Goal: Task Accomplishment & Management: Complete application form

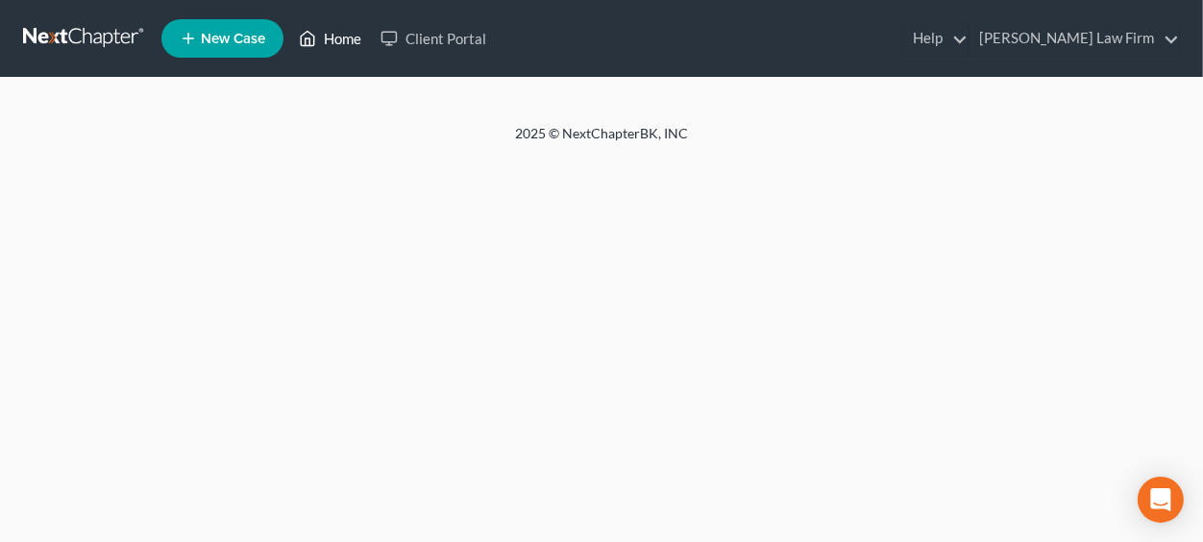
click at [332, 36] on link "Home" at bounding box center [330, 38] width 82 height 35
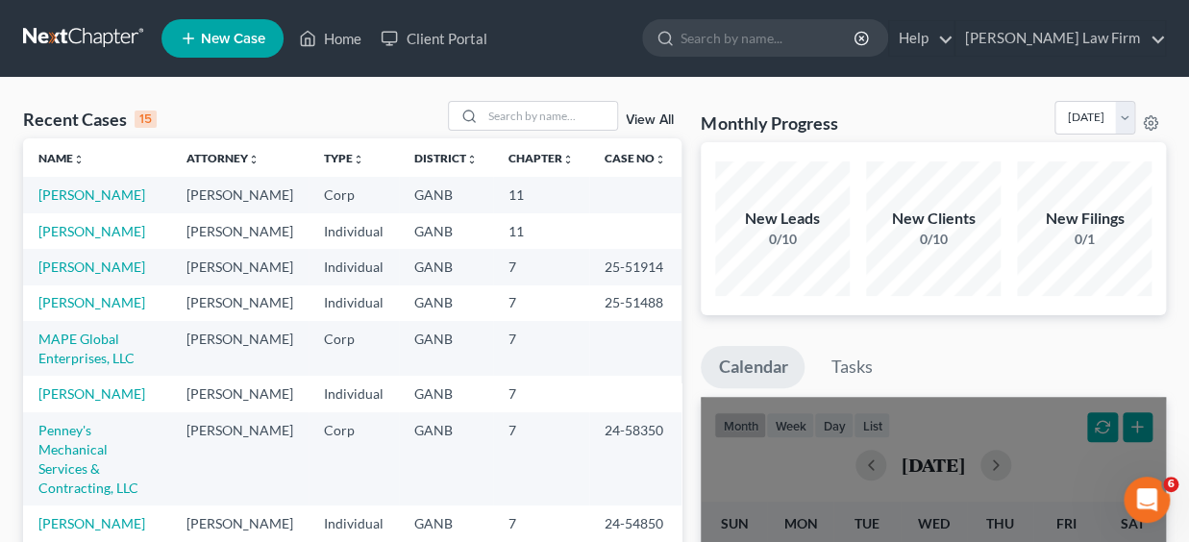
click at [247, 37] on span "New Case" at bounding box center [233, 39] width 64 height 14
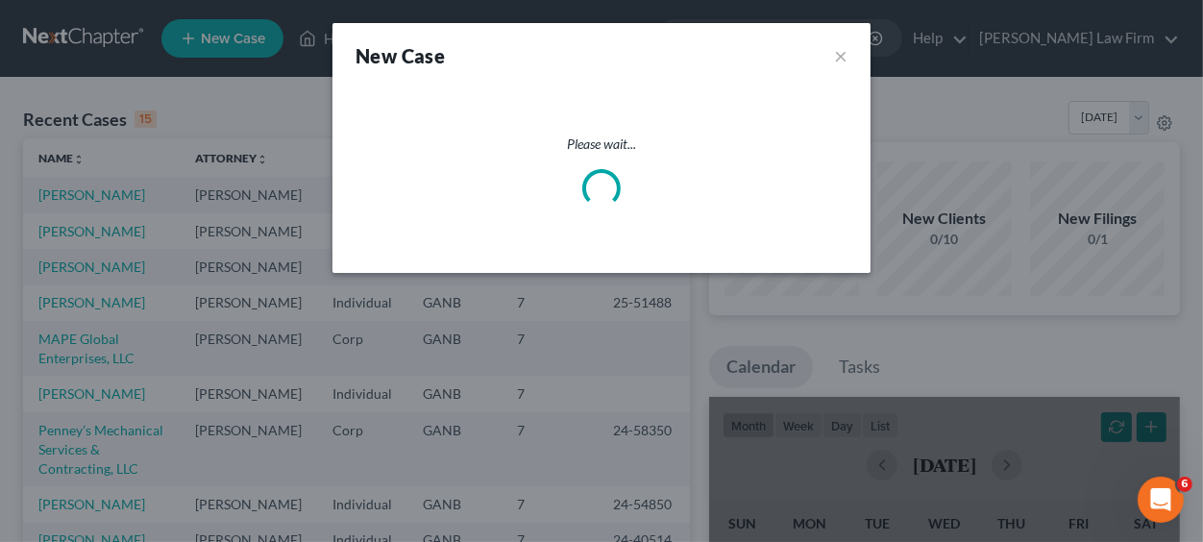
select select "19"
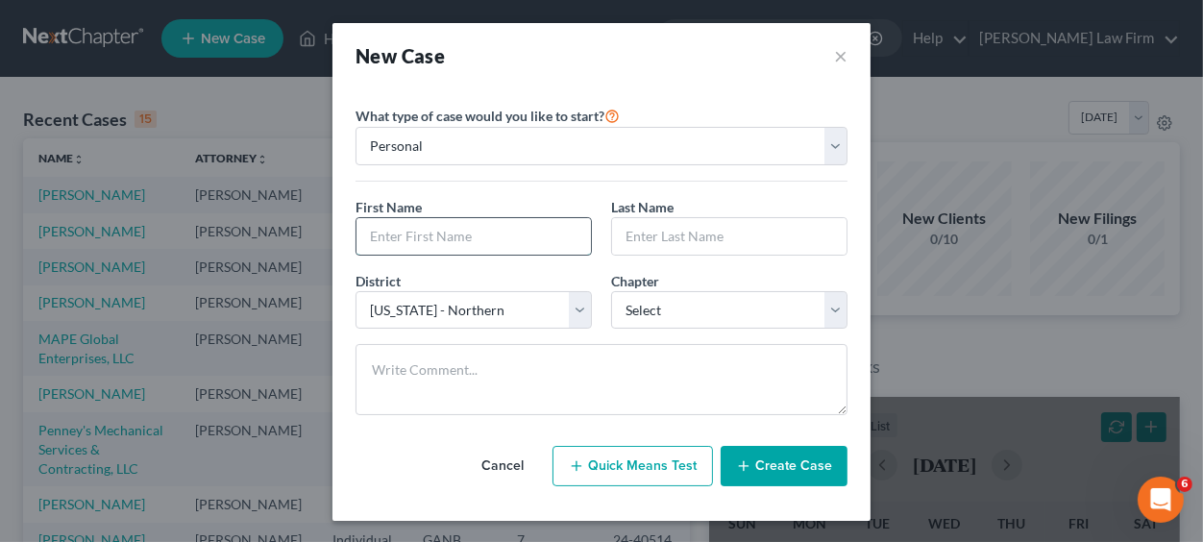
click at [473, 231] on input "text" at bounding box center [473, 236] width 234 height 37
drag, startPoint x: 396, startPoint y: 237, endPoint x: 448, endPoint y: 233, distance: 52.0
click at [448, 233] on input "JosueQuiroz" at bounding box center [473, 236] width 234 height 37
type input "[PERSON_NAME]"
click at [622, 239] on input "text" at bounding box center [729, 236] width 234 height 37
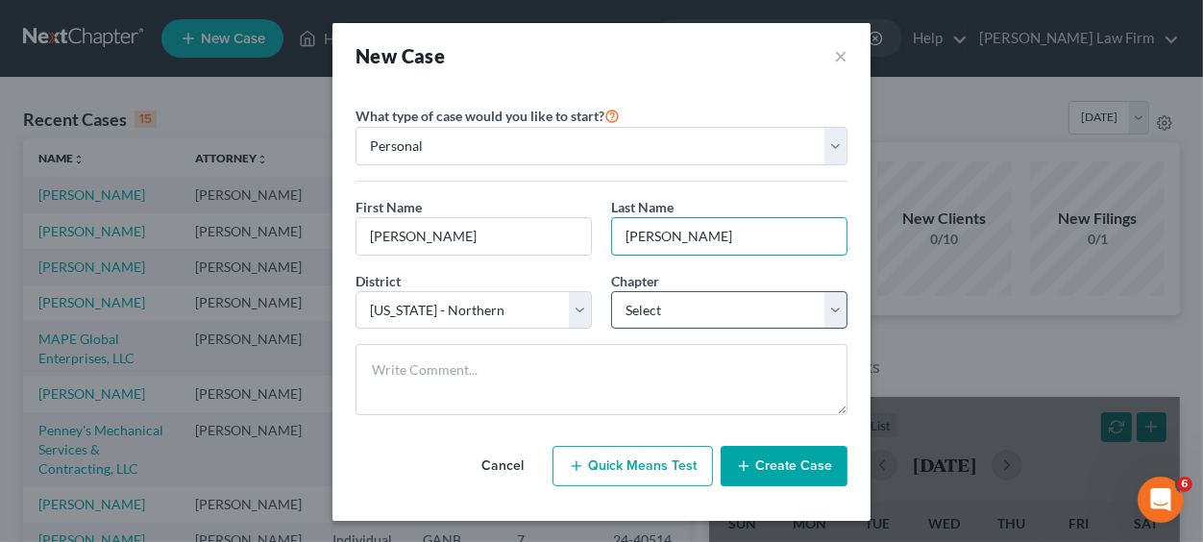
type input "[PERSON_NAME]"
select select "0"
click option "7" at bounding box center [0, 0] width 0 height 0
click at [781, 470] on button "Create Case" at bounding box center [784, 466] width 127 height 40
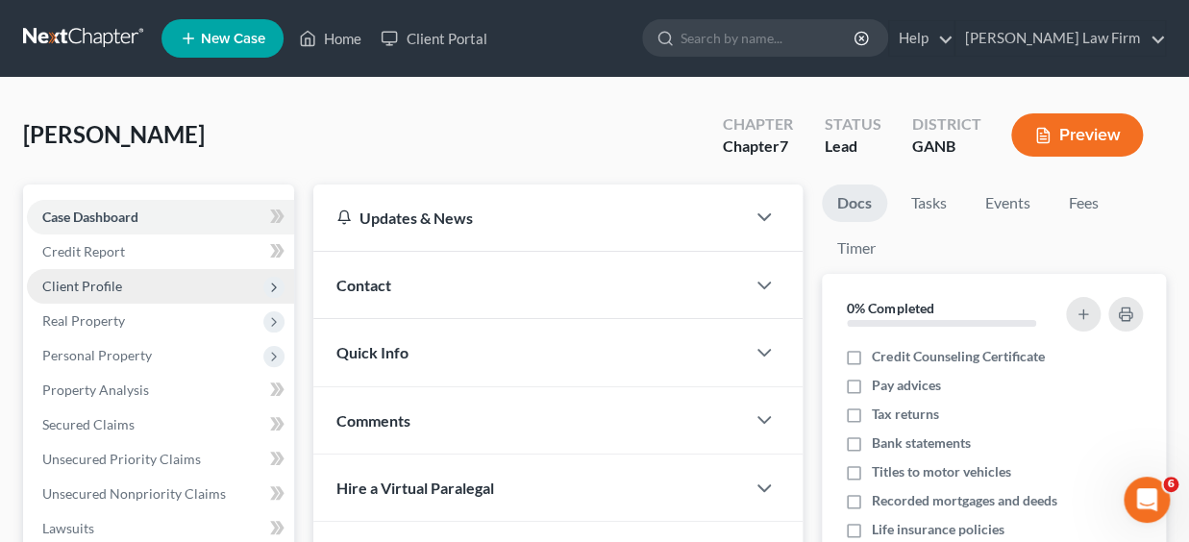
click at [97, 284] on span "Client Profile" at bounding box center [82, 286] width 80 height 16
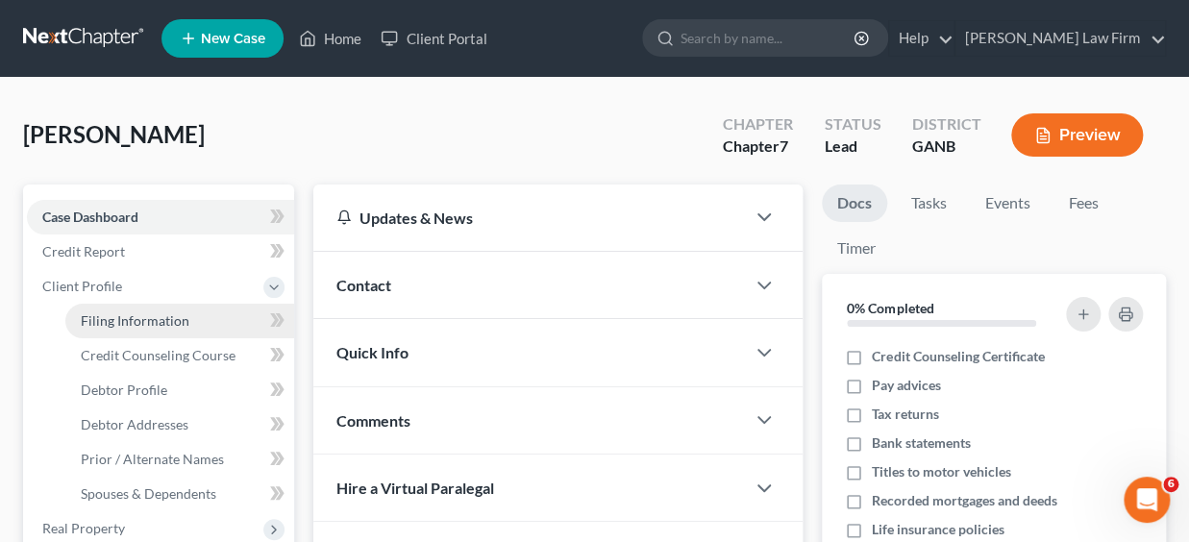
click at [122, 319] on span "Filing Information" at bounding box center [135, 320] width 109 height 16
select select "1"
select select "0"
select select "19"
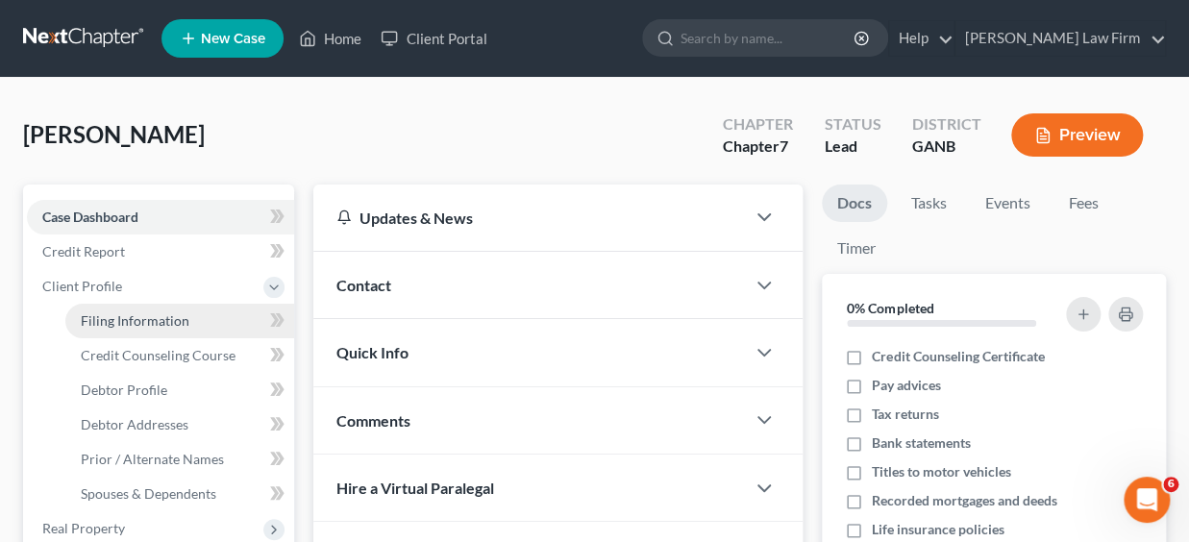
select select "10"
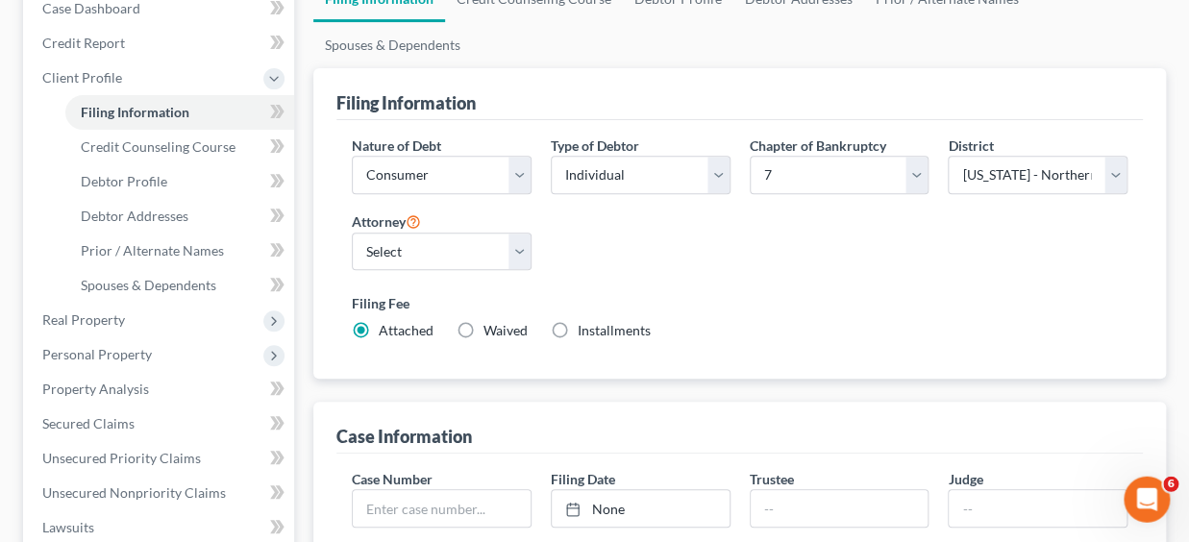
scroll to position [220, 0]
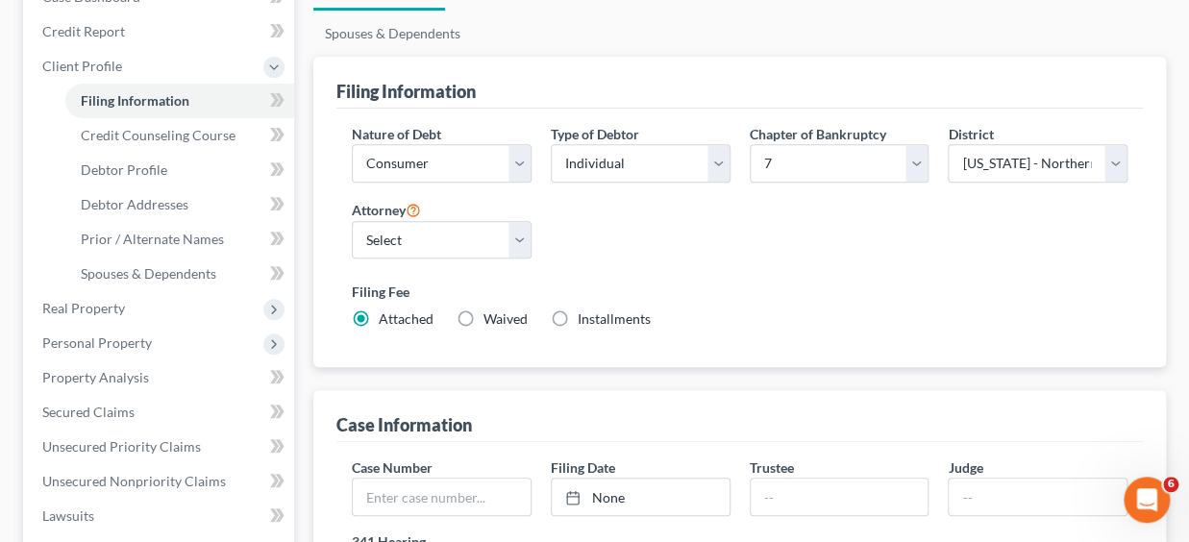
click at [577, 319] on label "Installments Installments" at bounding box center [613, 318] width 73 height 19
click at [585, 319] on input "Installments Installments" at bounding box center [591, 315] width 12 height 12
radio input "true"
radio input "false"
type input "0.00"
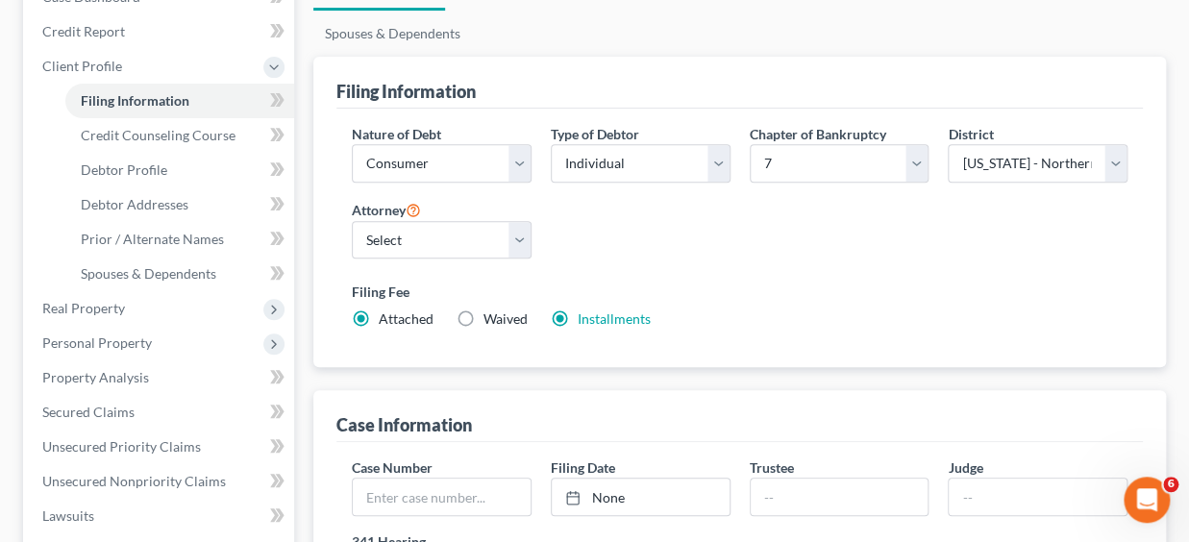
radio input "true"
type input "0.00"
type input "[DATE]"
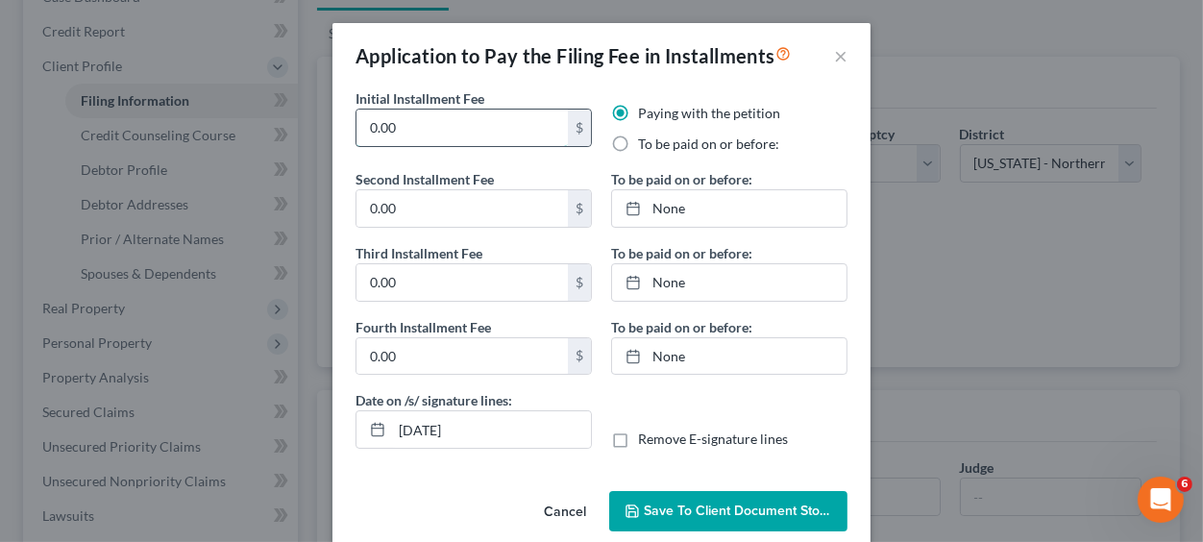
click at [419, 125] on input "0.00" at bounding box center [461, 128] width 211 height 37
drag, startPoint x: 419, startPoint y: 125, endPoint x: 253, endPoint y: 126, distance: 166.2
click at [356, 126] on input "0.00" at bounding box center [461, 128] width 211 height 37
type input "80"
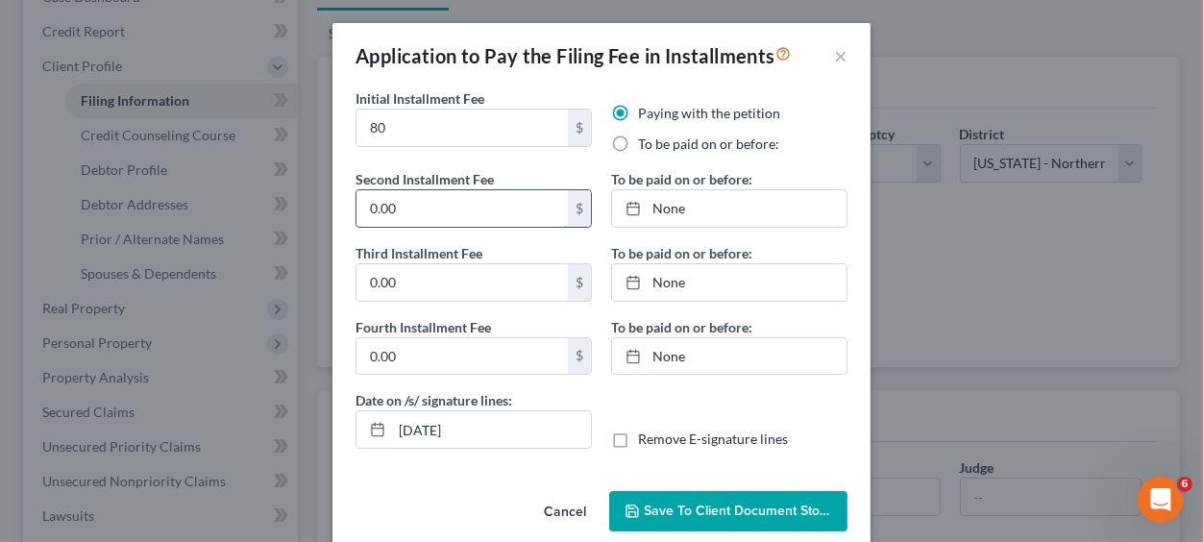
drag, startPoint x: 395, startPoint y: 207, endPoint x: 325, endPoint y: 203, distance: 70.2
click at [356, 203] on input "0.00" at bounding box center [461, 208] width 211 height 37
drag, startPoint x: 394, startPoint y: 208, endPoint x: 347, endPoint y: 208, distance: 47.1
click at [356, 208] on input "0.00" at bounding box center [461, 208] width 211 height 37
type input "129"
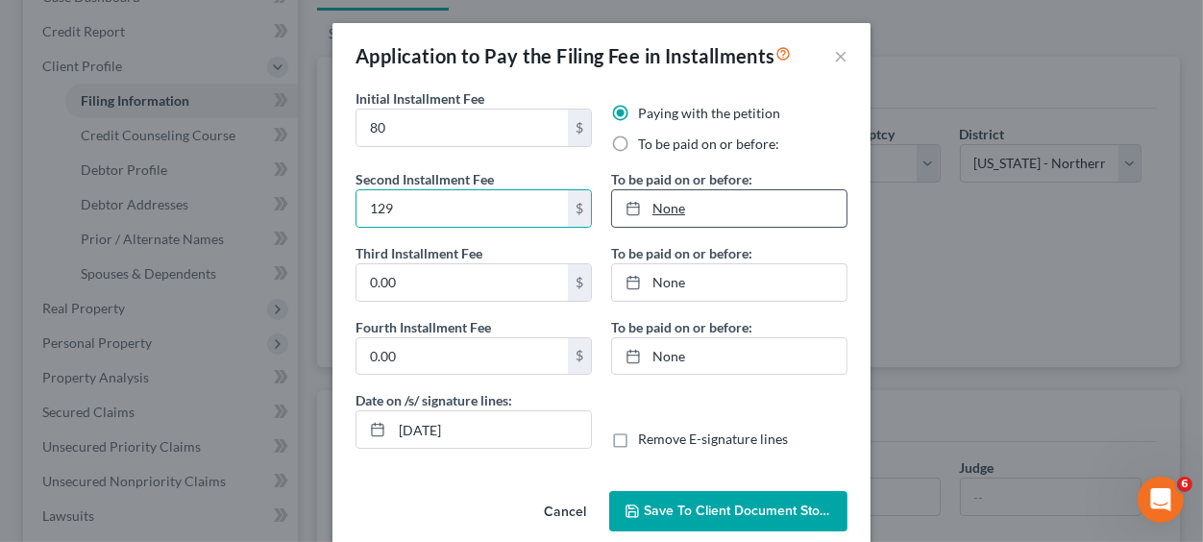
click at [665, 205] on link "None" at bounding box center [729, 208] width 234 height 37
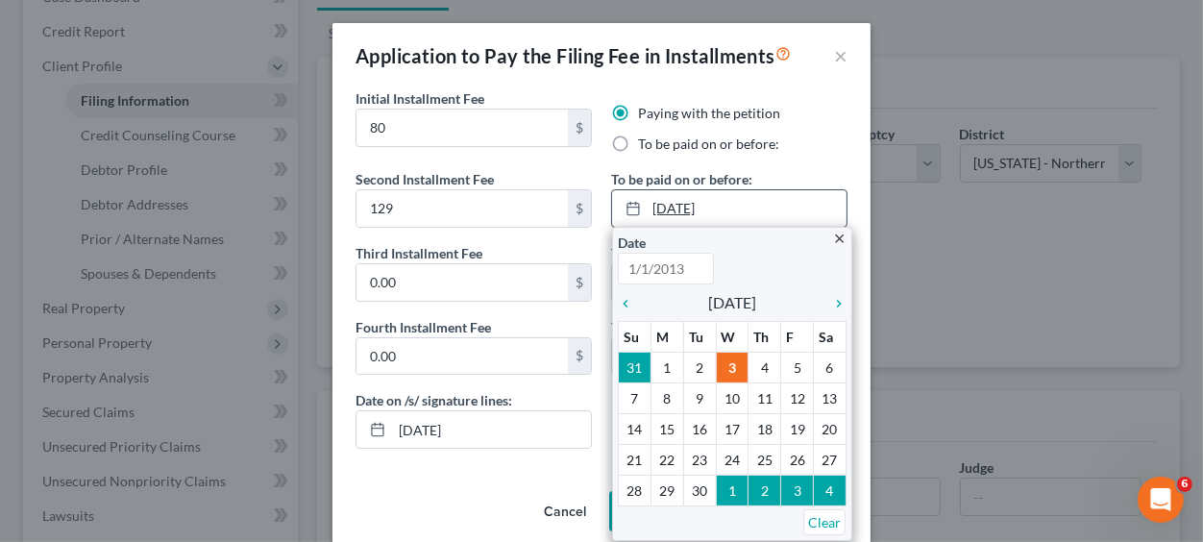
type input "[DATE]"
click at [834, 303] on icon "chevron_right" at bounding box center [834, 303] width 25 height 15
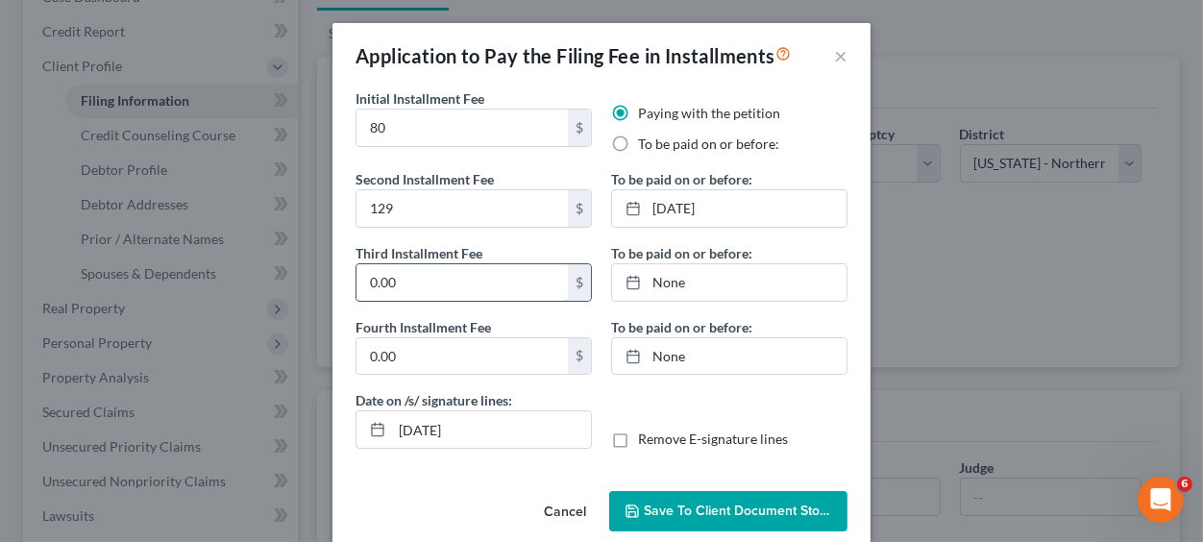
drag, startPoint x: 389, startPoint y: 281, endPoint x: 263, endPoint y: 276, distance: 126.0
click at [356, 276] on input "0.00" at bounding box center [461, 282] width 211 height 37
drag, startPoint x: 389, startPoint y: 284, endPoint x: 345, endPoint y: 278, distance: 44.7
click at [356, 278] on input "1,29" at bounding box center [461, 282] width 211 height 37
type input "129"
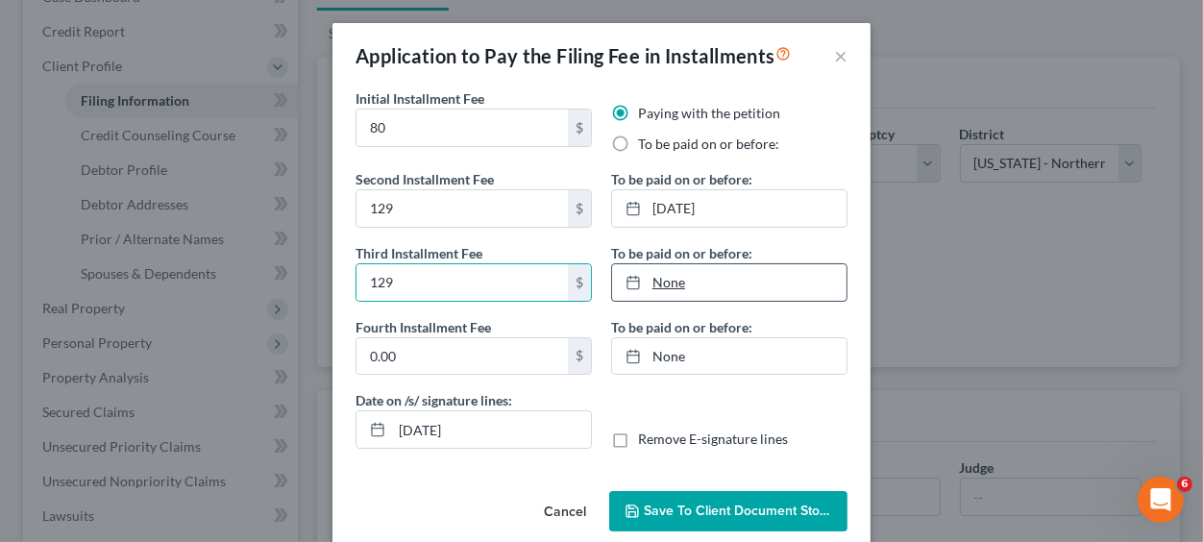
click at [627, 282] on line at bounding box center [633, 282] width 12 height 0
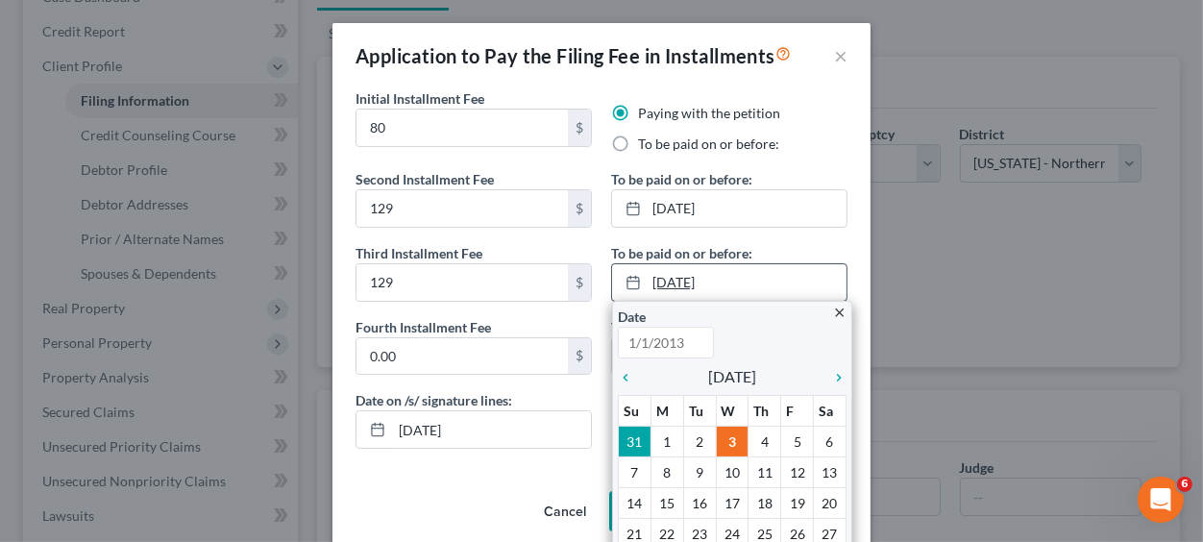
type input "[DATE]"
click at [830, 375] on icon "chevron_right" at bounding box center [834, 377] width 25 height 15
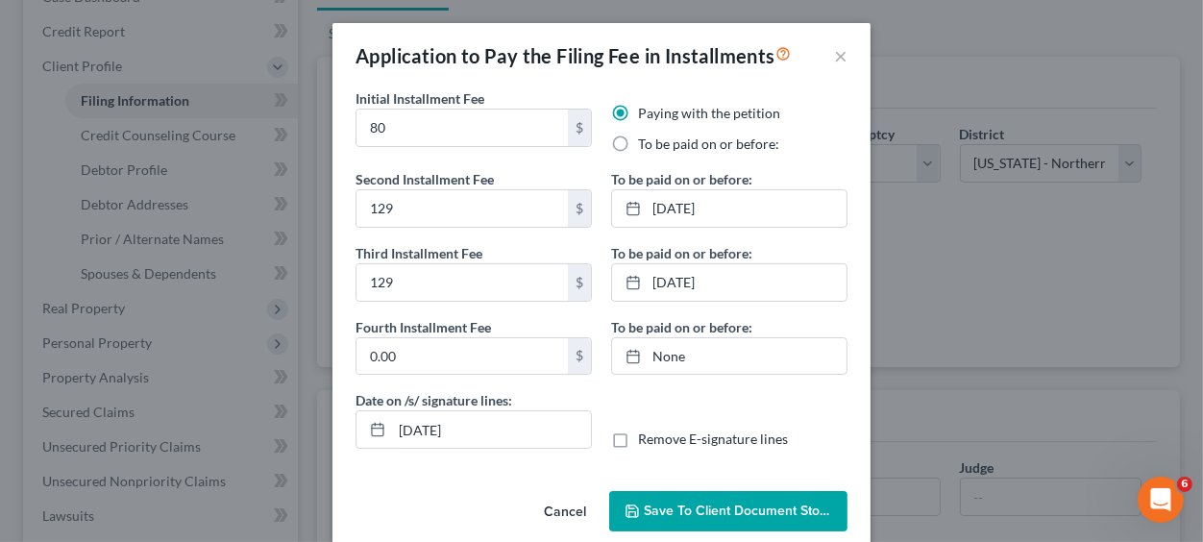
click at [704, 513] on span "Save to Client Document Storage" at bounding box center [746, 511] width 204 height 16
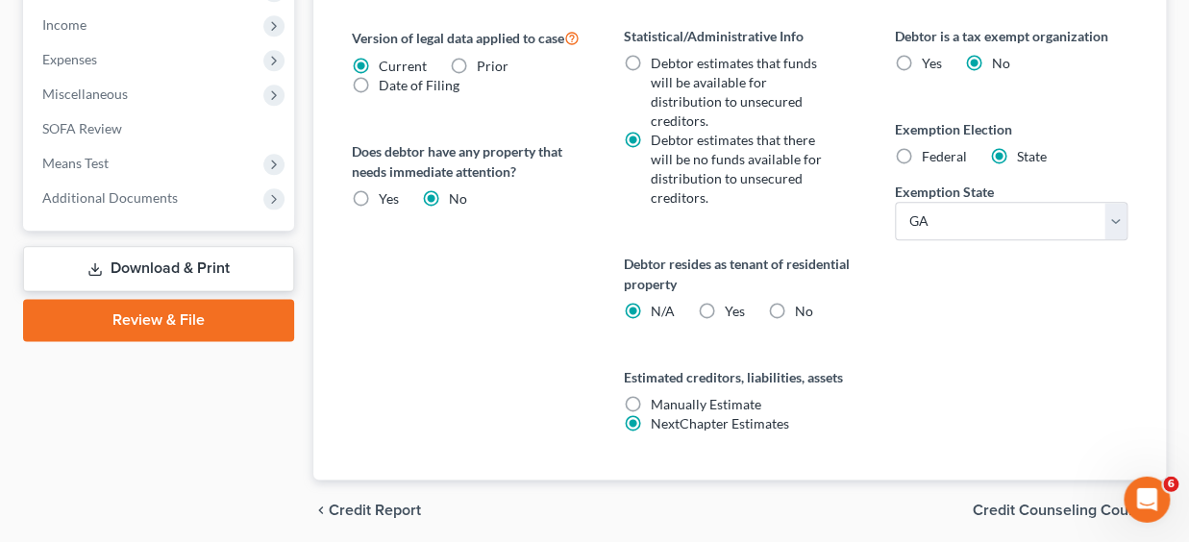
scroll to position [816, 0]
click at [724, 307] on label "Yes Yes" at bounding box center [734, 310] width 20 height 19
click at [731, 307] on input "Yes Yes" at bounding box center [737, 307] width 12 height 12
radio input "true"
radio input "false"
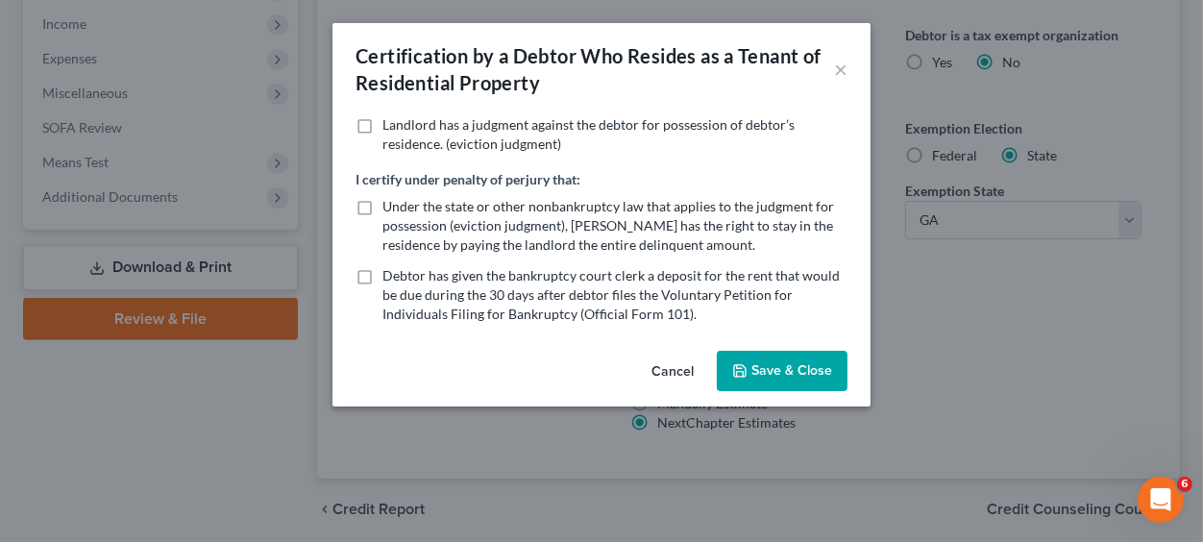
click at [790, 369] on button "Save & Close" at bounding box center [782, 371] width 131 height 40
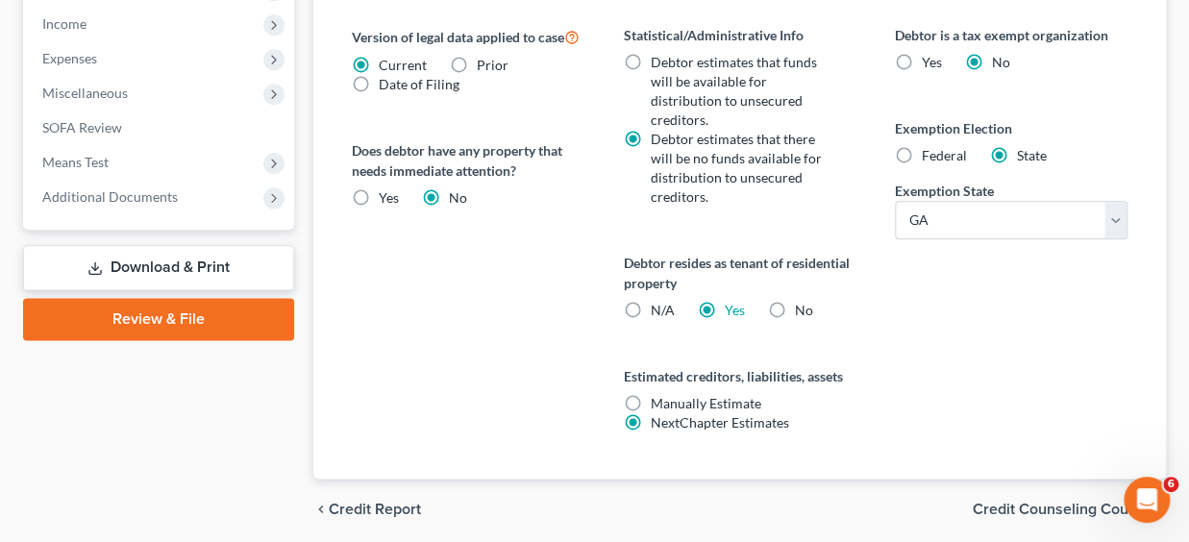
scroll to position [885, 0]
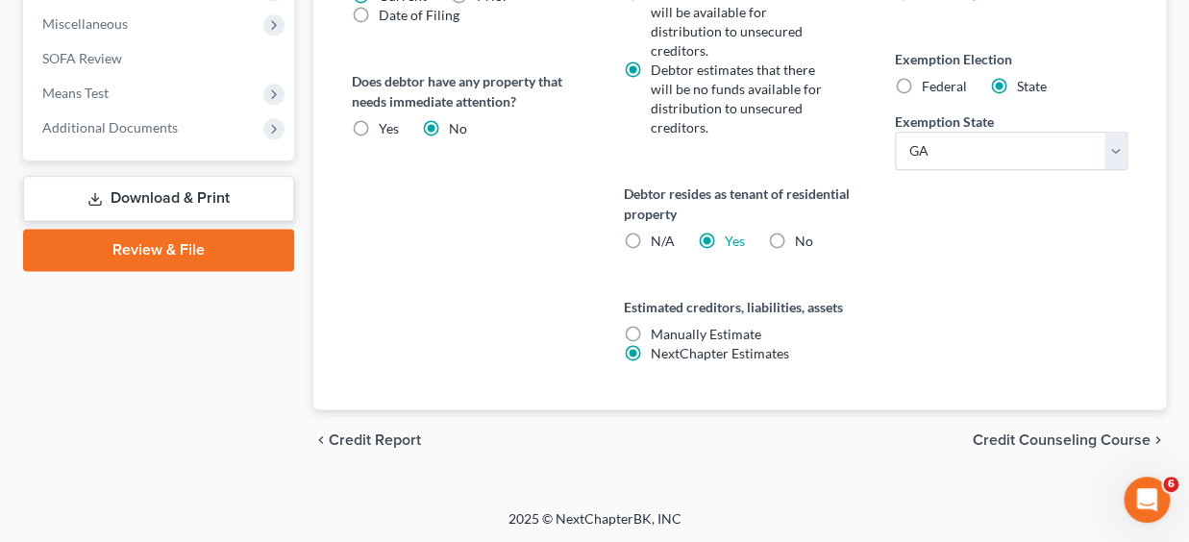
click at [1080, 432] on span "Credit Counseling Course" at bounding box center [1061, 439] width 178 height 15
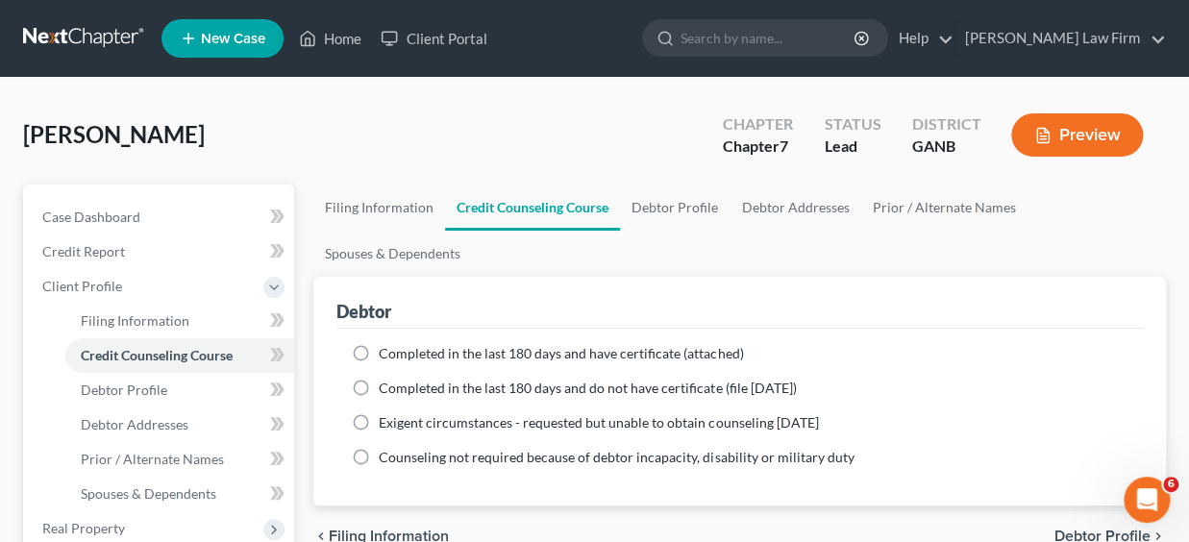
scroll to position [50, 0]
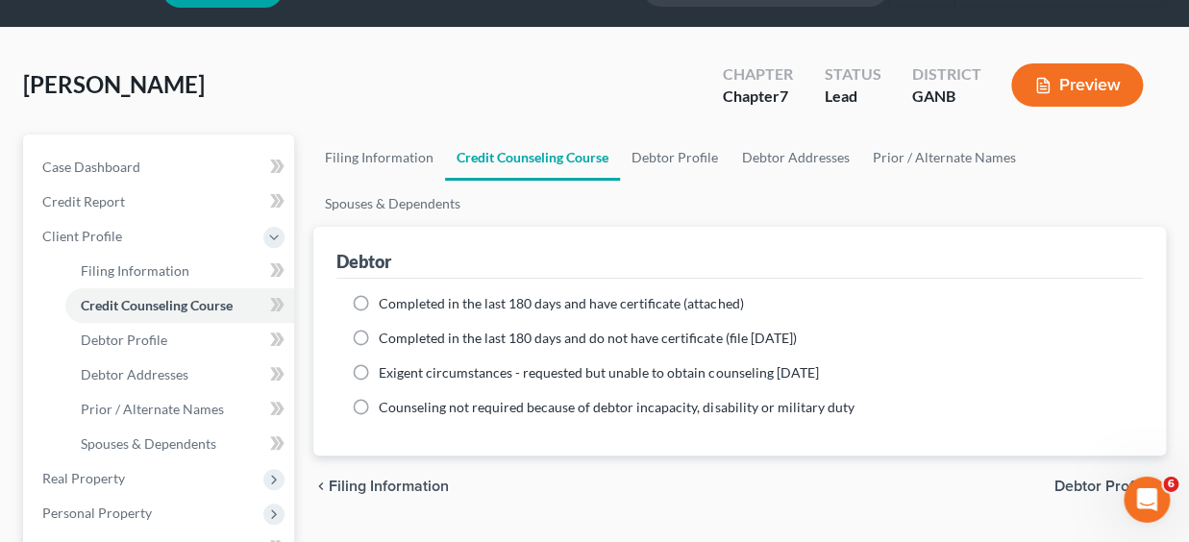
click at [379, 299] on label "Completed in the last 180 days and have certificate (attached)" at bounding box center [561, 303] width 364 height 19
click at [386, 299] on input "Completed in the last 180 days and have certificate (attached)" at bounding box center [392, 300] width 12 height 12
radio input "true"
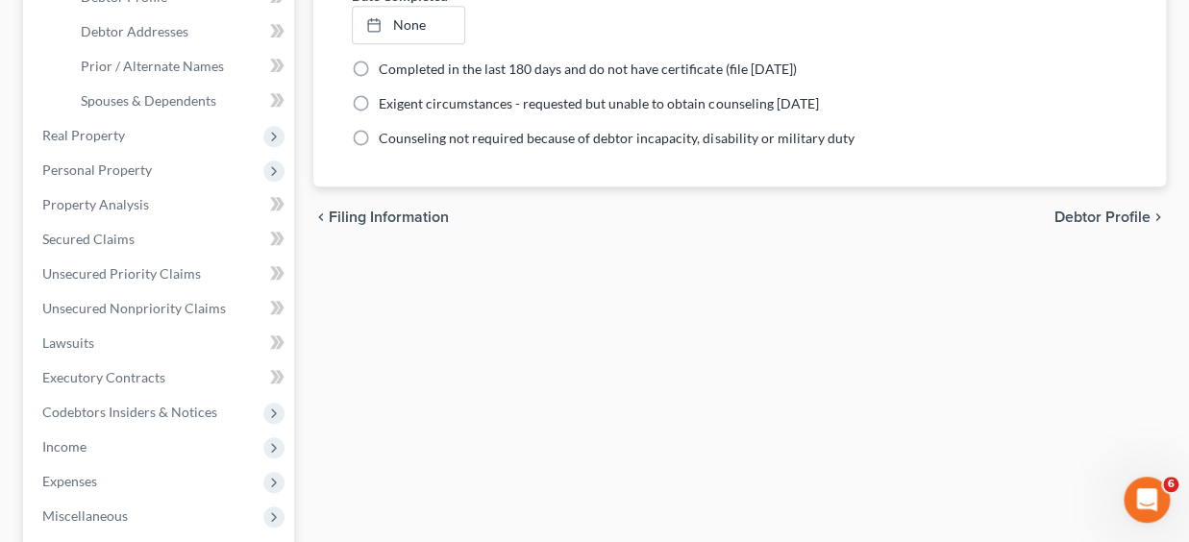
scroll to position [387, 0]
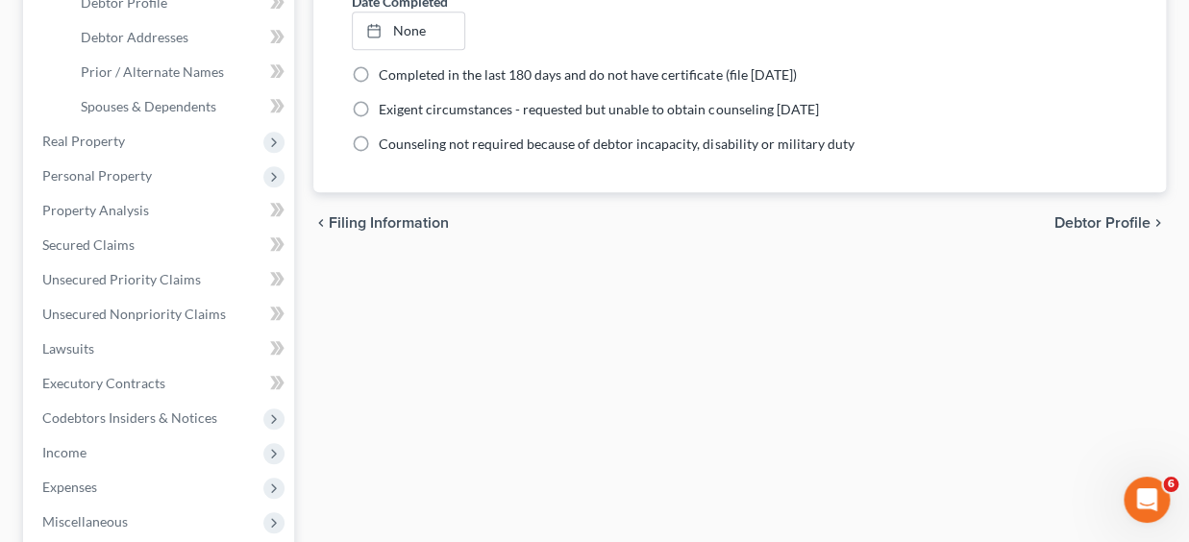
click at [1090, 218] on span "Debtor Profile" at bounding box center [1102, 222] width 96 height 15
select select "0"
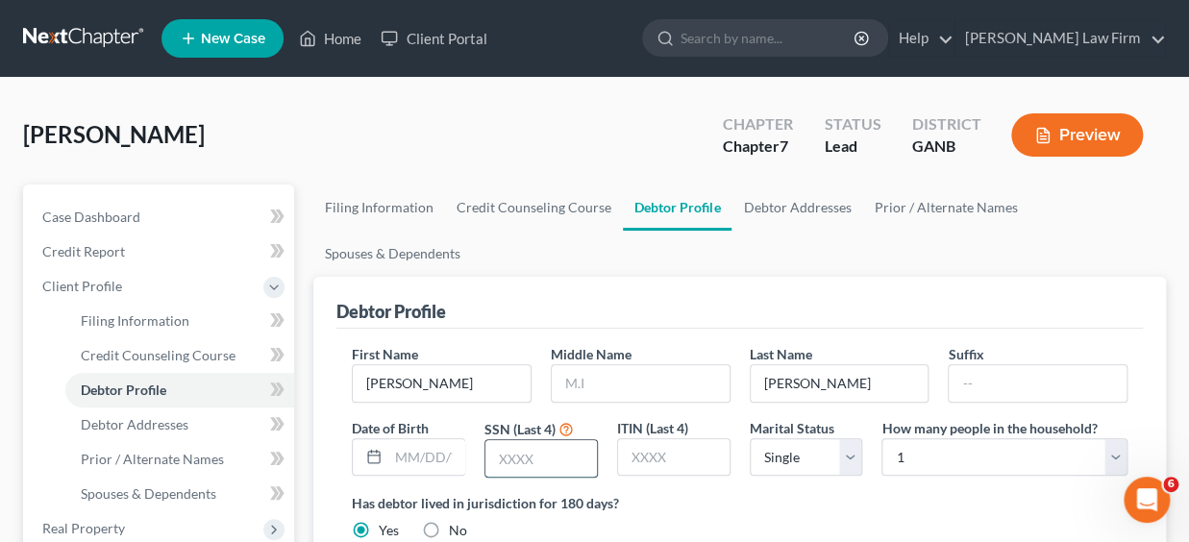
click at [551, 455] on input "text" at bounding box center [540, 458] width 111 height 37
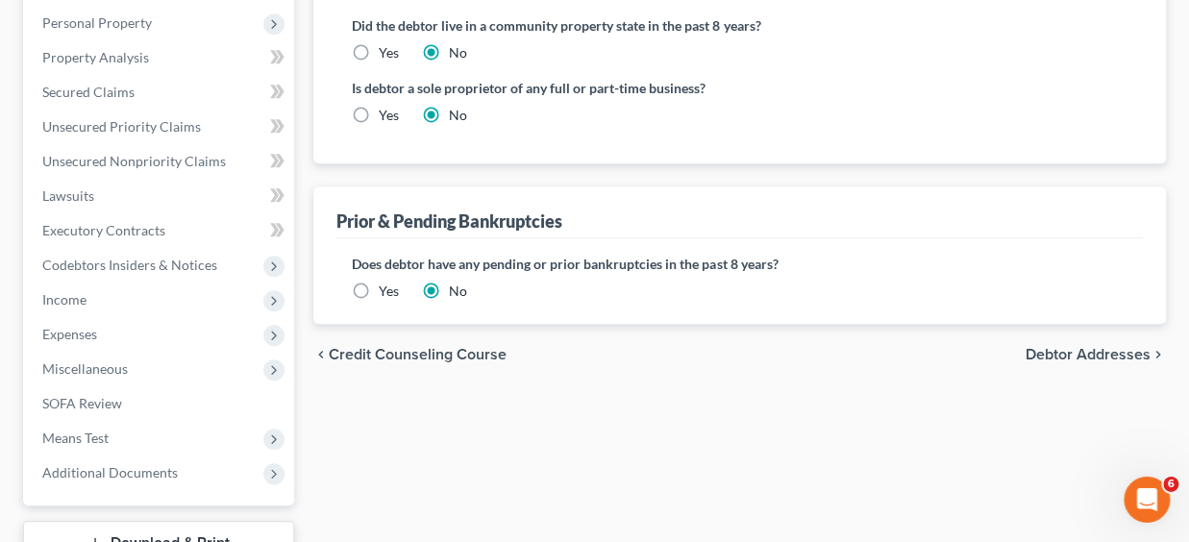
scroll to position [545, 0]
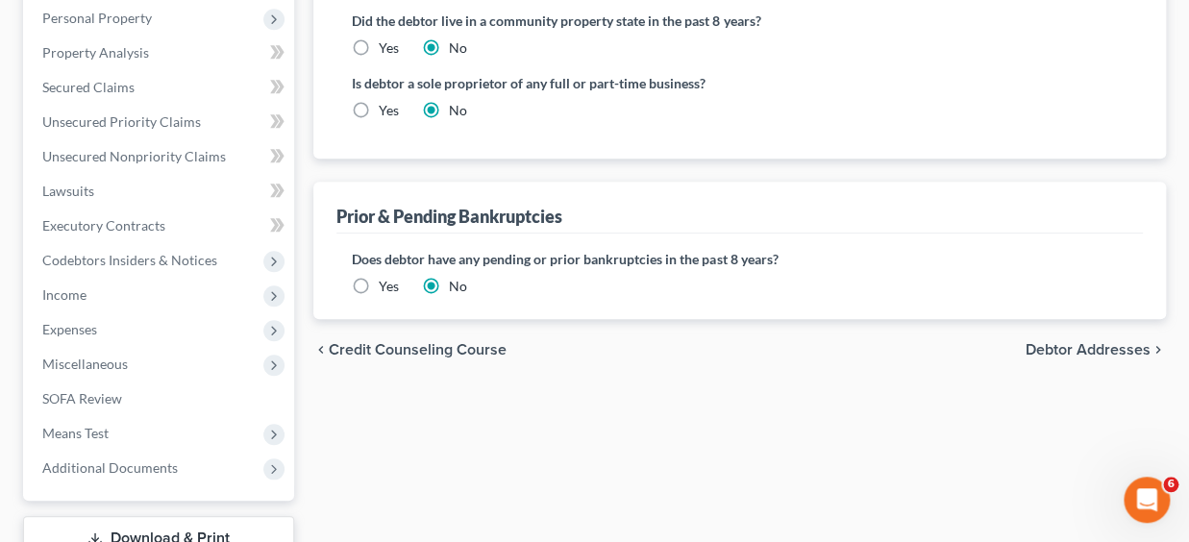
type input "0071"
click at [1067, 348] on span "Debtor Addresses" at bounding box center [1087, 349] width 125 height 15
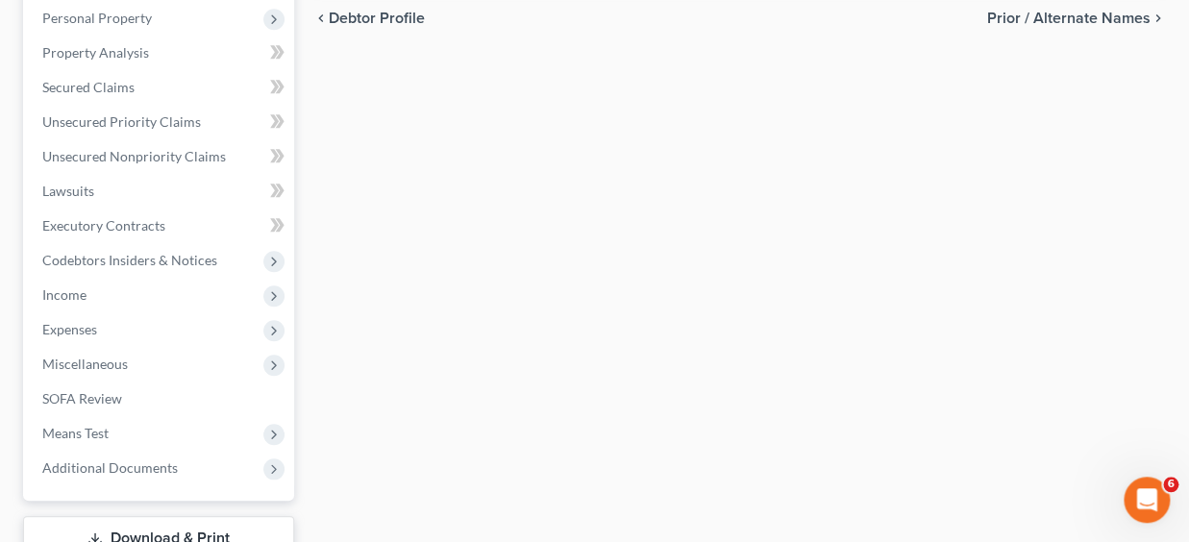
select select "0"
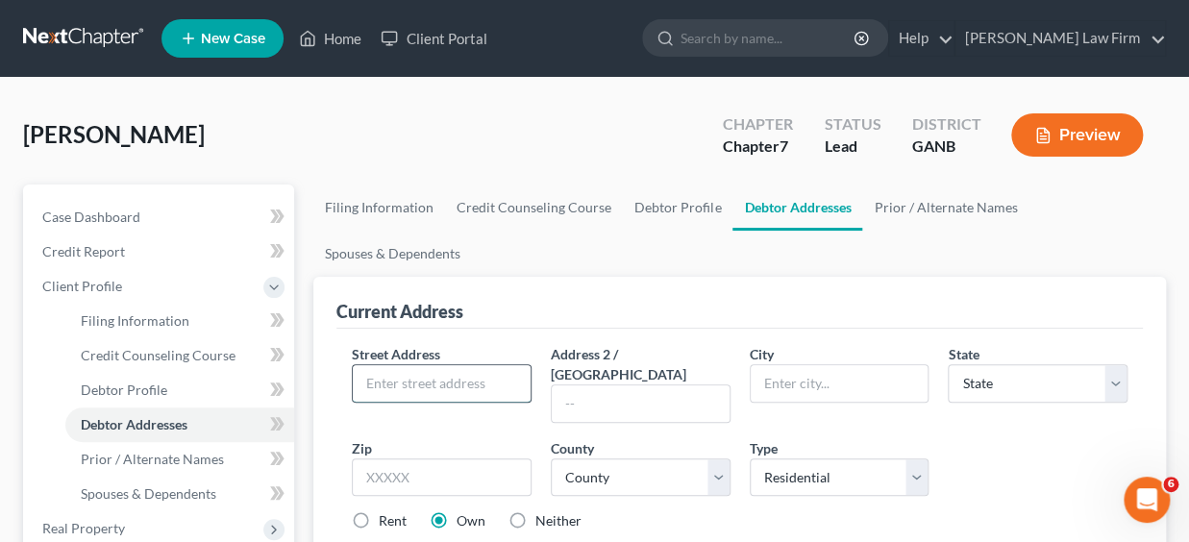
click at [439, 383] on input "text" at bounding box center [442, 383] width 178 height 37
type input "[STREET_ADDRESS][PERSON_NAME]"
click at [824, 384] on input "text" at bounding box center [839, 383] width 178 height 37
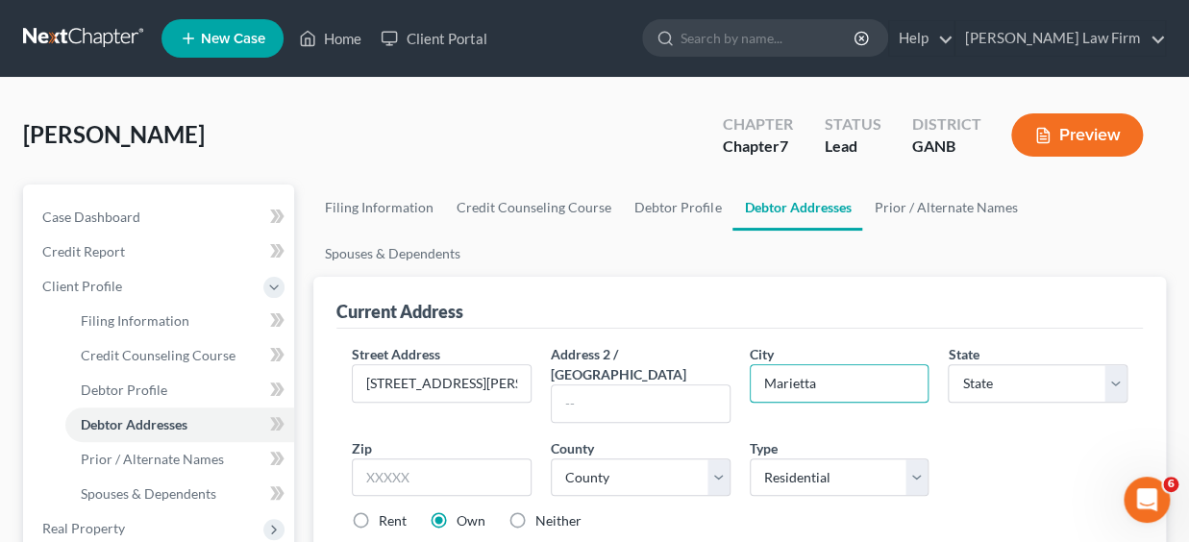
type input "Marietta"
click at [871, 413] on div "Street Address * 231 [PERSON_NAME] Way Address [GEOGRAPHIC_DATA] * Marietta Sta…" at bounding box center [739, 445] width 795 height 203
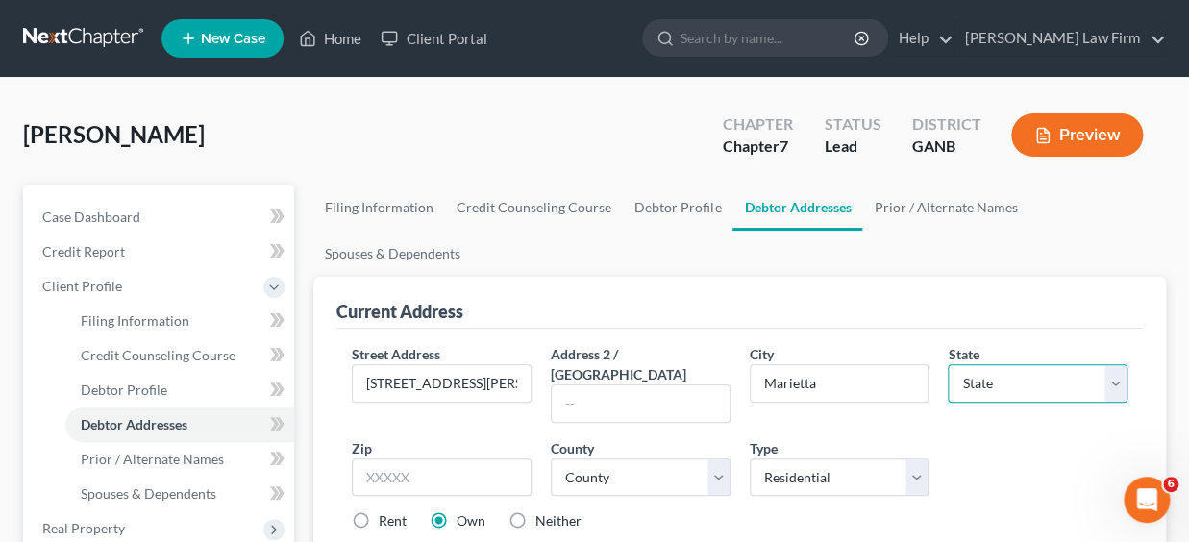
click at [947, 364] on select "State [US_STATE] AK AR AZ CA CO CT DE DC [GEOGRAPHIC_DATA] [GEOGRAPHIC_DATA] GU…" at bounding box center [1037, 383] width 180 height 38
select select "10"
click option "GA" at bounding box center [0, 0] width 0 height 0
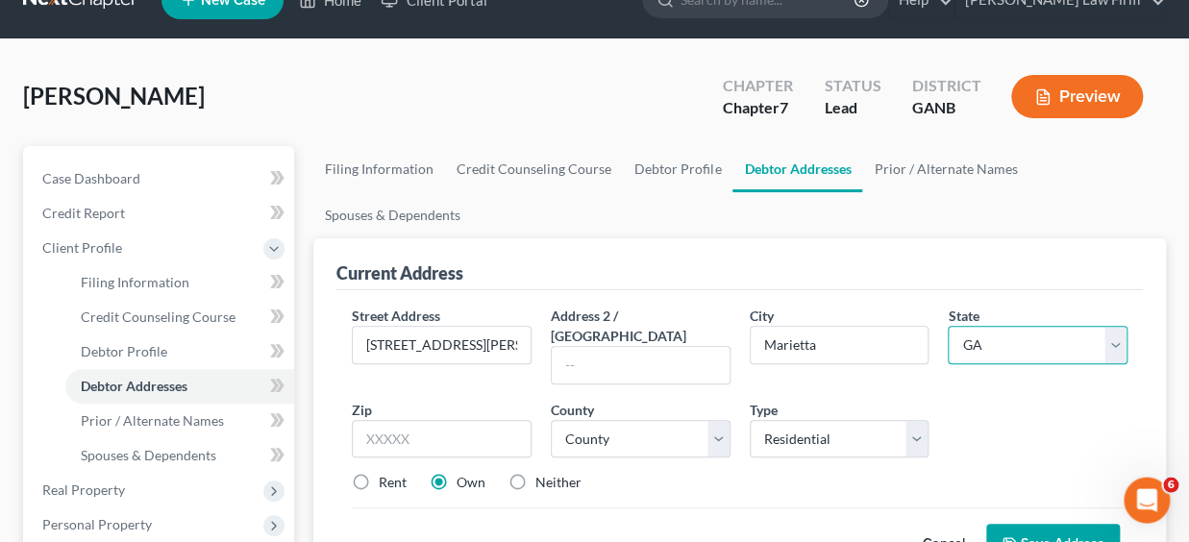
scroll to position [116, 0]
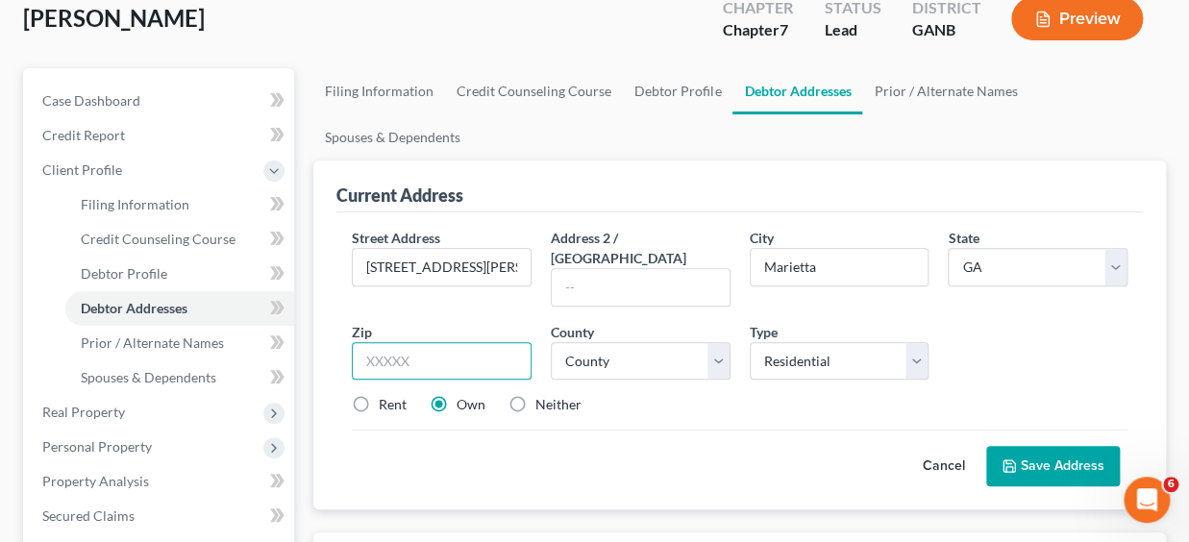
click at [417, 342] on input "text" at bounding box center [442, 361] width 180 height 38
type input "30064"
click at [379, 395] on label "Rent" at bounding box center [393, 404] width 28 height 19
click at [386, 395] on input "Rent" at bounding box center [392, 401] width 12 height 12
radio input "true"
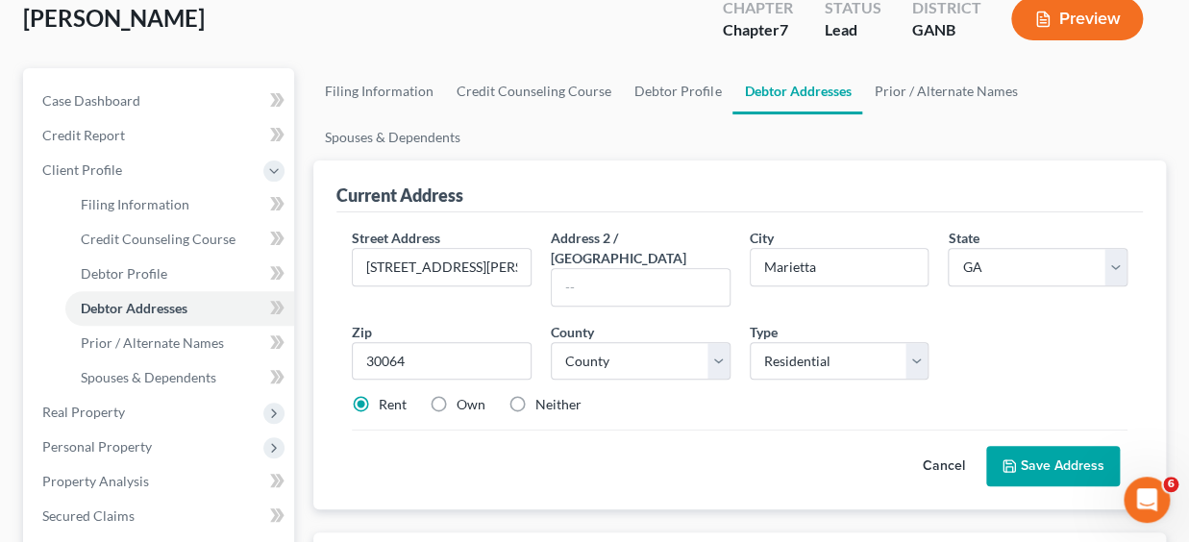
click at [1029, 446] on button "Save Address" at bounding box center [1053, 466] width 134 height 40
select select "32"
click option "[GEOGRAPHIC_DATA]" at bounding box center [0, 0] width 0 height 0
click at [1055, 446] on button "Save Address" at bounding box center [1053, 466] width 134 height 40
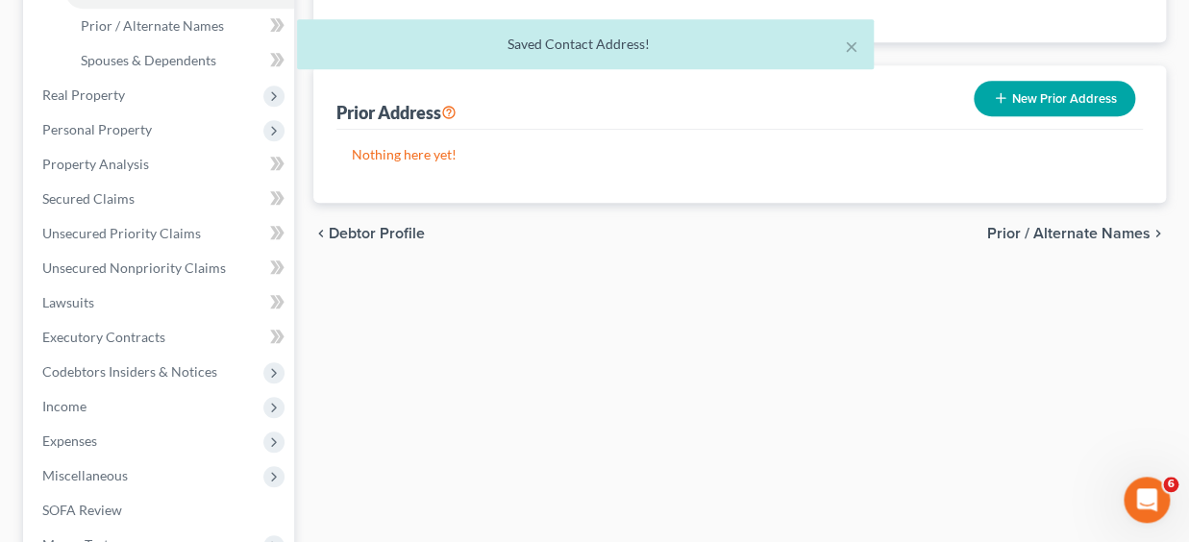
scroll to position [437, 0]
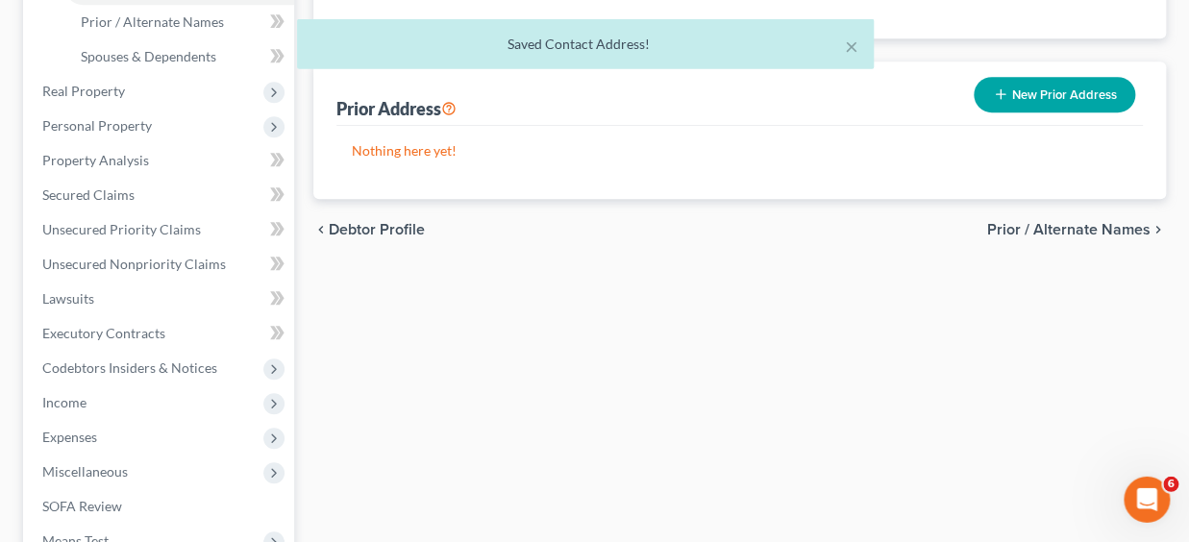
click at [1091, 226] on span "Prior / Alternate Names" at bounding box center [1068, 229] width 163 height 15
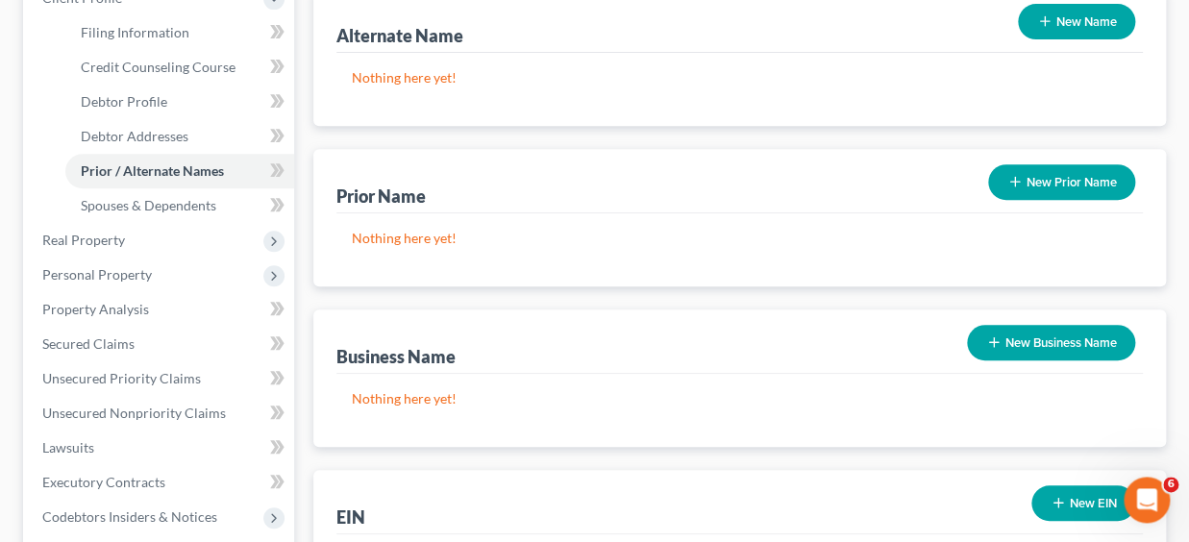
scroll to position [290, 0]
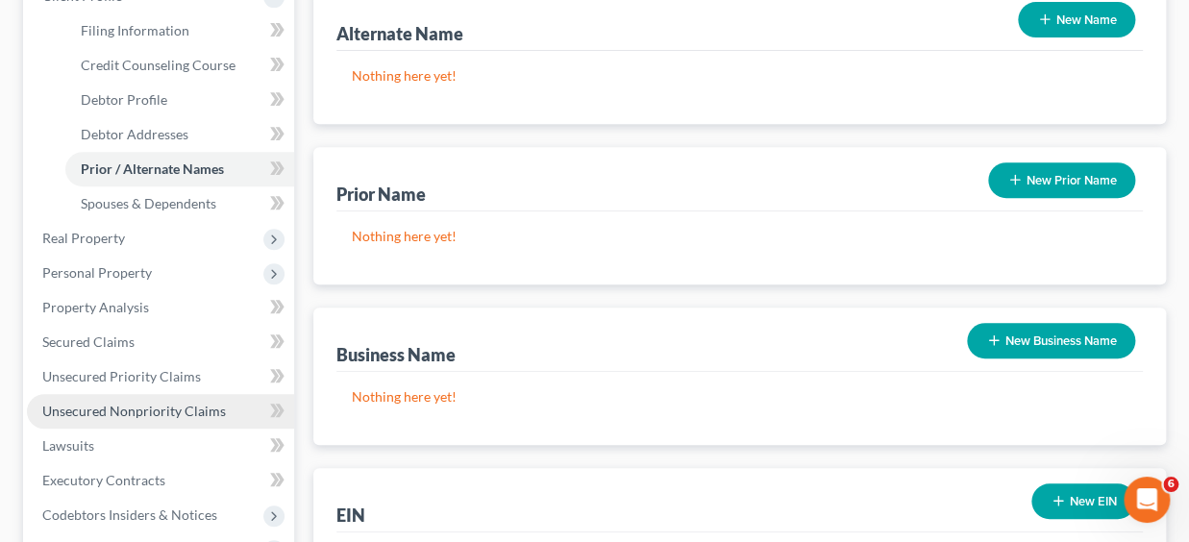
click at [185, 407] on span "Unsecured Nonpriority Claims" at bounding box center [134, 411] width 184 height 16
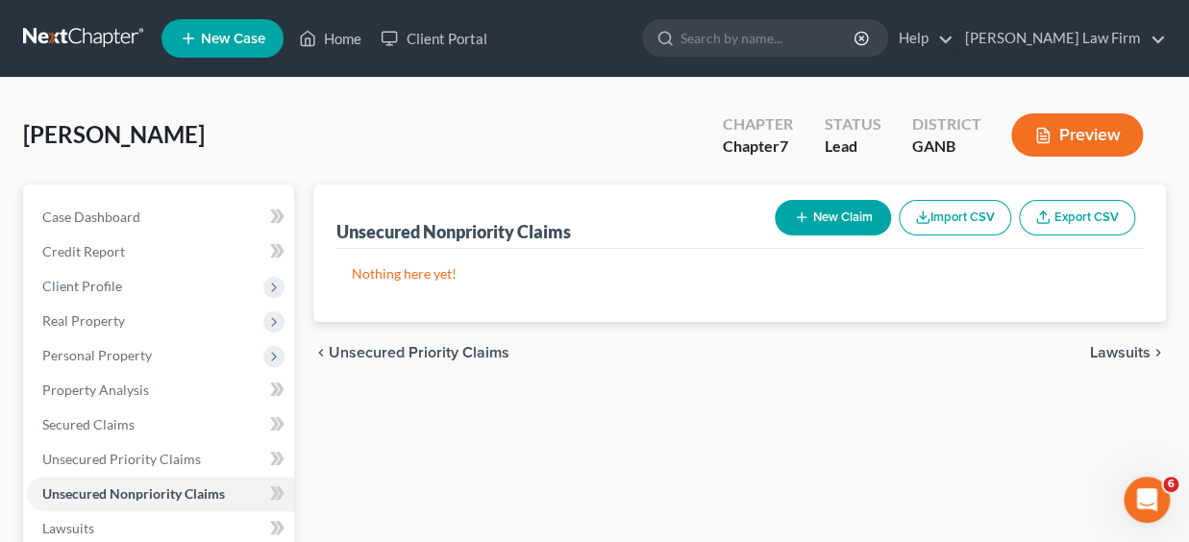
click at [830, 208] on button "New Claim" at bounding box center [832, 218] width 116 height 36
select select "0"
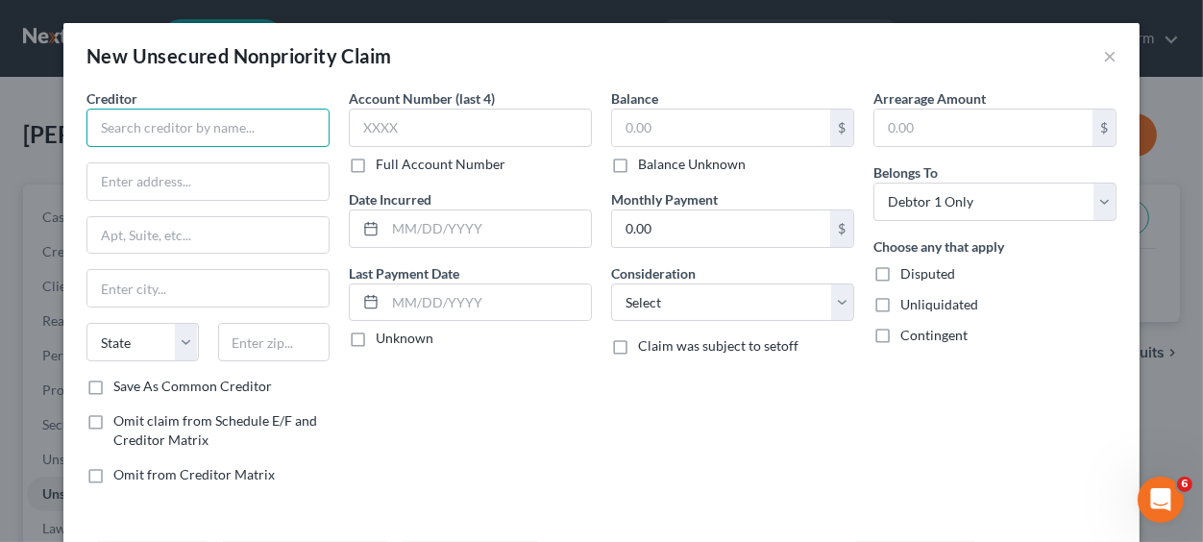
click at [102, 135] on input "text" at bounding box center [207, 128] width 243 height 38
type input "Crown Asset Management"
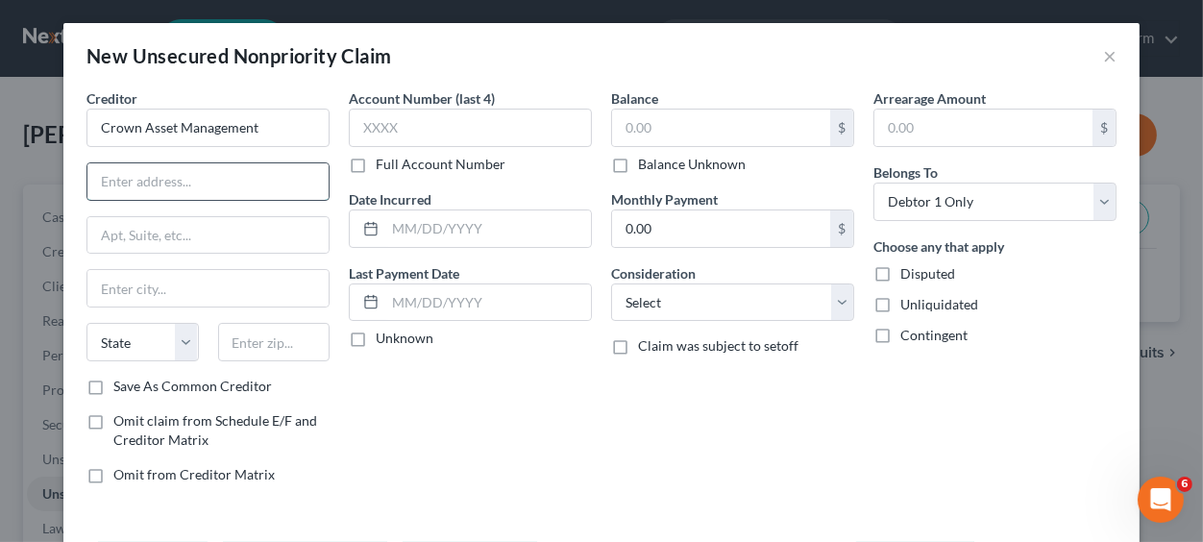
click at [106, 183] on input "text" at bounding box center [207, 181] width 241 height 37
type input "[STREET_ADDRESS]"
click at [103, 237] on input "text" at bounding box center [207, 235] width 241 height 37
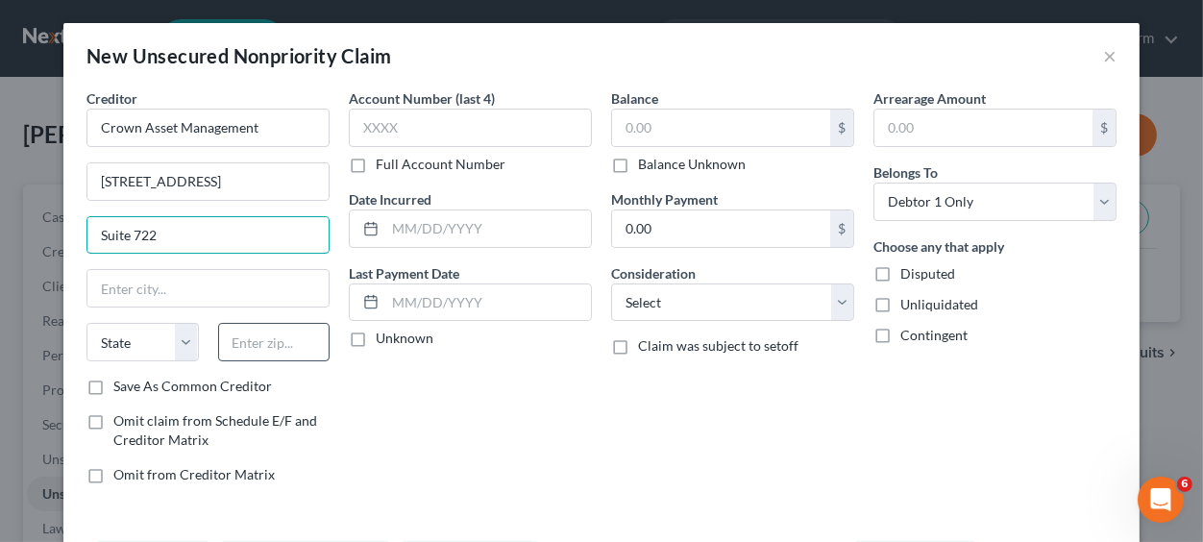
type input "Suite 722"
click at [249, 347] on input "text" at bounding box center [274, 342] width 112 height 38
type input "30096"
click at [113, 385] on label "Save As Common Creditor" at bounding box center [192, 386] width 159 height 19
click at [121, 385] on input "Save As Common Creditor" at bounding box center [127, 383] width 12 height 12
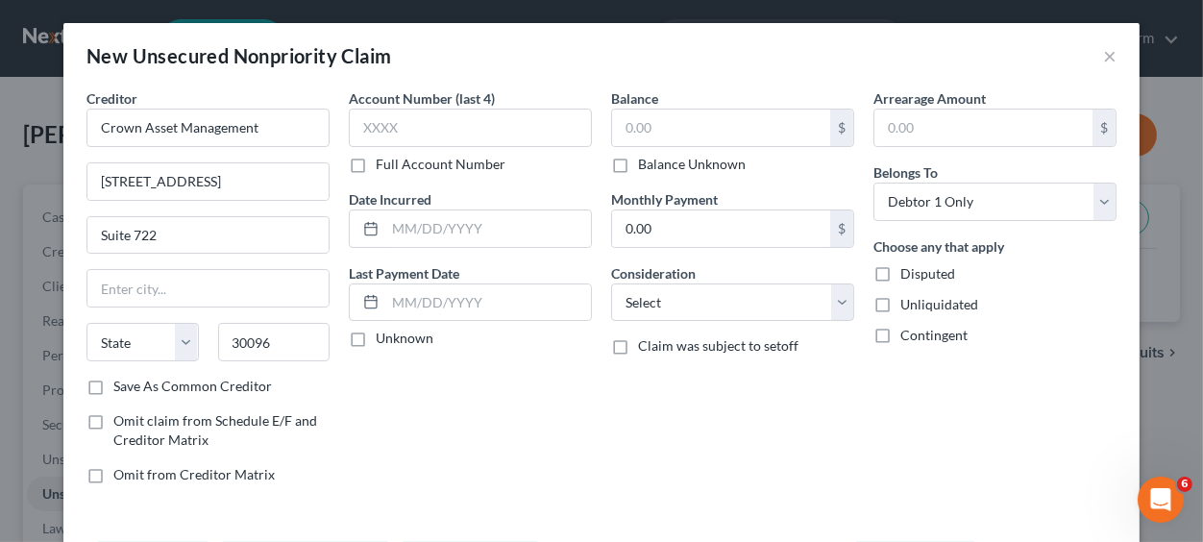
checkbox input "true"
type input "Duluth"
select select "10"
click at [673, 122] on input "text" at bounding box center [721, 128] width 218 height 37
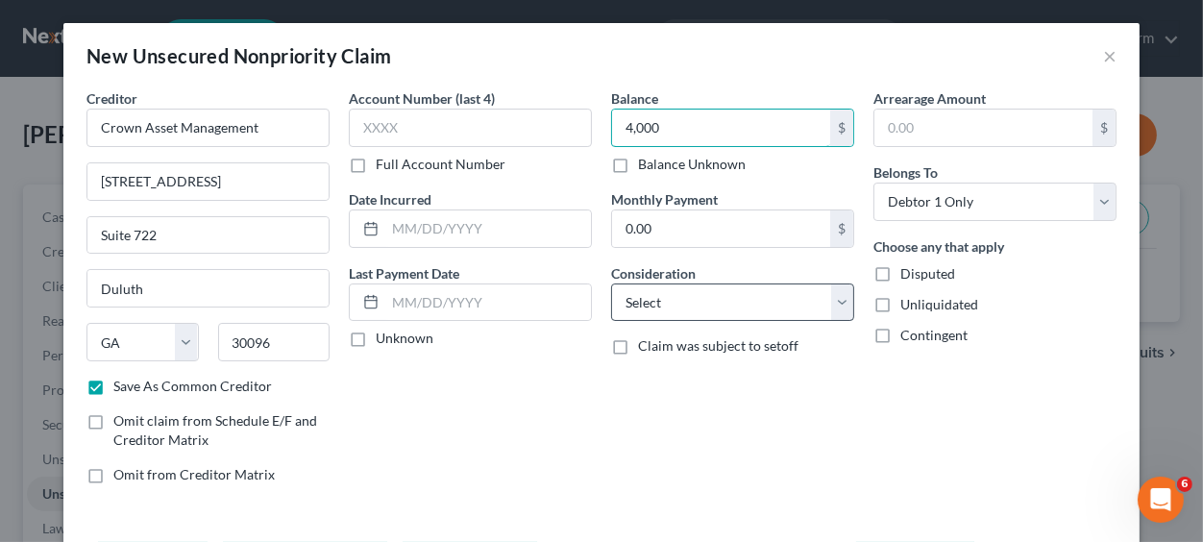
type input "4,000"
select select "2"
click option "Credit Card Debt" at bounding box center [0, 0] width 0 height 0
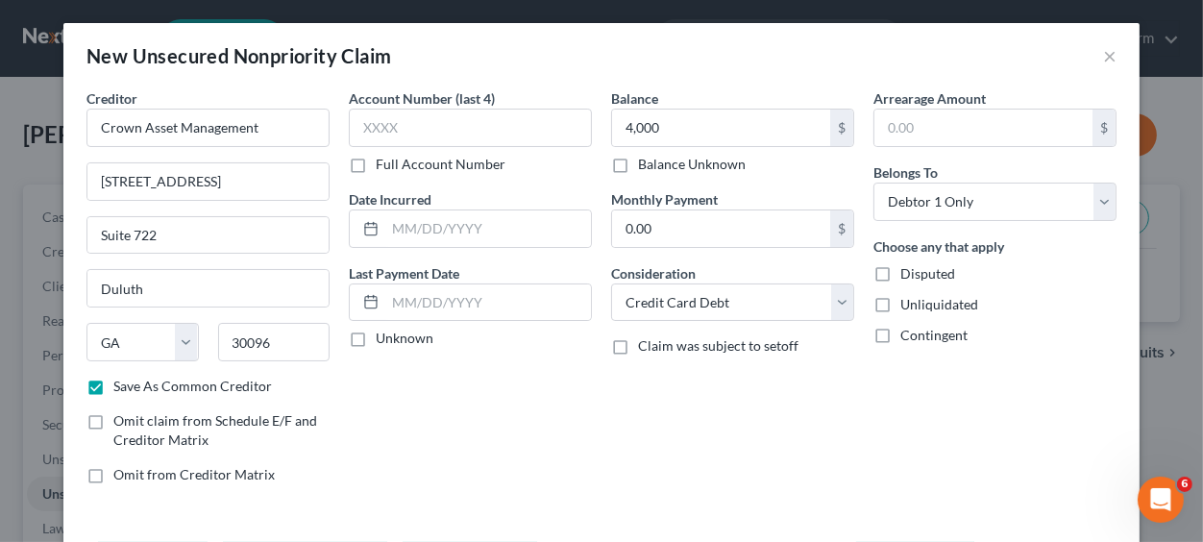
scroll to position [77, 0]
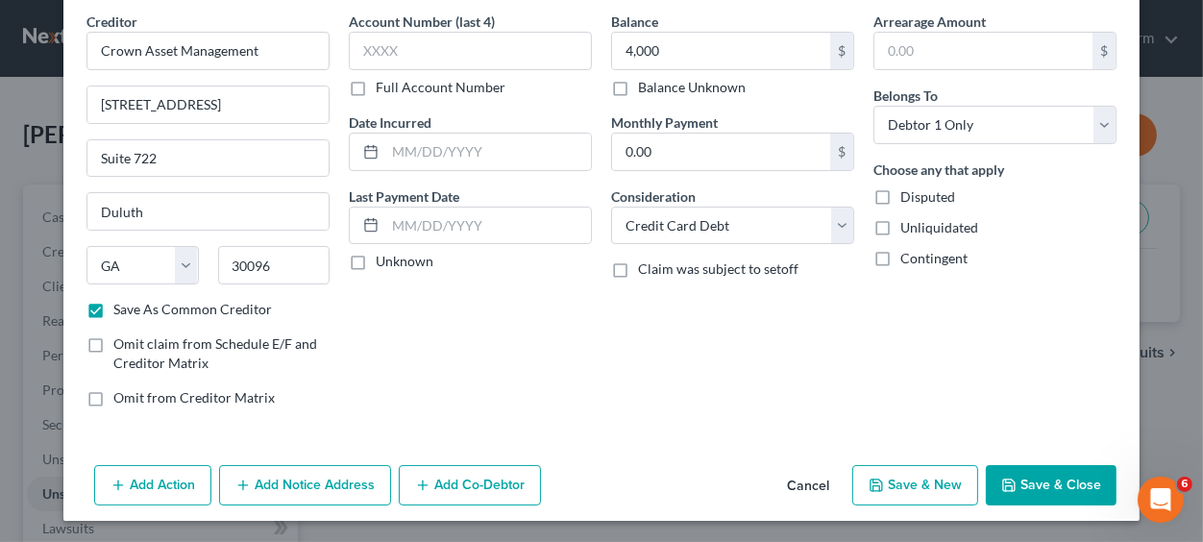
click at [926, 472] on button "Save & New" at bounding box center [915, 485] width 126 height 40
select select "0"
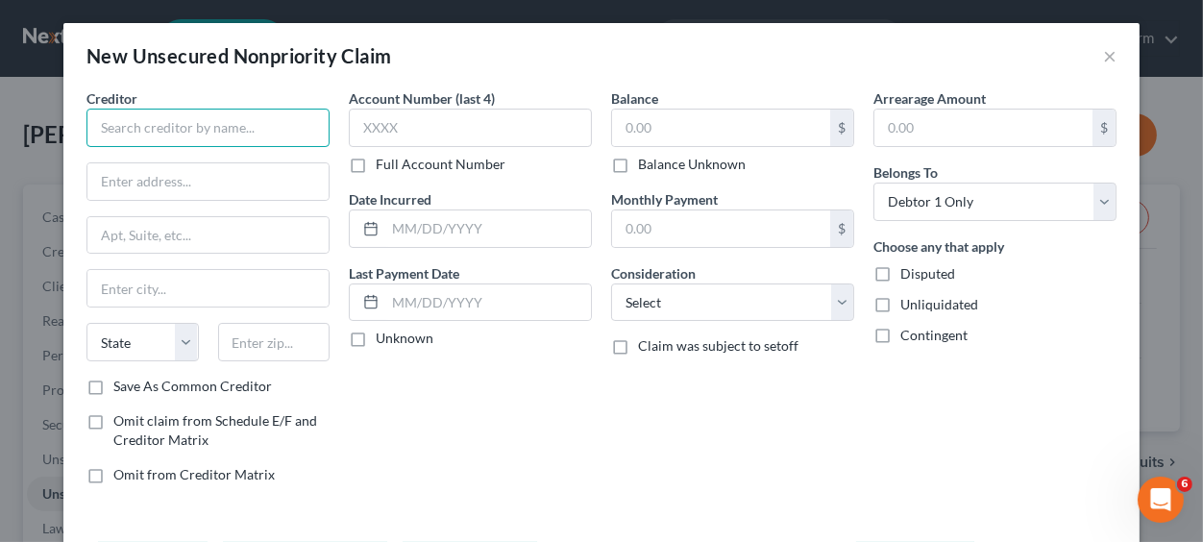
click at [175, 121] on input "text" at bounding box center [207, 128] width 243 height 38
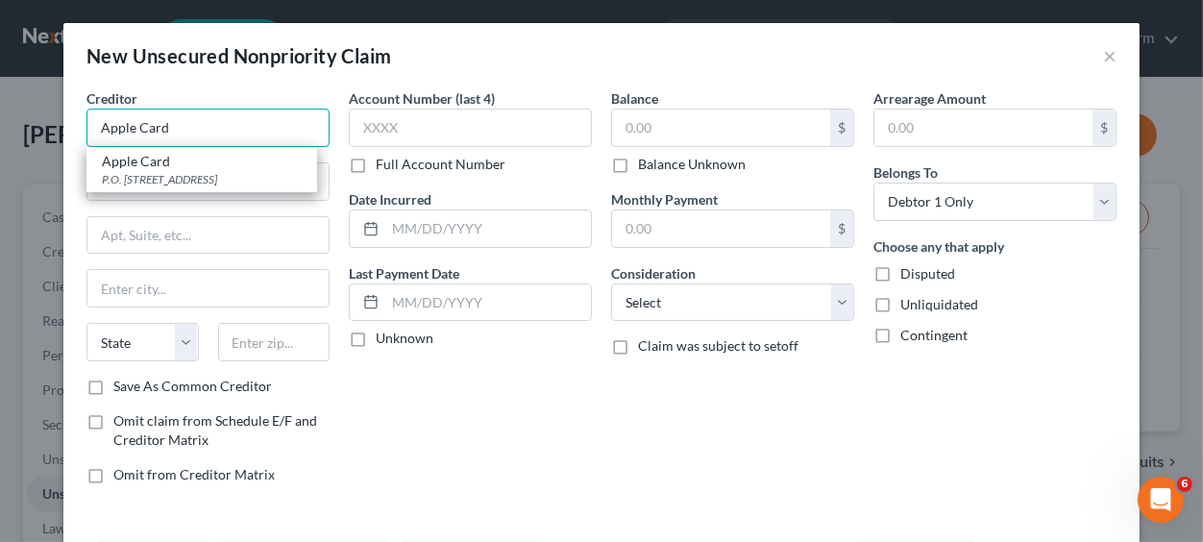
click at [202, 127] on input "Apple Card" at bounding box center [207, 128] width 243 height 38
type input "Apple Card"
click at [157, 168] on div "Apple Card" at bounding box center [202, 161] width 200 height 19
type input "P.O. Box 7247"
type input "[GEOGRAPHIC_DATA]"
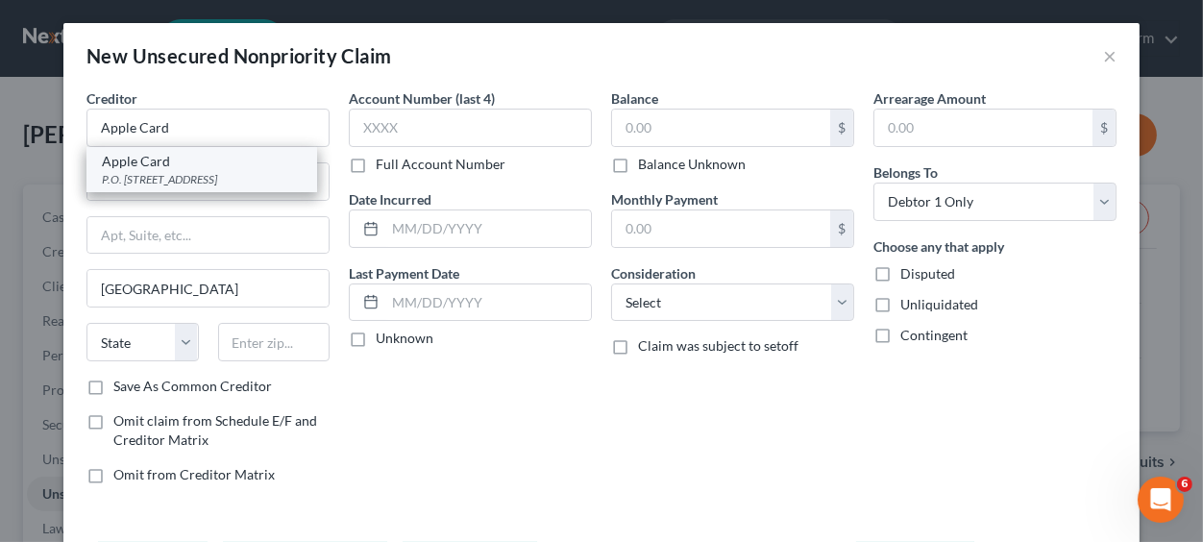
select select "39"
type input "19170"
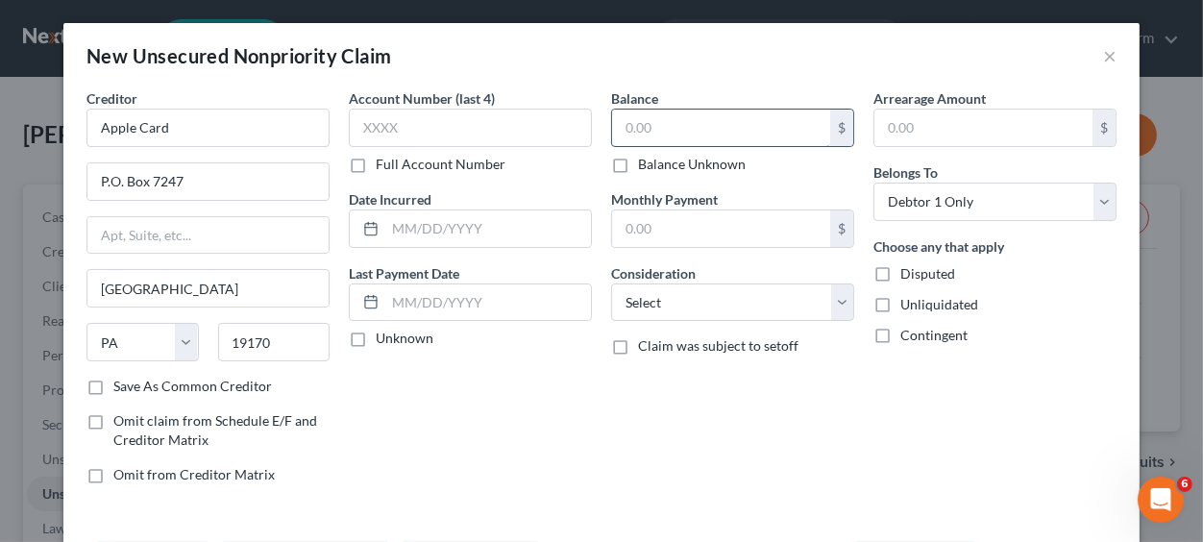
click at [649, 131] on input "text" at bounding box center [721, 128] width 218 height 37
type input "2,400"
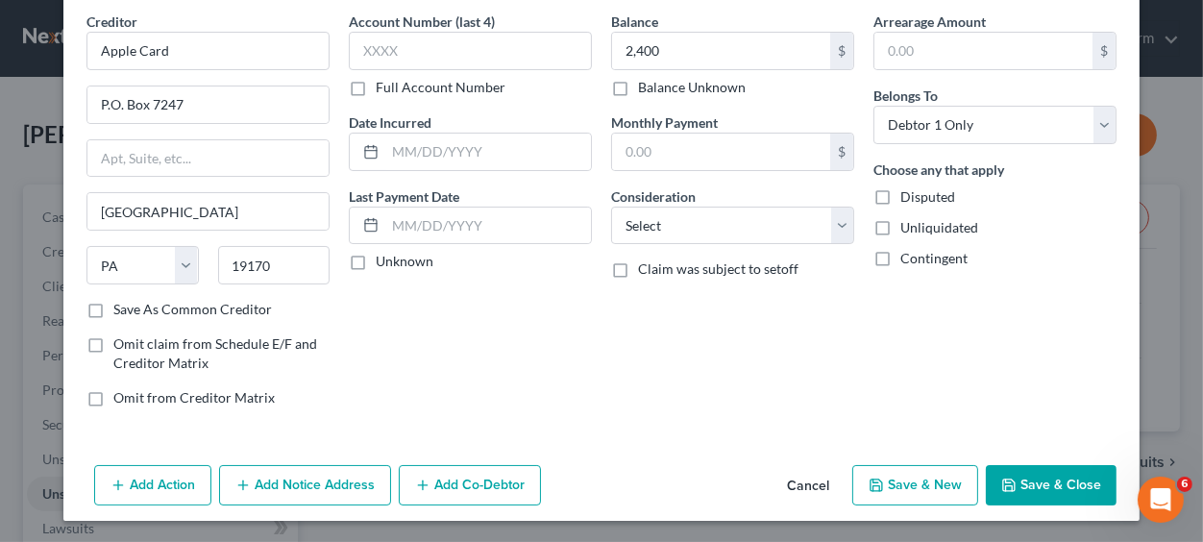
click at [926, 492] on button "Save & New" at bounding box center [915, 485] width 126 height 40
select select "0"
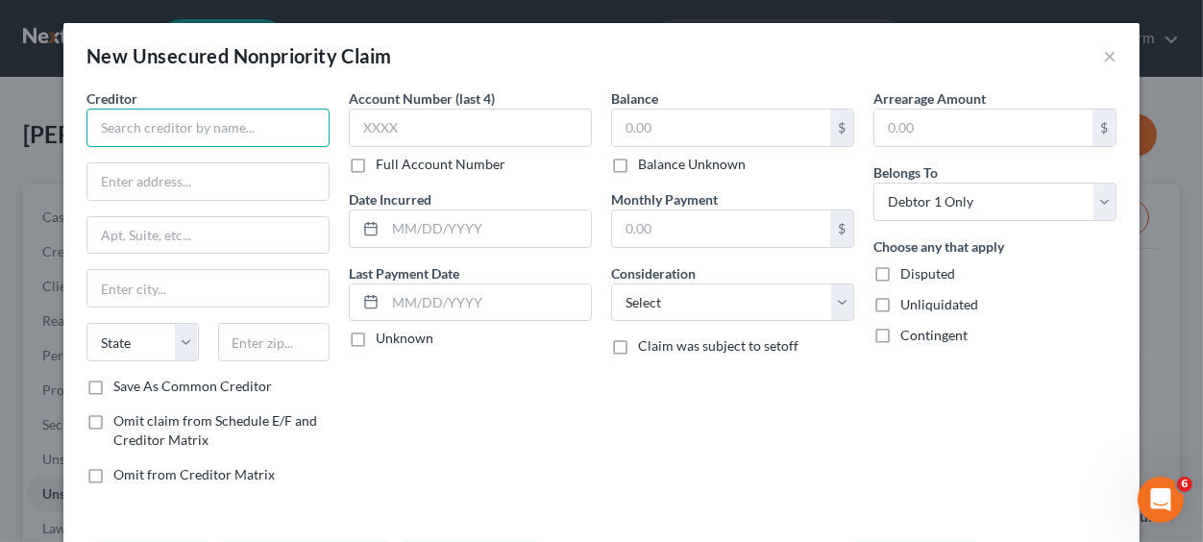
click at [137, 132] on input "text" at bounding box center [207, 128] width 243 height 38
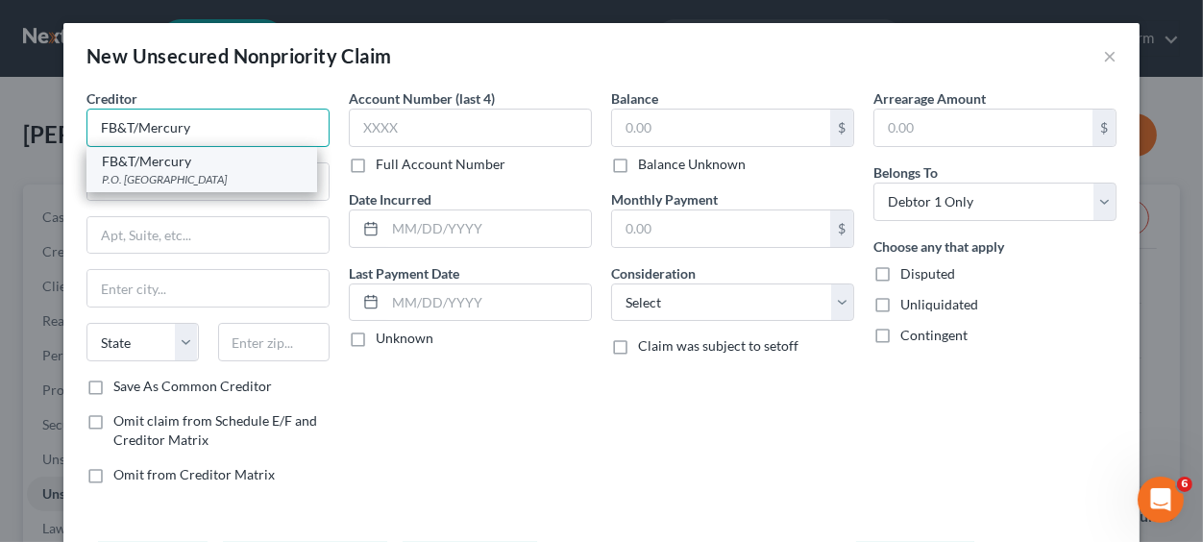
type input "FB&T/Mercury"
click at [139, 173] on div "P.O. [GEOGRAPHIC_DATA]" at bounding box center [202, 179] width 200 height 16
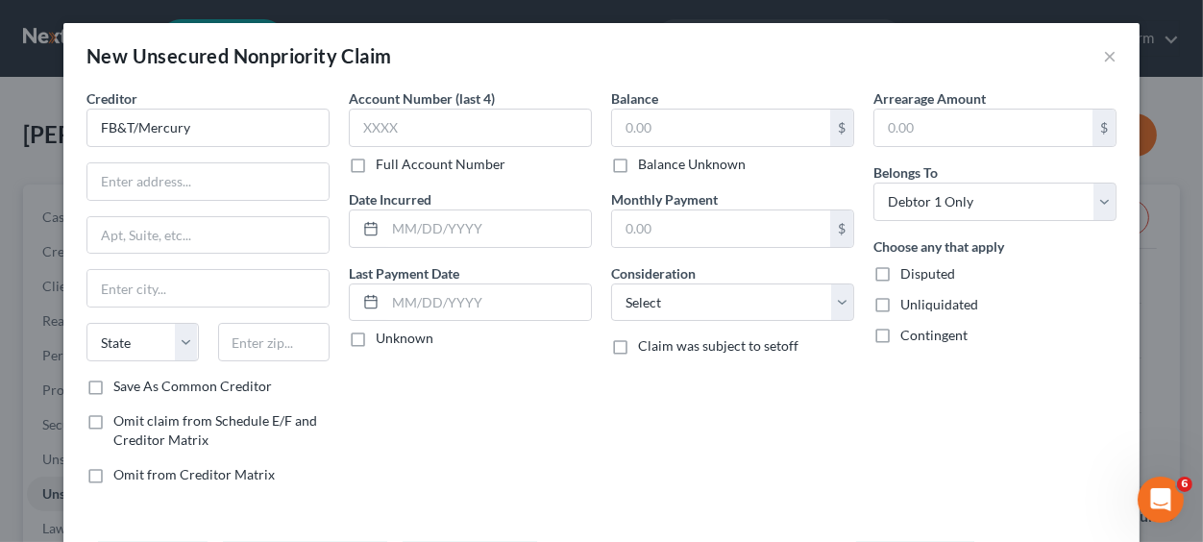
type input "P.O. Box 84064"
type input "Columbus"
select select "10"
type input "31908"
click at [139, 173] on input "P.O. Box 84064" at bounding box center [207, 181] width 241 height 37
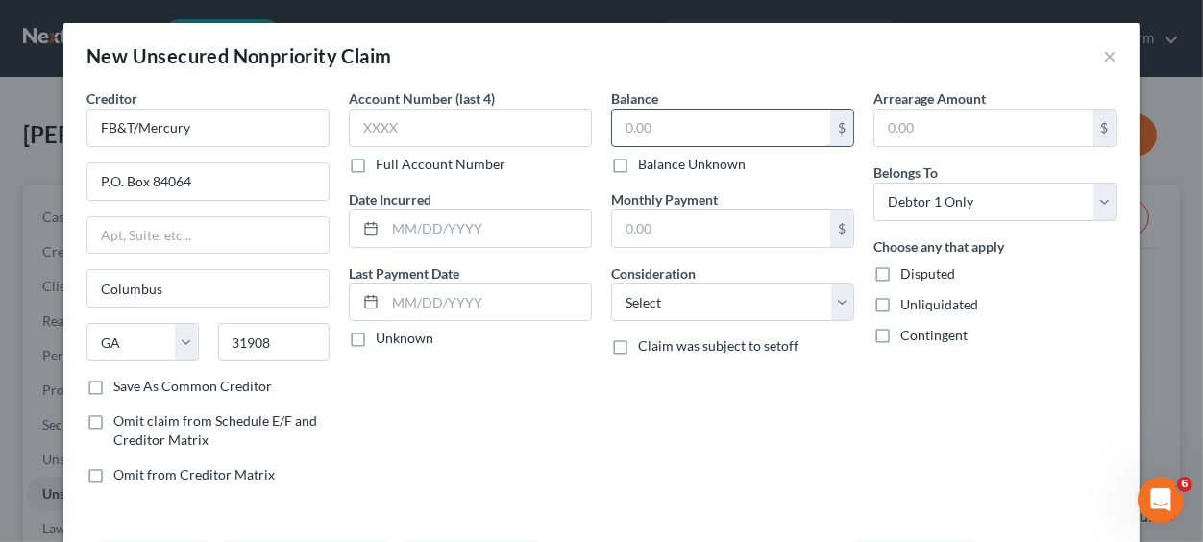
click at [642, 126] on input "text" at bounding box center [721, 128] width 218 height 37
type input "3,000"
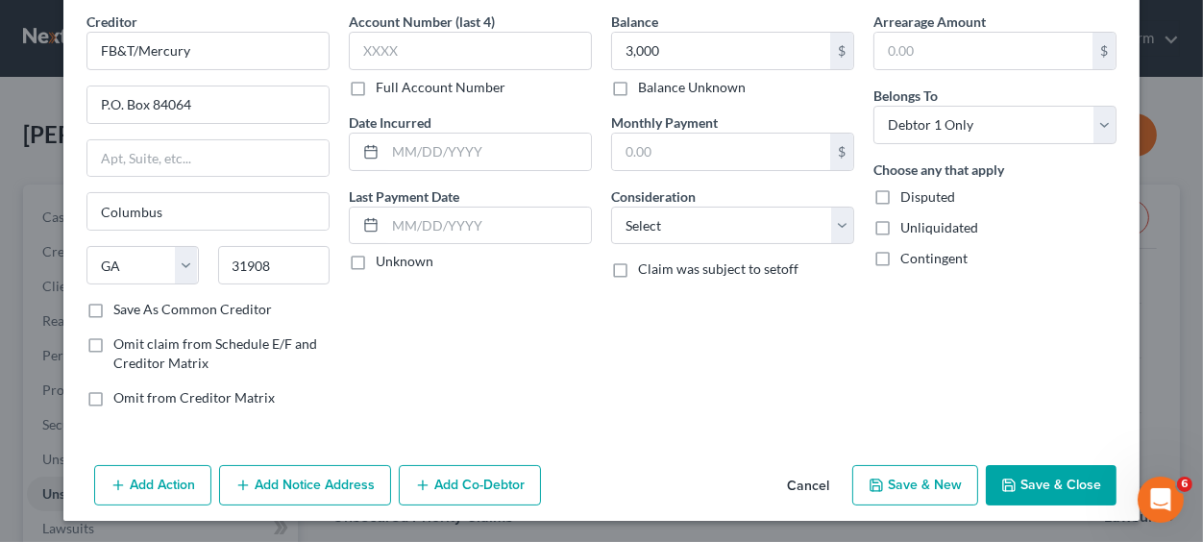
click at [949, 480] on button "Save & New" at bounding box center [915, 485] width 126 height 40
select select "0"
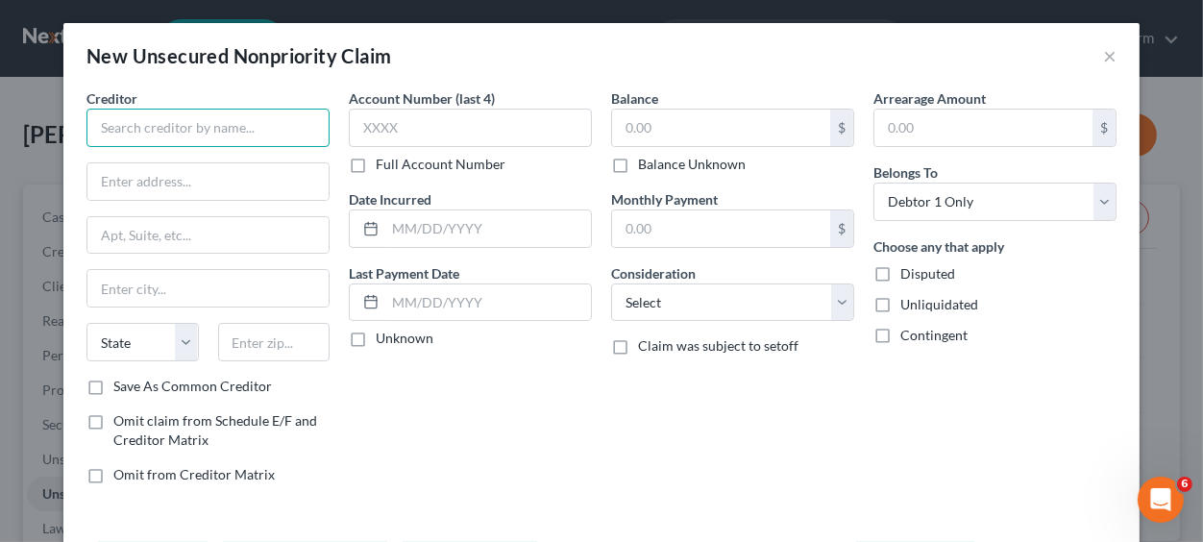
click at [175, 130] on input "text" at bounding box center [207, 128] width 243 height 38
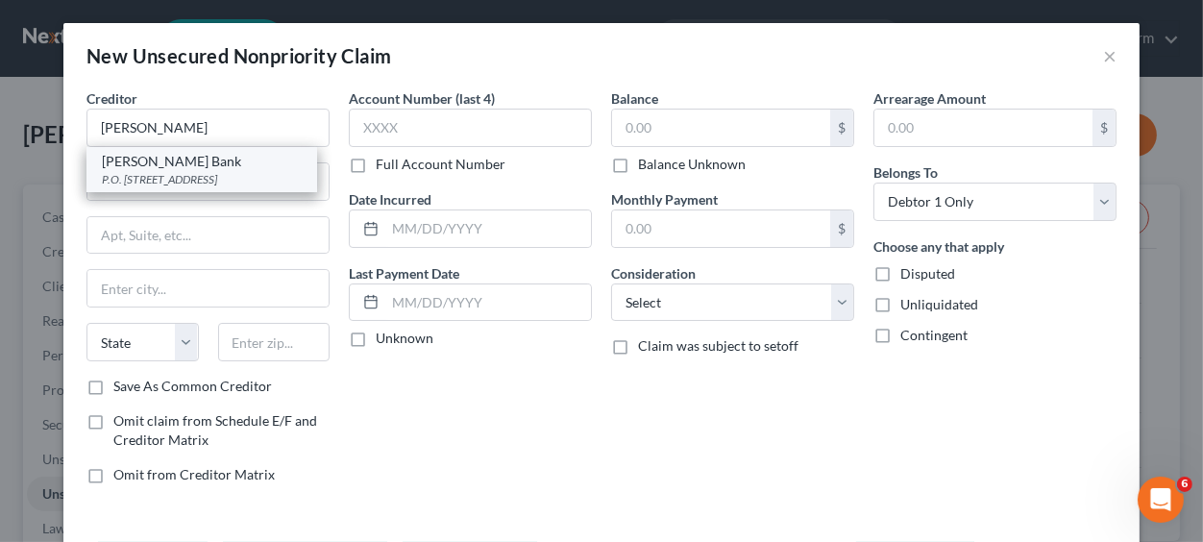
click at [154, 164] on div "[PERSON_NAME] Bank" at bounding box center [202, 161] width 200 height 19
type input "[PERSON_NAME] Bank"
type input "P.O. Box 9201"
type input "Old Bethpage"
select select "35"
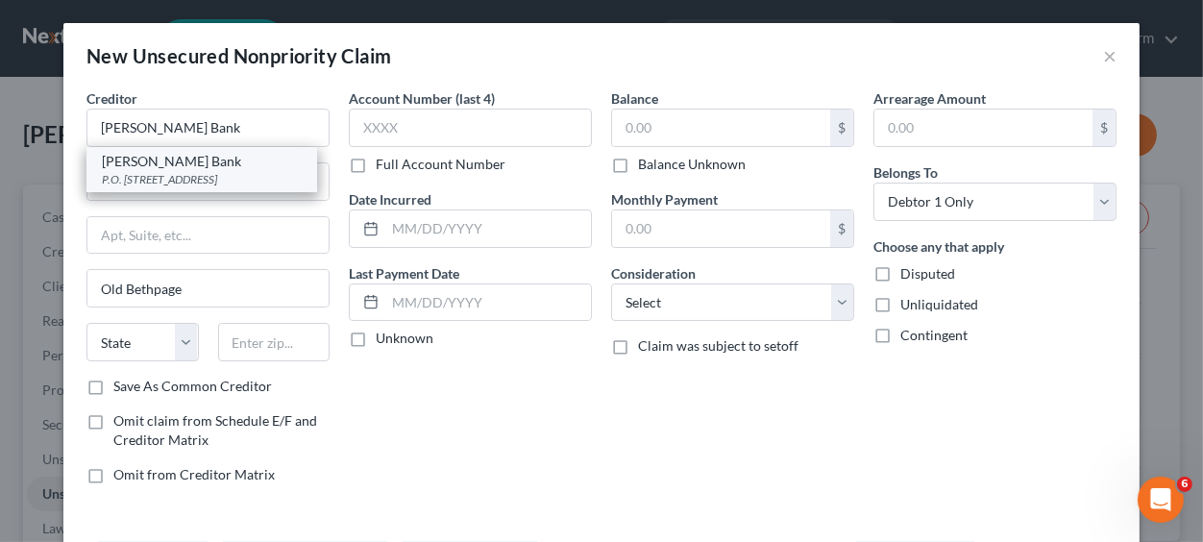
type input "11804"
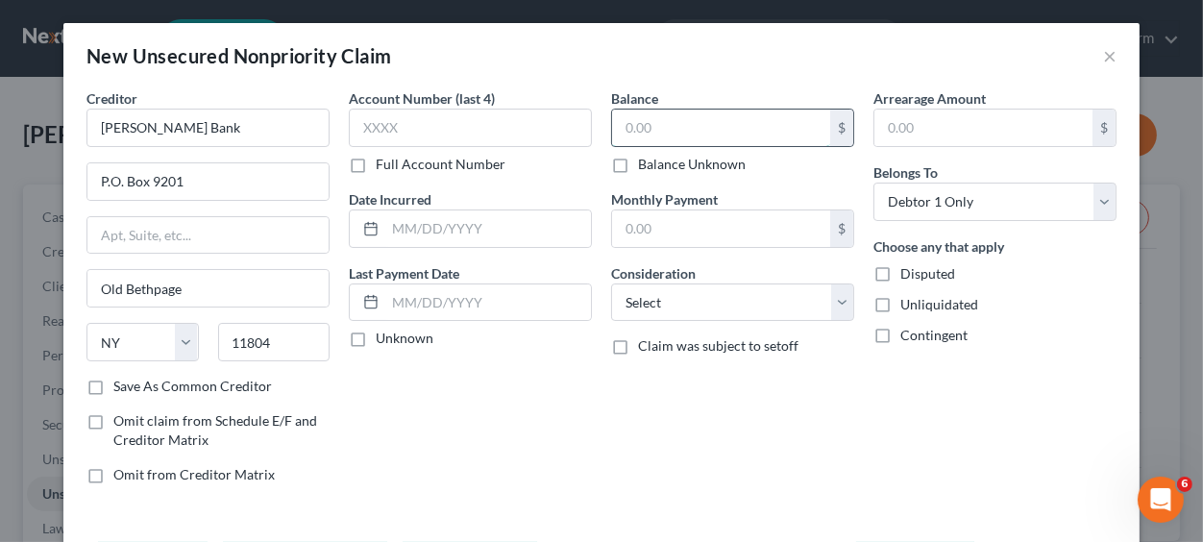
click at [666, 122] on input "text" at bounding box center [721, 128] width 218 height 37
type input "900"
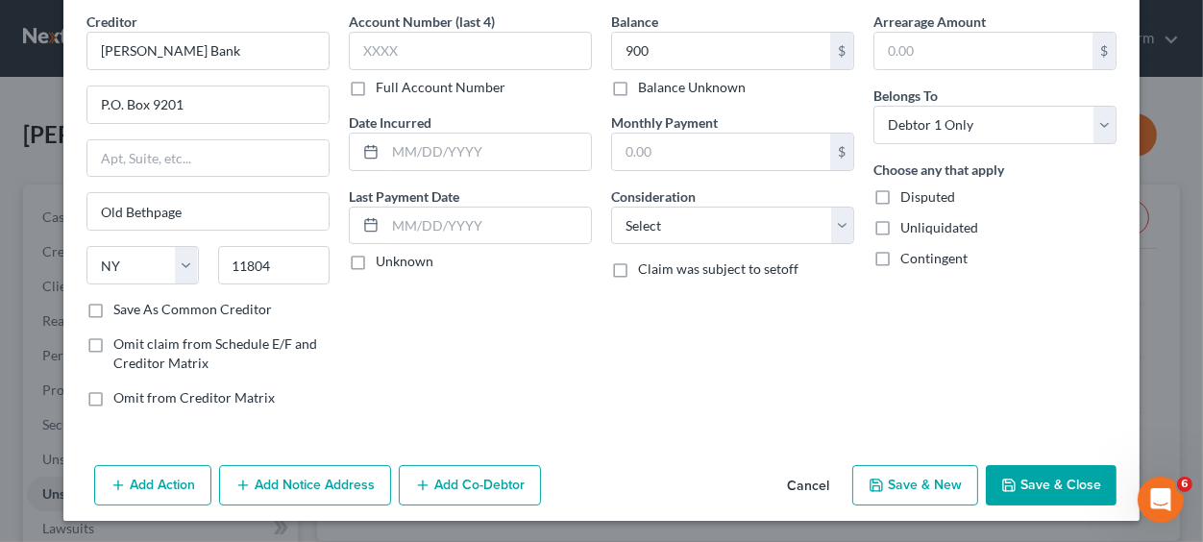
click at [903, 484] on button "Save & New" at bounding box center [915, 485] width 126 height 40
select select "0"
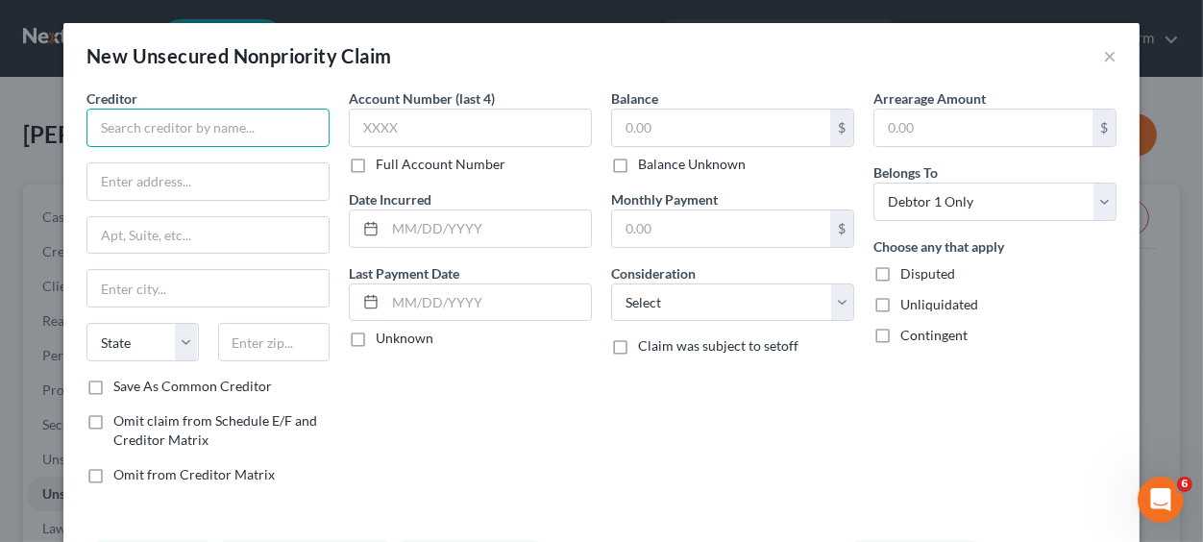
click at [233, 133] on input "text" at bounding box center [207, 128] width 243 height 38
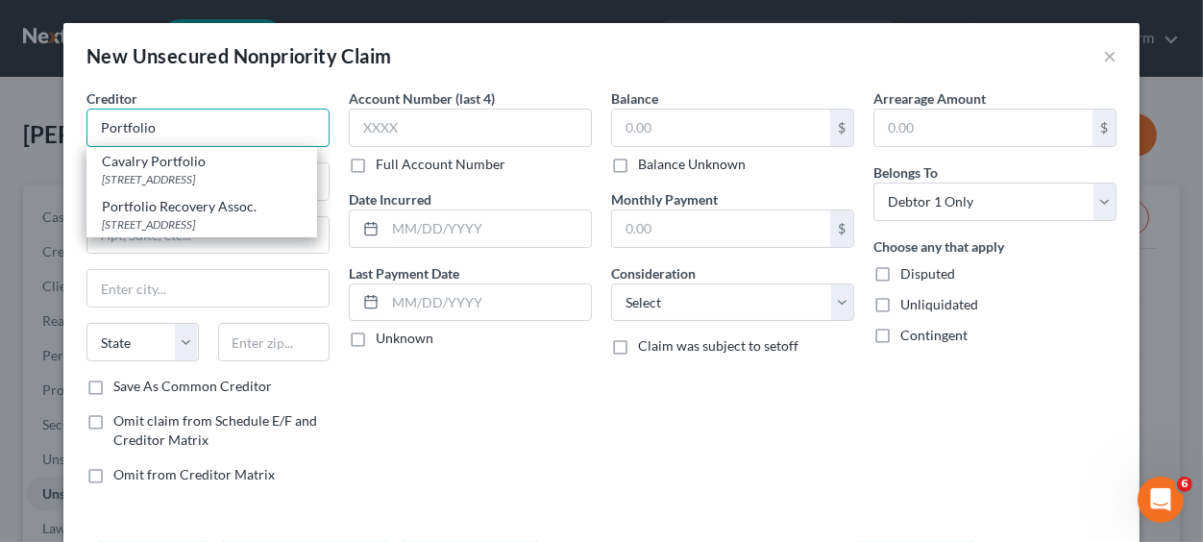
click at [244, 131] on input "Portfolio" at bounding box center [207, 128] width 243 height 38
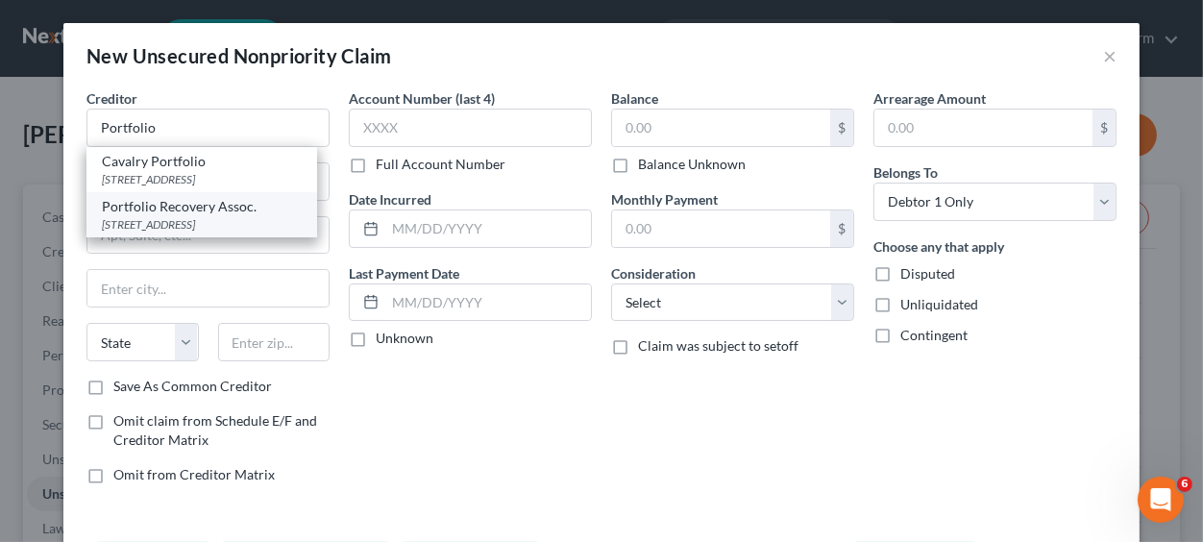
click at [208, 208] on div "Portfolio Recovery Assoc." at bounding box center [202, 206] width 200 height 19
type input "Portfolio Recovery Assoc."
type input "[STREET_ADDRESS]"
type input "No. 700"
type input "[GEOGRAPHIC_DATA]"
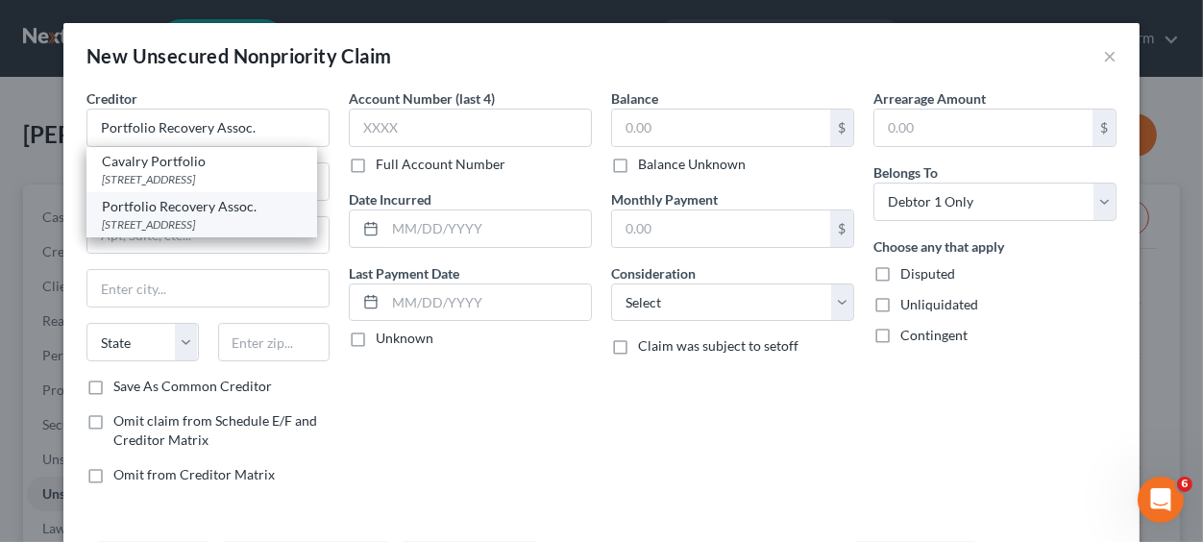
select select "0"
type input "35209"
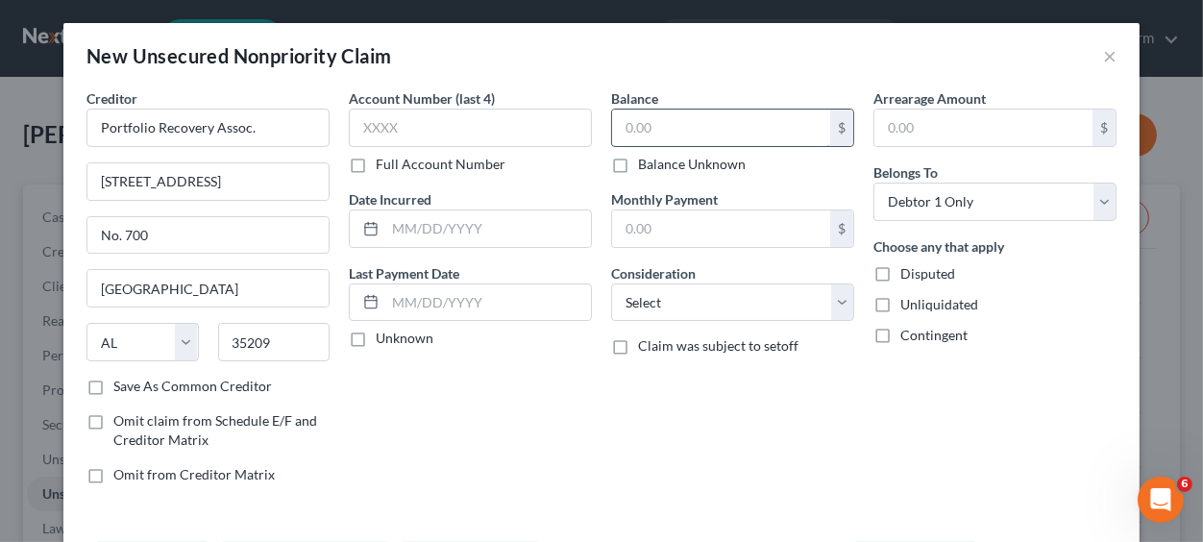
click at [655, 126] on input "text" at bounding box center [721, 128] width 218 height 37
type input "1,614"
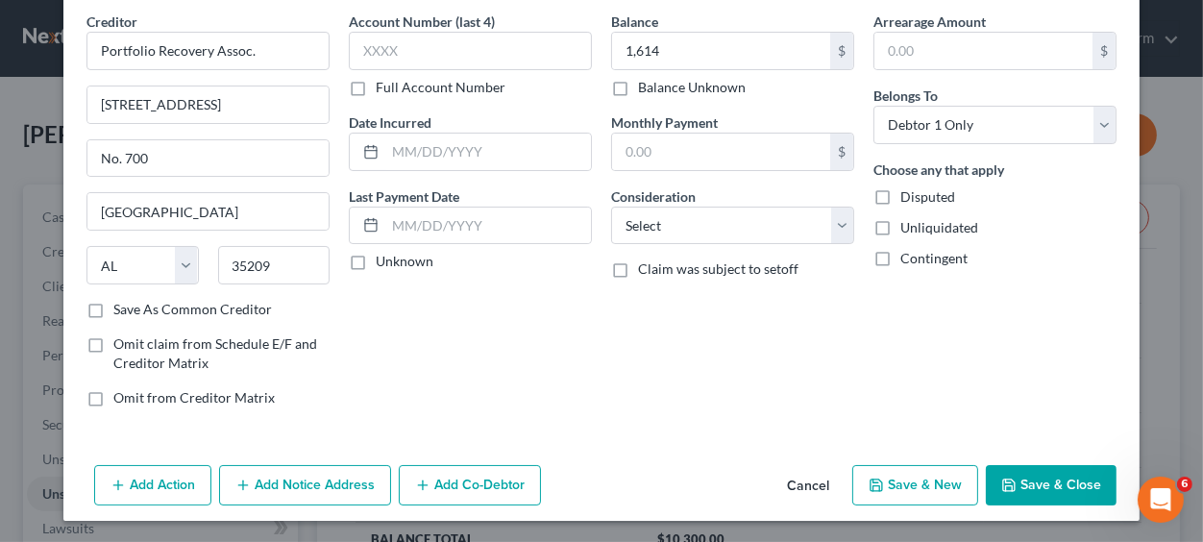
click at [916, 480] on button "Save & New" at bounding box center [915, 485] width 126 height 40
select select "0"
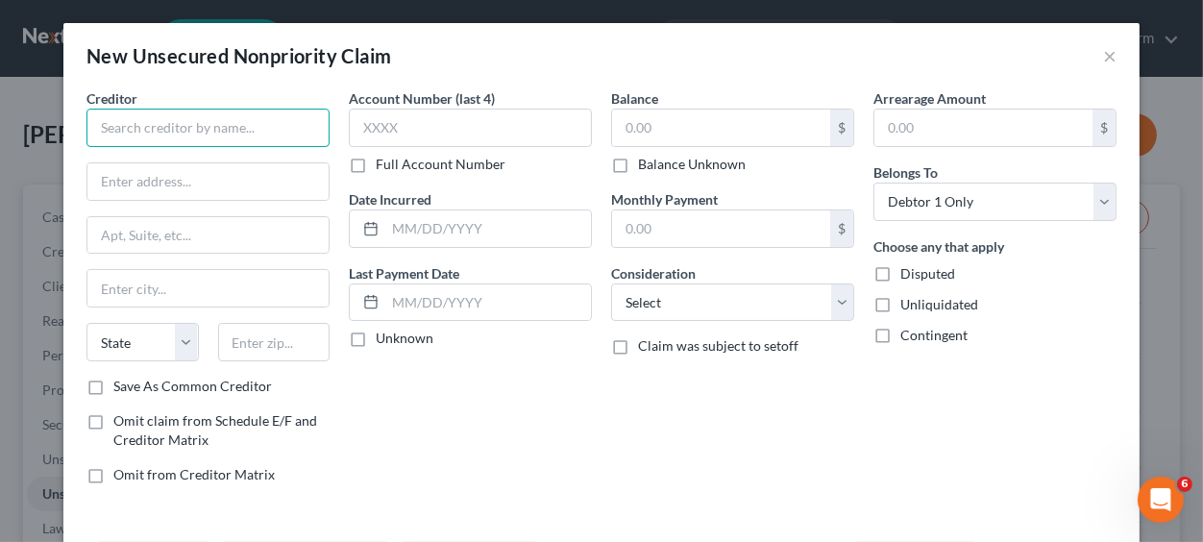
click at [219, 135] on input "text" at bounding box center [207, 128] width 243 height 38
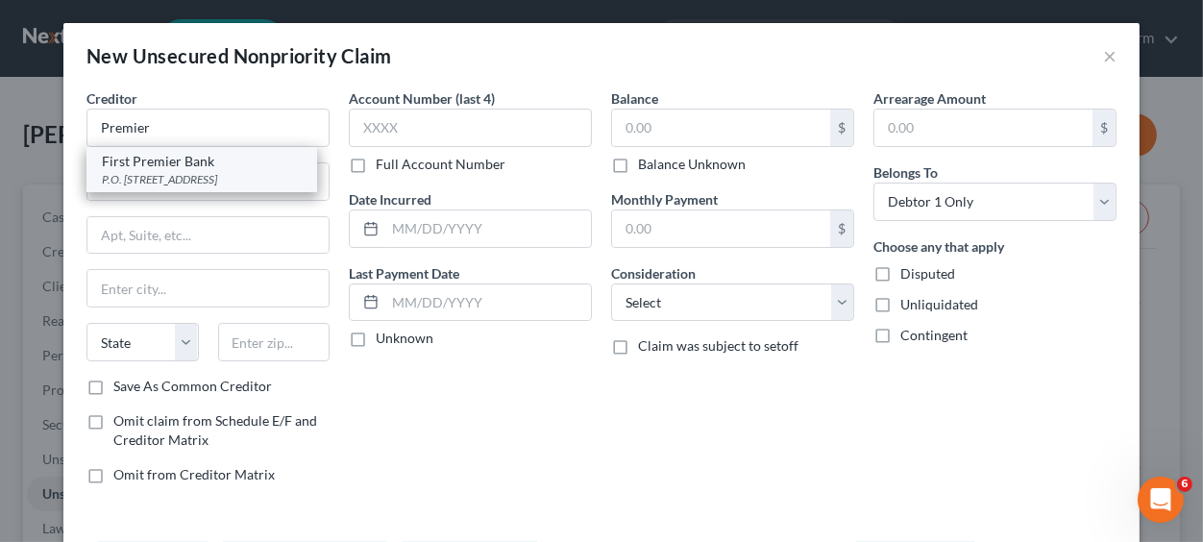
click at [207, 175] on div "P.O. [STREET_ADDRESS]" at bounding box center [202, 179] width 200 height 16
type input "First Premier Bank"
type input "P.O. Box 5524"
type input "[GEOGRAPHIC_DATA]"
select select "43"
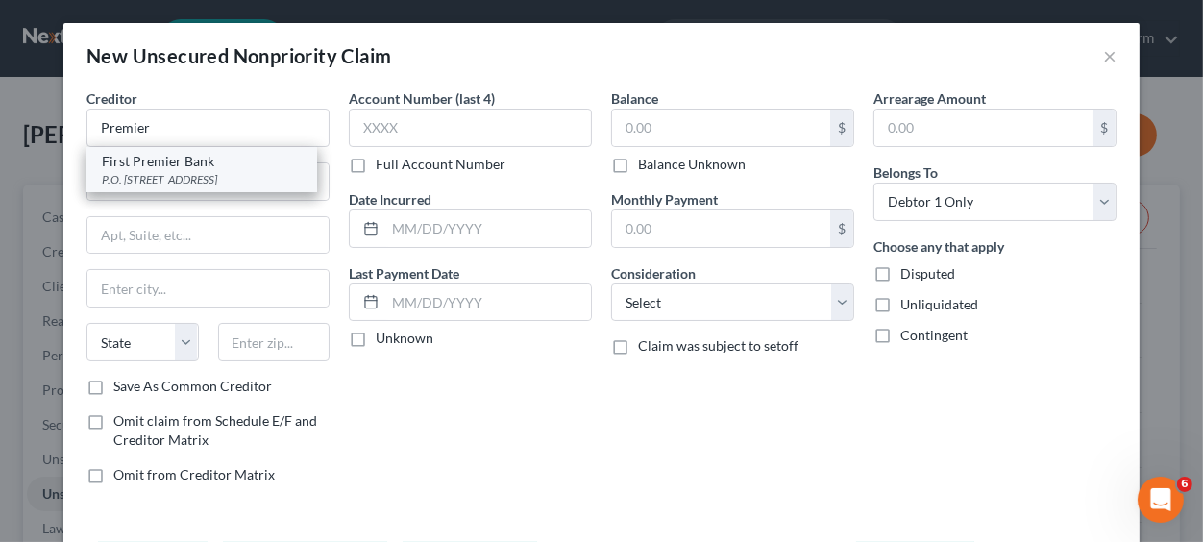
type input "57117"
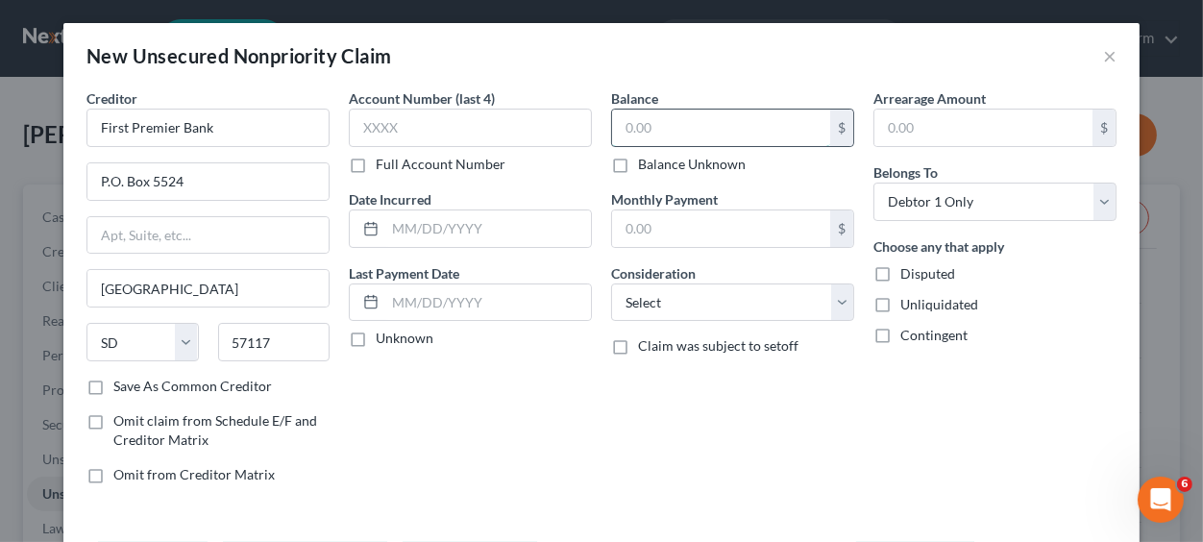
click at [679, 133] on input "text" at bounding box center [721, 128] width 218 height 37
type input "1,027"
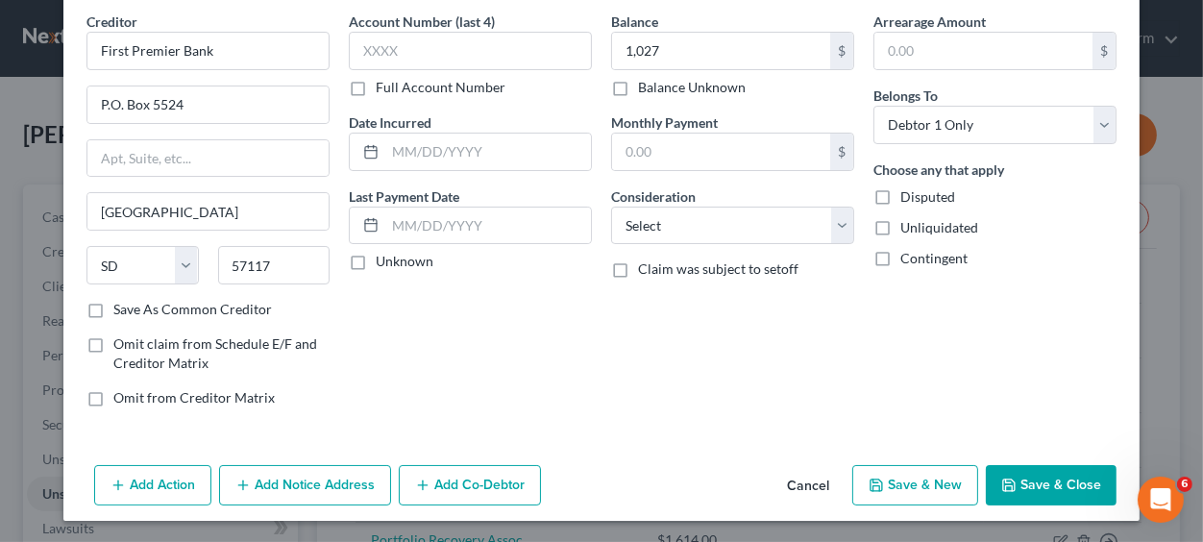
click at [943, 483] on button "Save & New" at bounding box center [915, 485] width 126 height 40
select select "0"
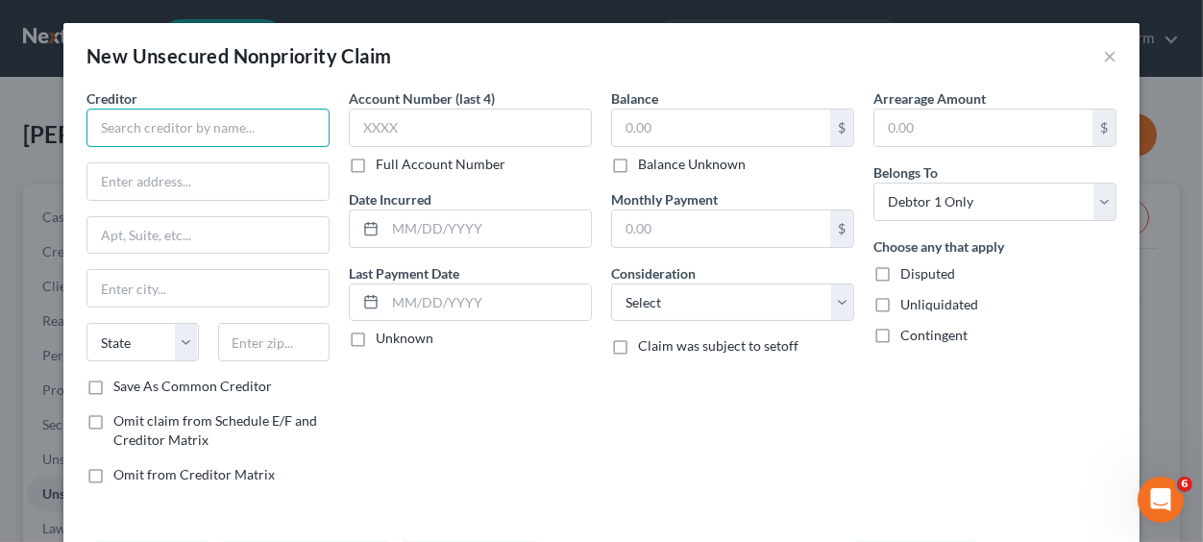
click at [163, 130] on input "text" at bounding box center [207, 128] width 243 height 38
click at [151, 128] on input "Source REceivables" at bounding box center [207, 128] width 243 height 38
click at [230, 129] on input "Source Receivables" at bounding box center [207, 128] width 243 height 38
type input "Source Receivables Mgmt"
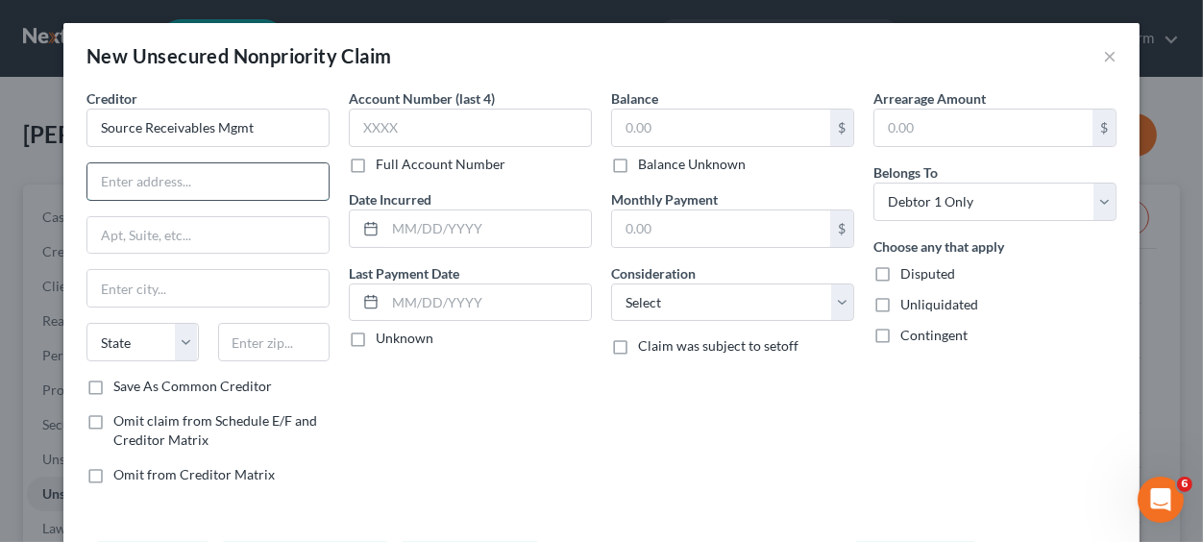
click at [163, 181] on input "text" at bounding box center [207, 181] width 241 height 37
click at [662, 125] on input "text" at bounding box center [721, 128] width 218 height 37
type input "500"
click at [135, 190] on input "text" at bounding box center [207, 181] width 241 height 37
click at [182, 184] on input "[STREET_ADDRESS]" at bounding box center [207, 181] width 241 height 37
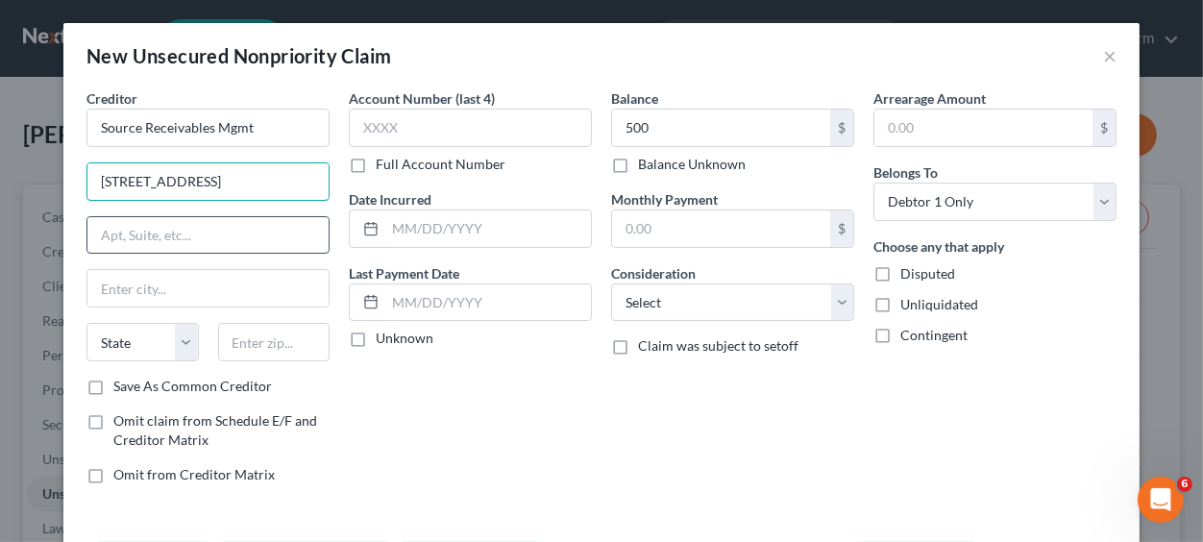
type input "[STREET_ADDRESS]"
click at [114, 236] on input "text" at bounding box center [207, 235] width 241 height 37
type input "no 102"
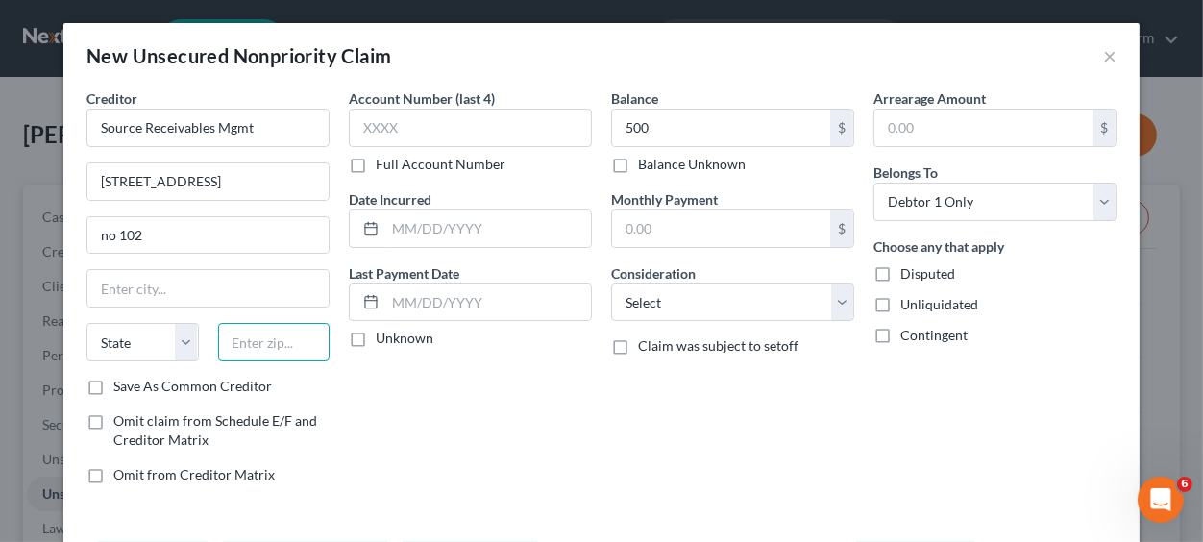
click at [242, 340] on input "text" at bounding box center [274, 342] width 112 height 38
type input "27407"
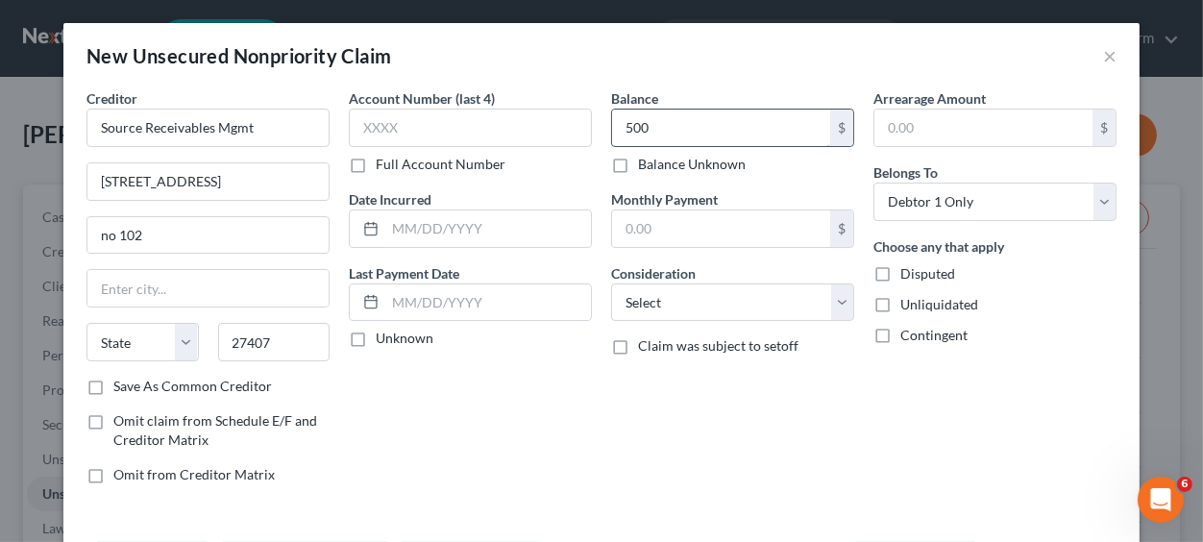
click at [749, 133] on input "500" at bounding box center [721, 128] width 218 height 37
type input "[GEOGRAPHIC_DATA]"
select select "28"
click at [113, 386] on label "Save As Common Creditor" at bounding box center [192, 386] width 159 height 19
click at [121, 386] on input "Save As Common Creditor" at bounding box center [127, 383] width 12 height 12
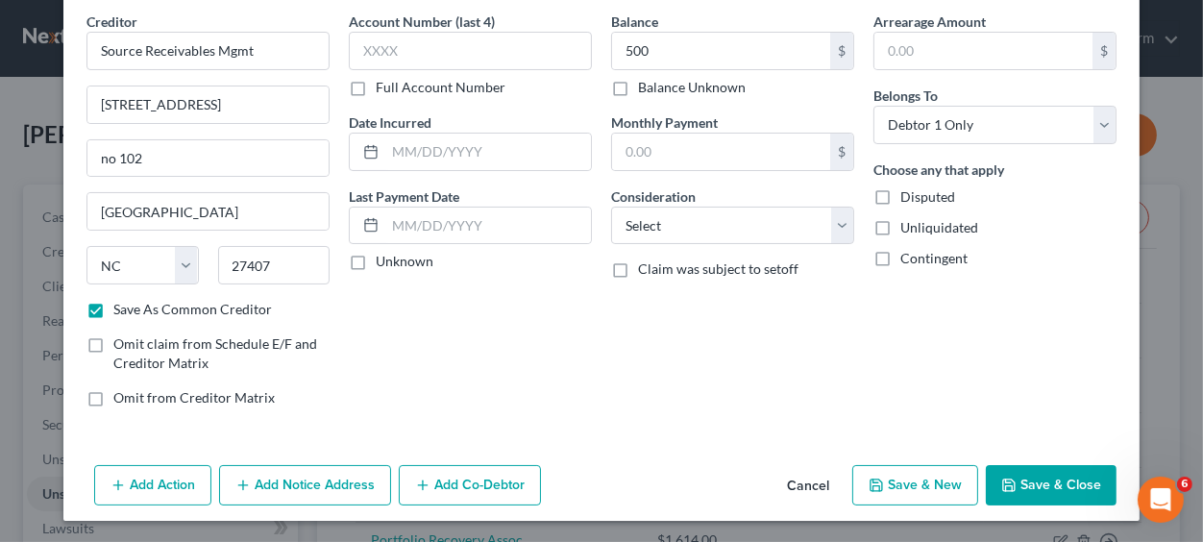
click at [1042, 479] on button "Save & Close" at bounding box center [1051, 485] width 131 height 40
checkbox input "false"
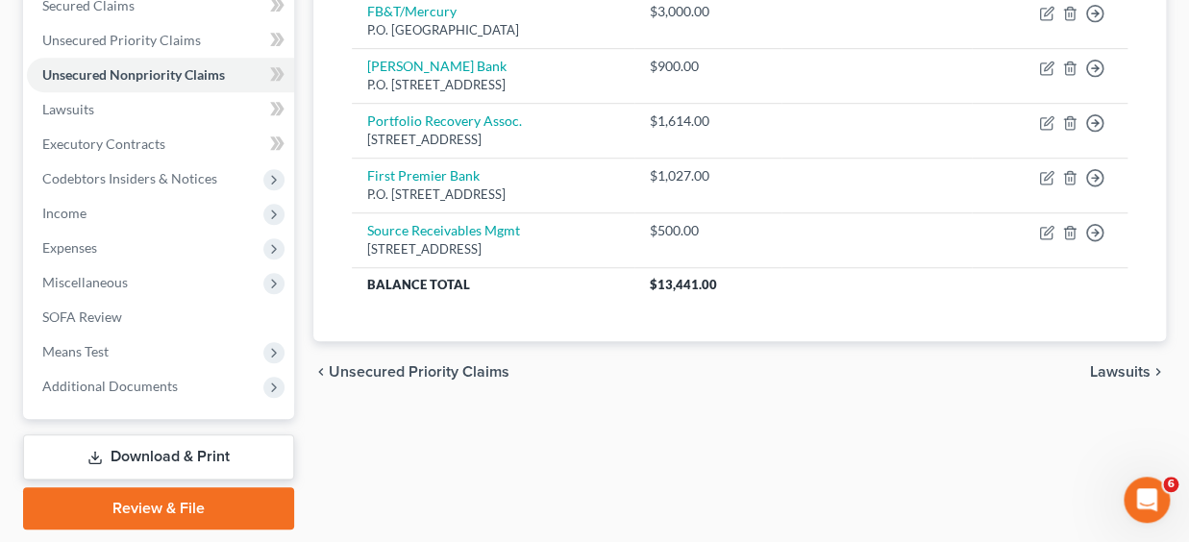
scroll to position [423, 0]
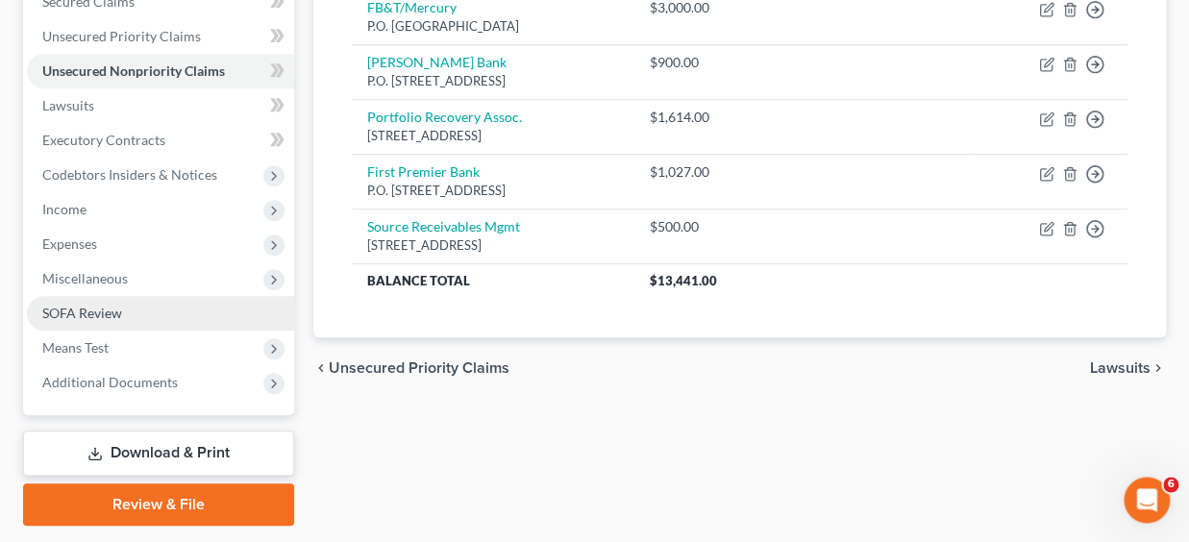
click at [57, 313] on span "SOFA Review" at bounding box center [82, 313] width 80 height 16
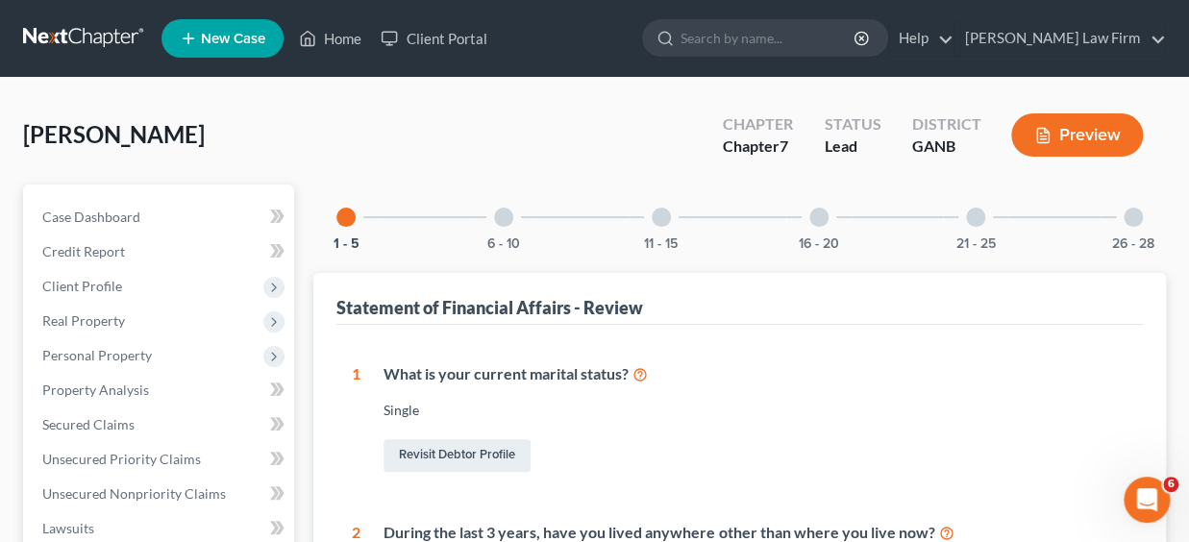
click at [506, 213] on div at bounding box center [503, 217] width 19 height 19
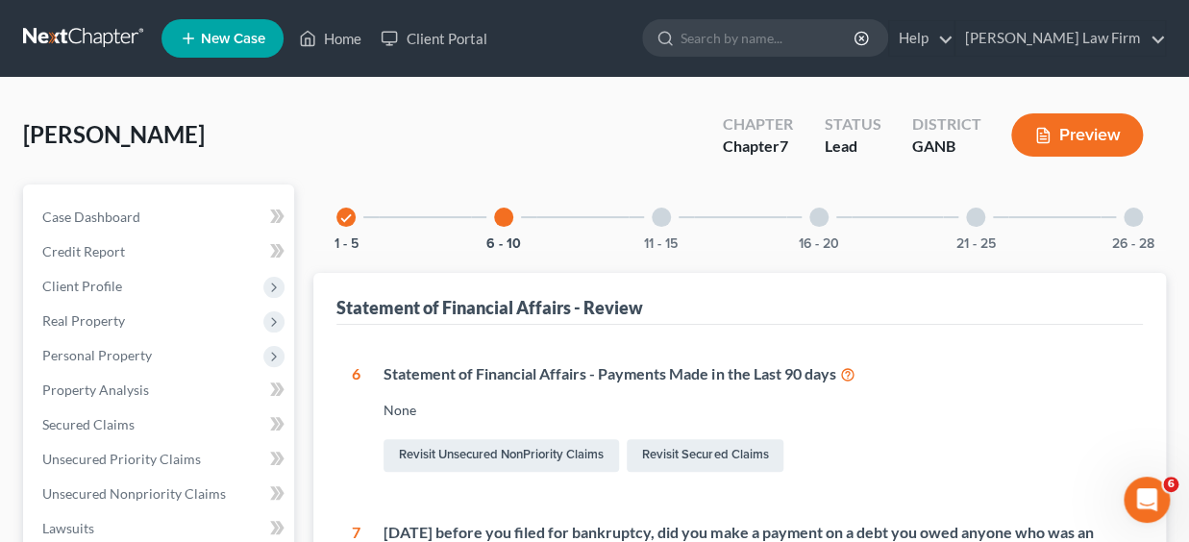
click at [661, 214] on div at bounding box center [660, 217] width 19 height 19
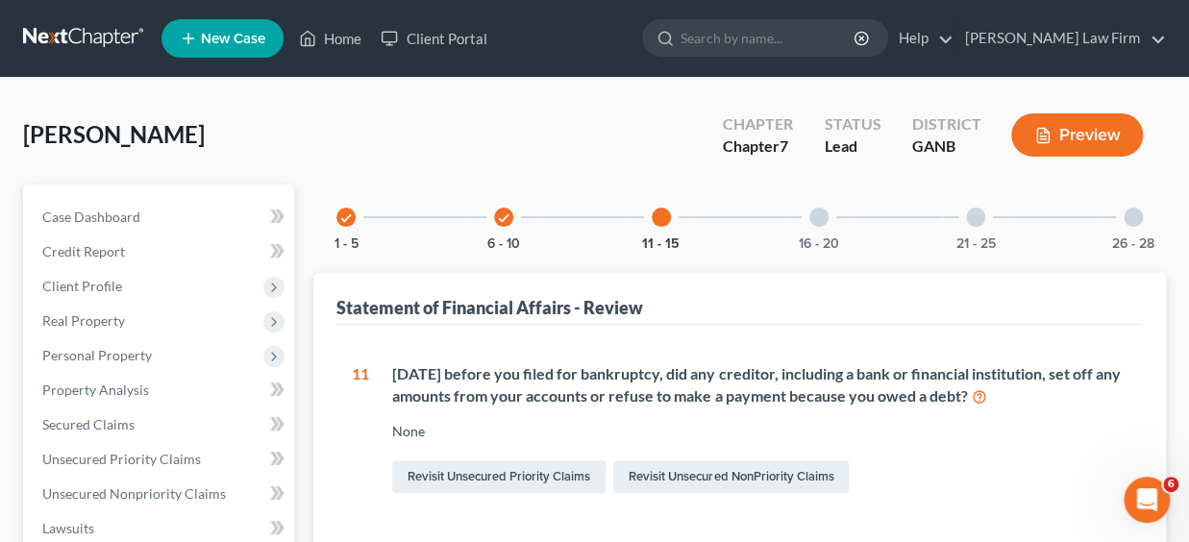
click at [821, 215] on div at bounding box center [818, 217] width 19 height 19
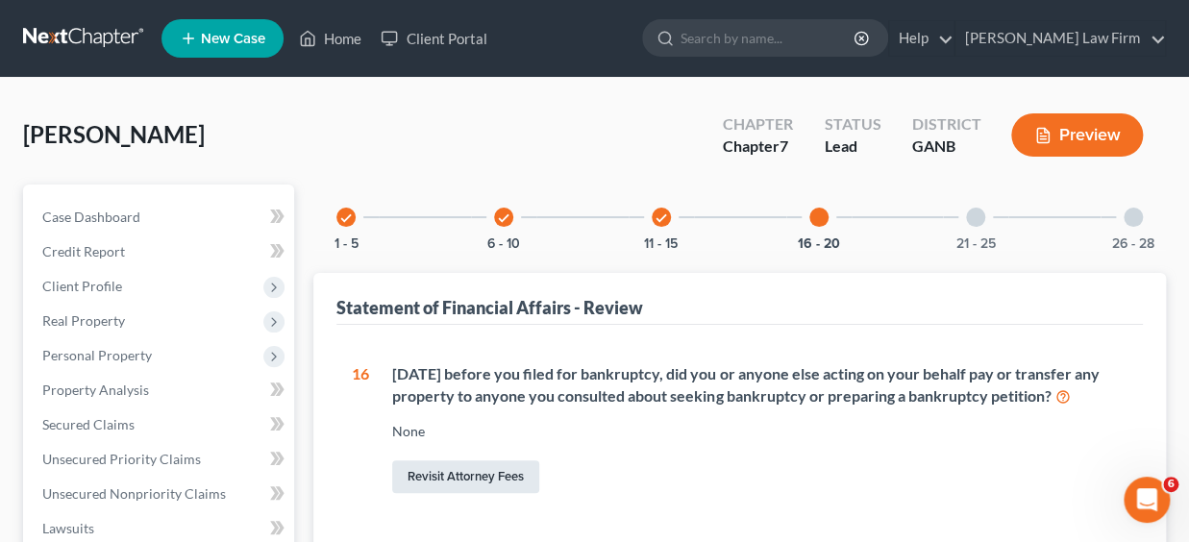
click at [447, 473] on link "Revisit Attorney Fees" at bounding box center [465, 476] width 147 height 33
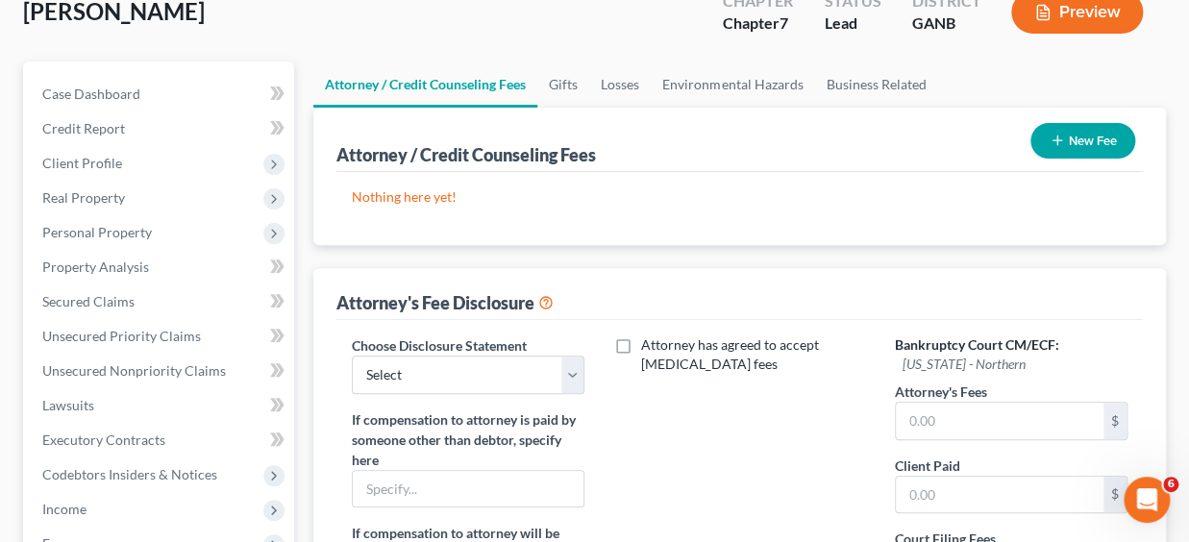
scroll to position [125, 0]
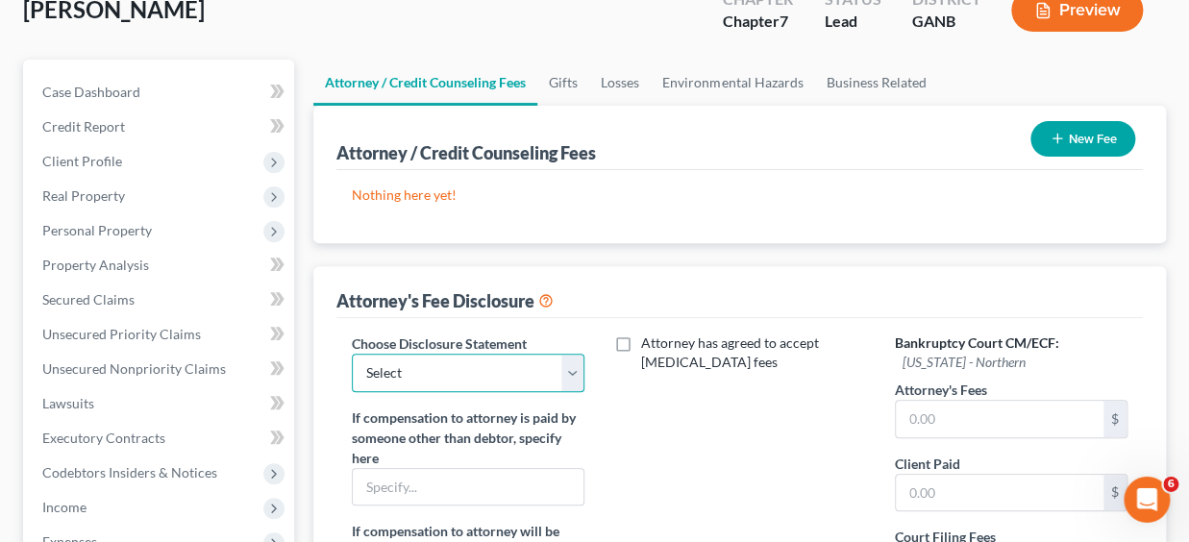
click at [352, 354] on select "Select Disclosure" at bounding box center [468, 373] width 233 height 38
select select "0"
click option "Disclosure" at bounding box center [0, 0] width 0 height 0
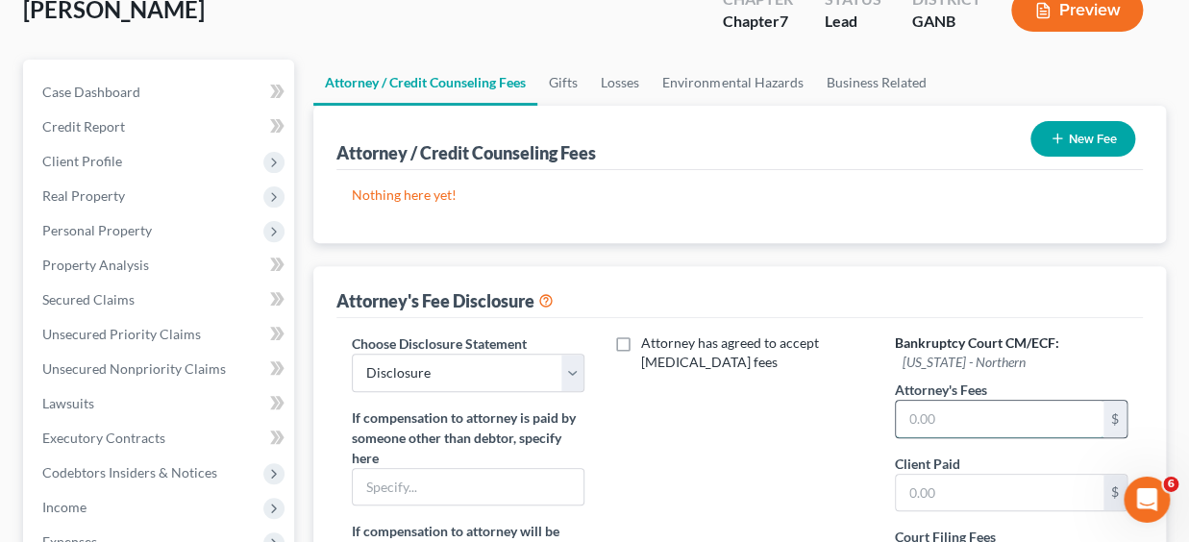
click at [970, 411] on input "text" at bounding box center [999, 419] width 208 height 37
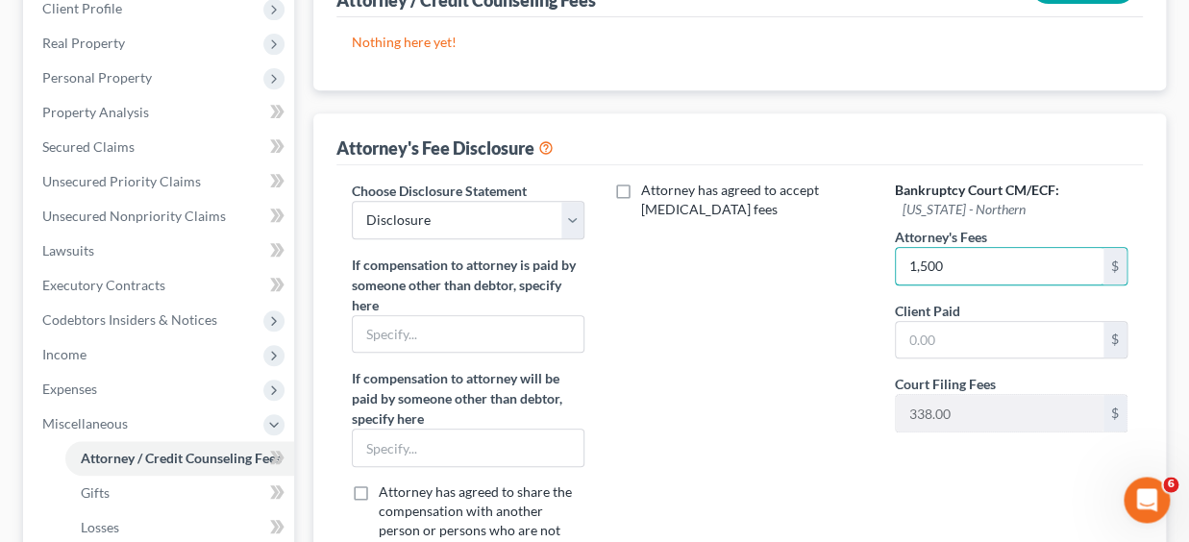
scroll to position [280, 0]
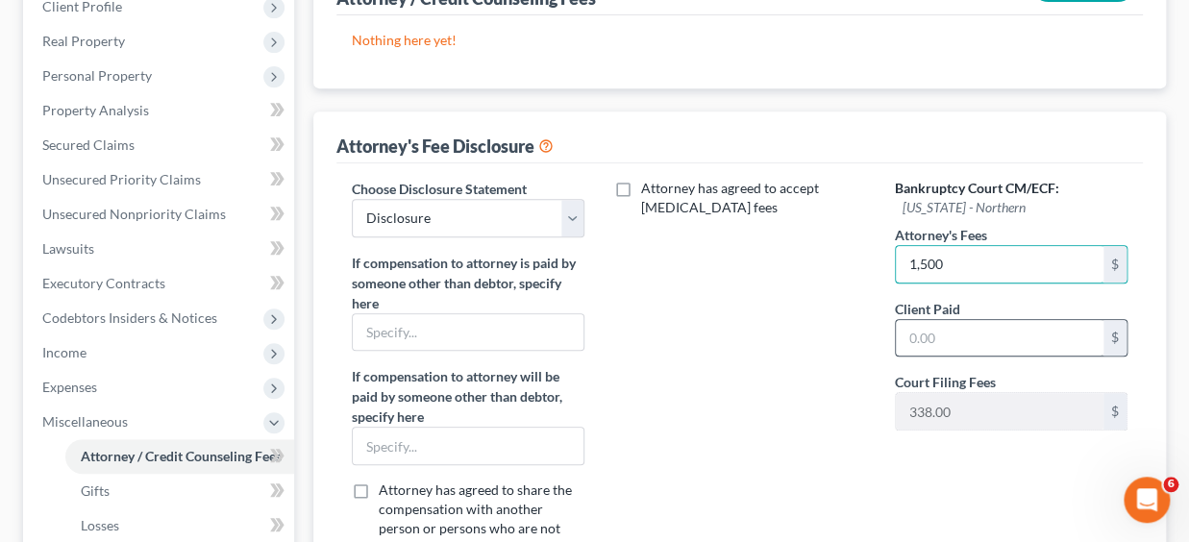
type input "1,500"
drag, startPoint x: 944, startPoint y: 336, endPoint x: 882, endPoint y: 337, distance: 61.5
click at [895, 337] on input "text" at bounding box center [999, 338] width 208 height 37
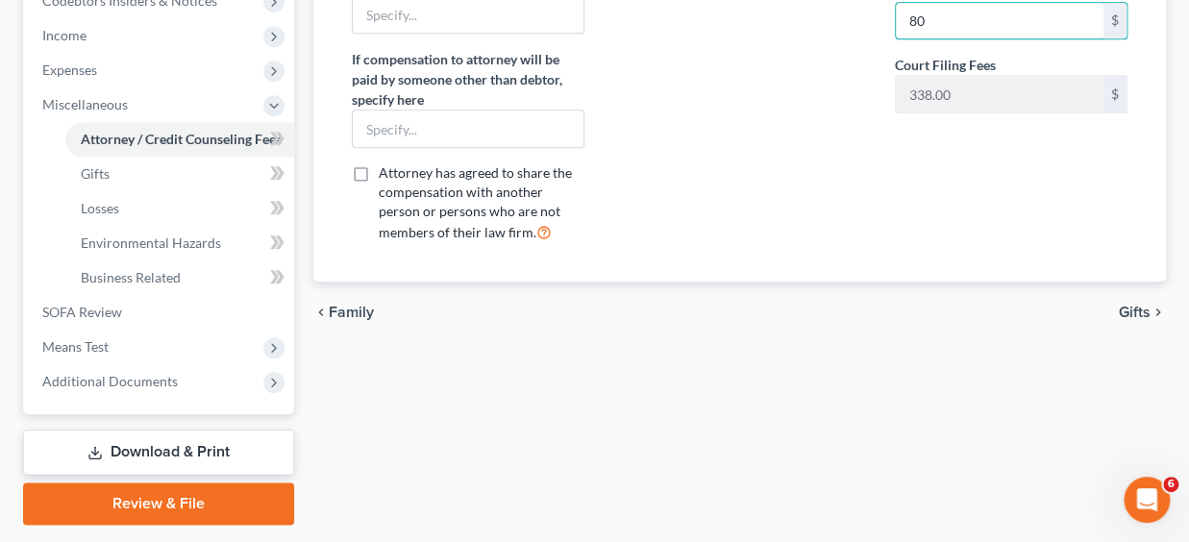
scroll to position [599, 0]
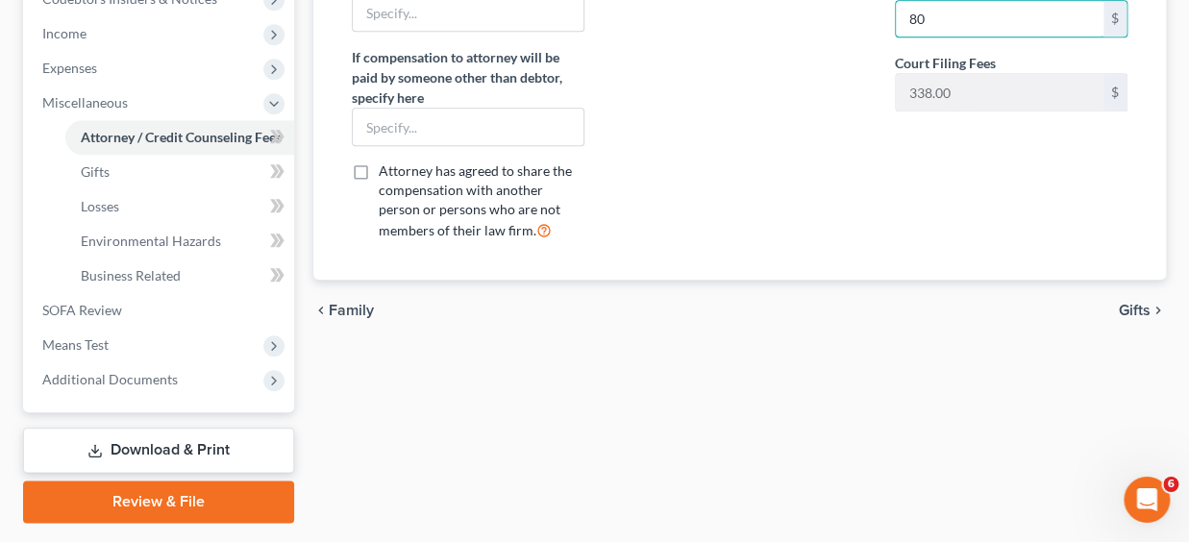
type input "80"
click at [1133, 307] on span "Gifts" at bounding box center [1134, 310] width 32 height 15
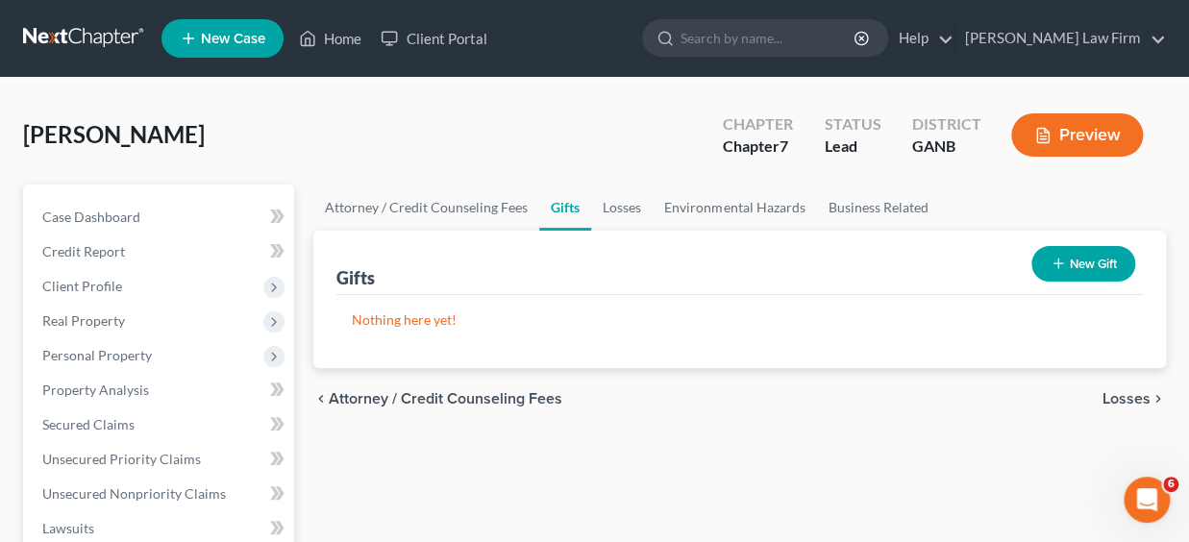
click at [444, 397] on span "Attorney / Credit Counseling Fees" at bounding box center [445, 398] width 233 height 15
select select "0"
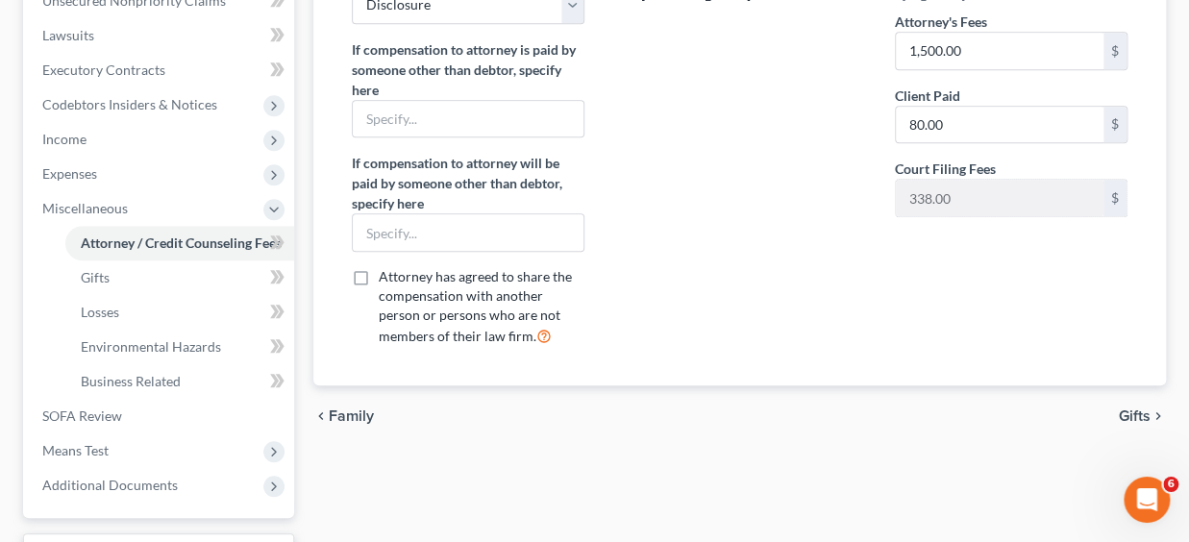
scroll to position [650, 0]
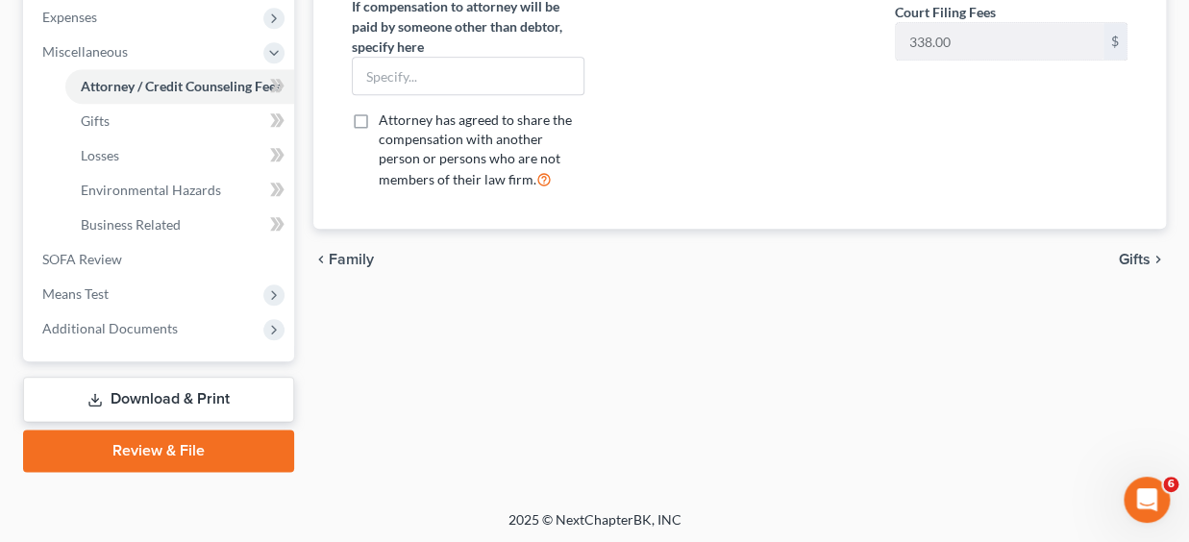
click at [139, 450] on link "Review & File" at bounding box center [158, 450] width 271 height 42
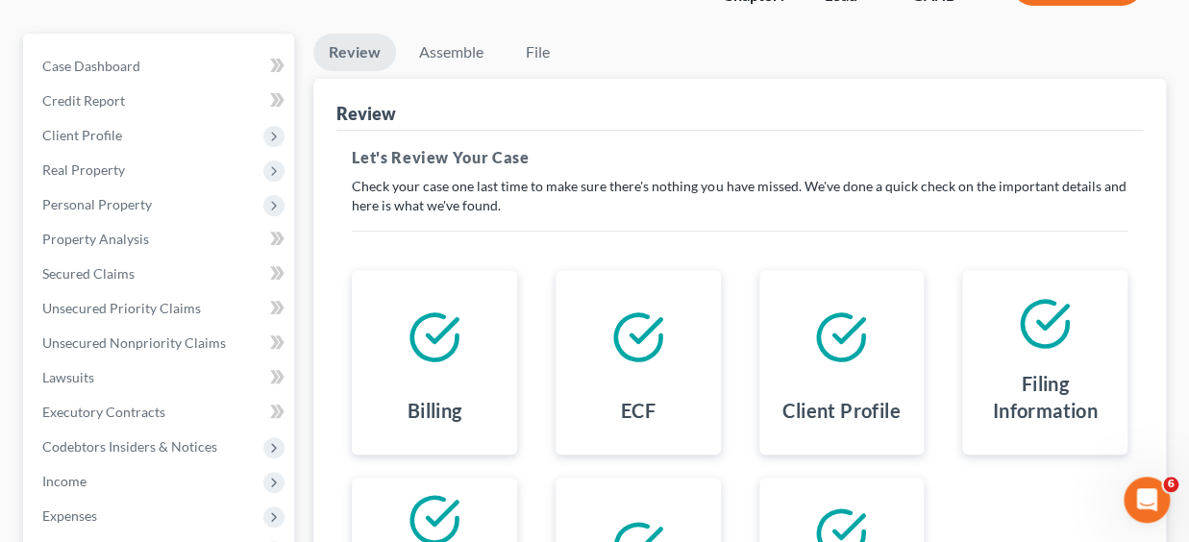
scroll to position [141, 0]
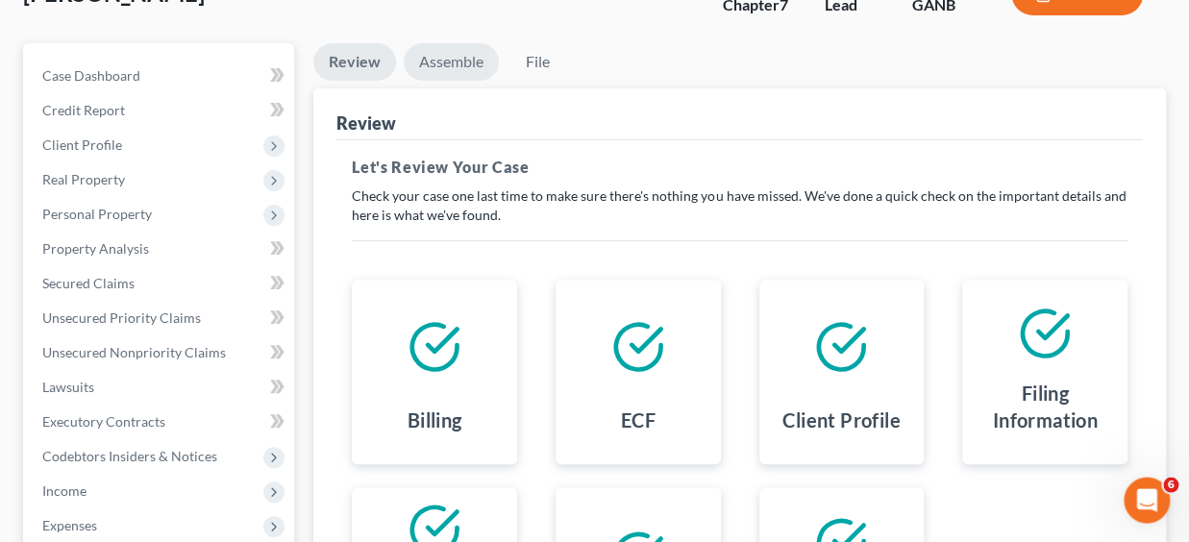
click at [444, 59] on link "Assemble" at bounding box center [451, 61] width 95 height 37
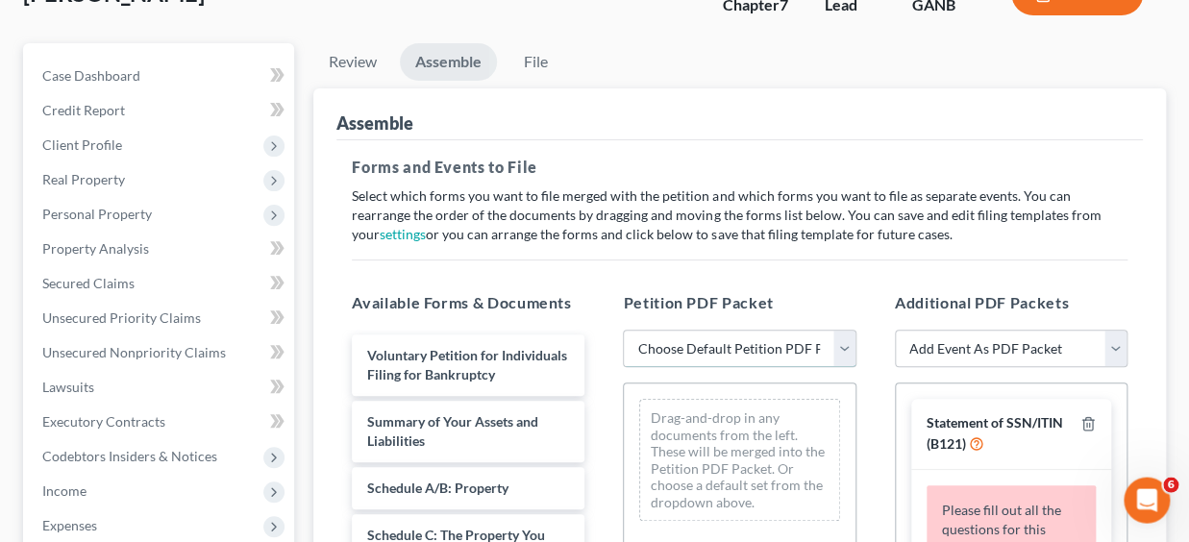
click at [623, 330] on select "Choose Default Petition PDF Packet Complete Bankruptcy Petition (all forms and …" at bounding box center [739, 349] width 233 height 38
select select "1"
click option "Emergency Filing (Voluntary Petition and Creditor List Only)" at bounding box center [0, 0] width 0 height 0
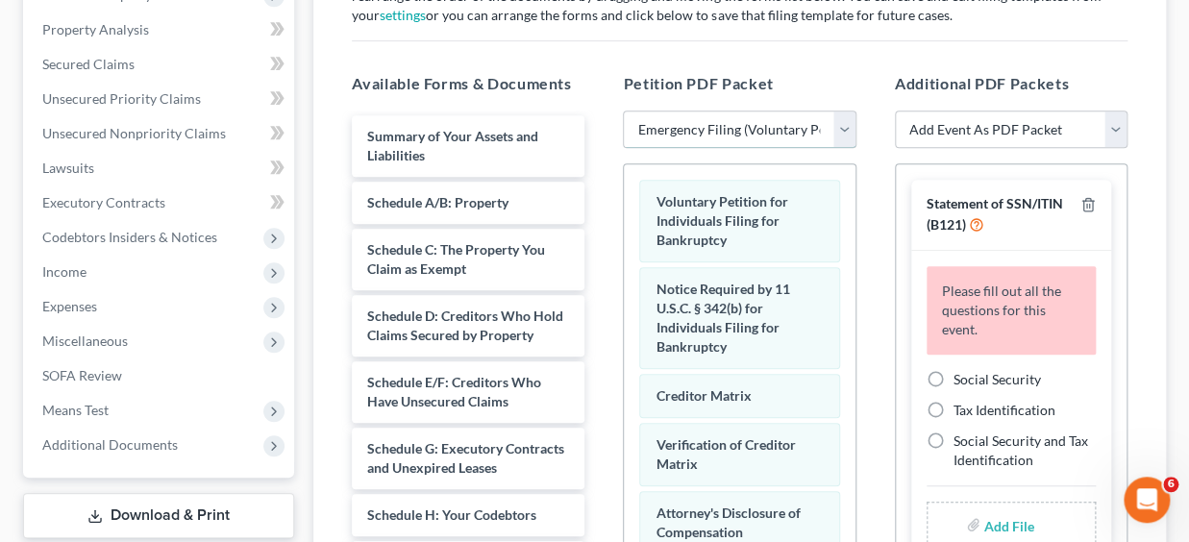
scroll to position [362, 0]
click at [953, 372] on label "Social Security" at bounding box center [996, 377] width 87 height 19
click at [961, 372] on input "Social Security" at bounding box center [967, 374] width 12 height 12
radio input "true"
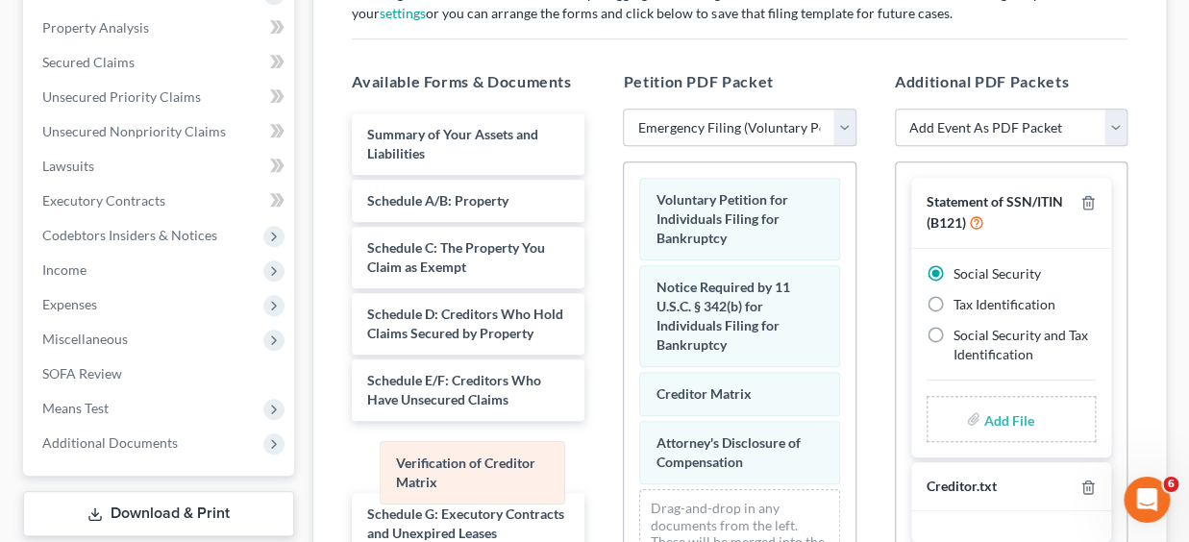
drag, startPoint x: 704, startPoint y: 450, endPoint x: 442, endPoint y: 473, distance: 263.3
click at [624, 473] on div "Verification of Creditor Matrix Voluntary Petition for Individuals Filing for B…" at bounding box center [739, 394] width 231 height 464
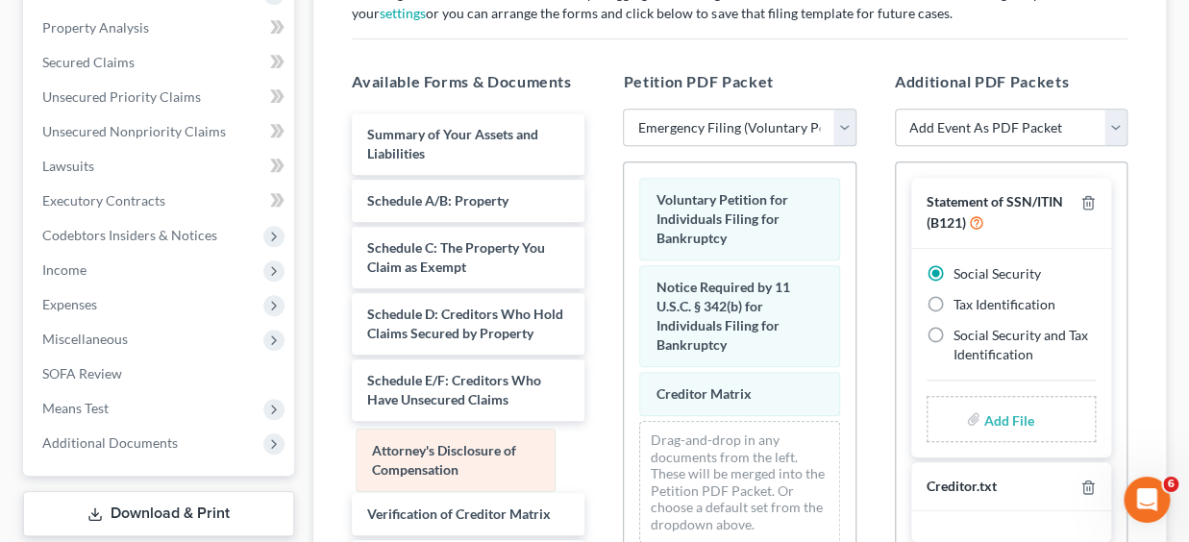
drag, startPoint x: 729, startPoint y: 441, endPoint x: 444, endPoint y: 452, distance: 285.6
click at [624, 452] on div "Attorney's Disclosure of Compensation Voluntary Petition for Individuals Filing…" at bounding box center [739, 360] width 231 height 396
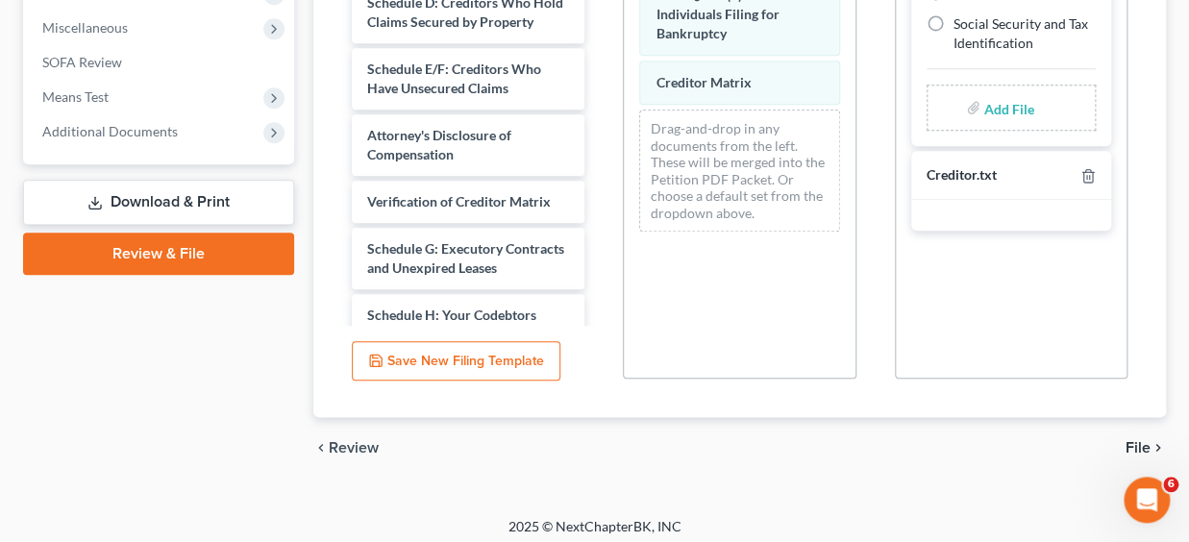
scroll to position [681, 0]
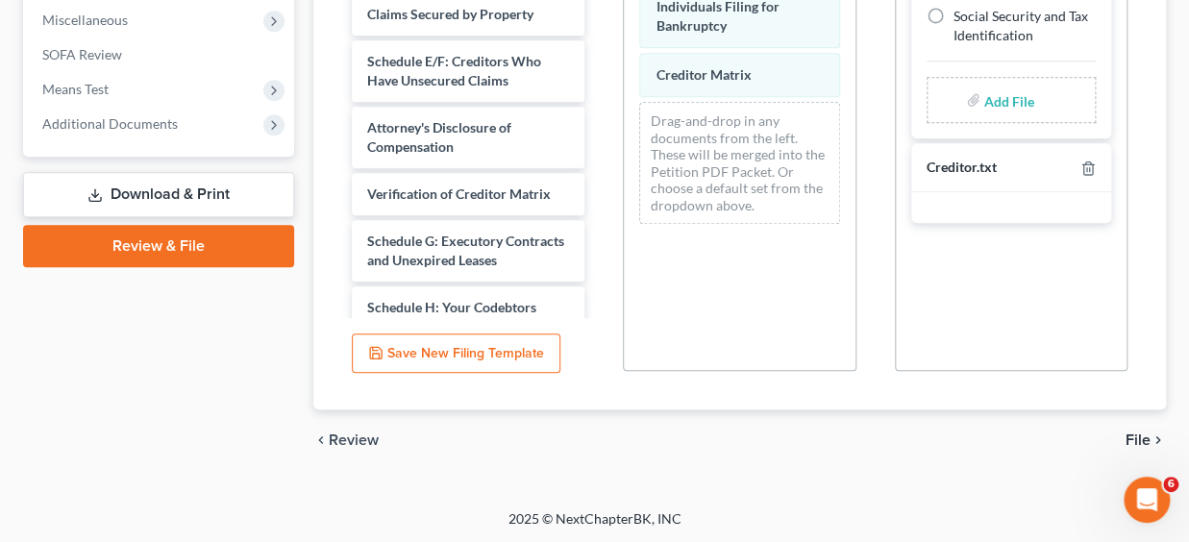
click at [1137, 435] on span "File" at bounding box center [1137, 439] width 25 height 15
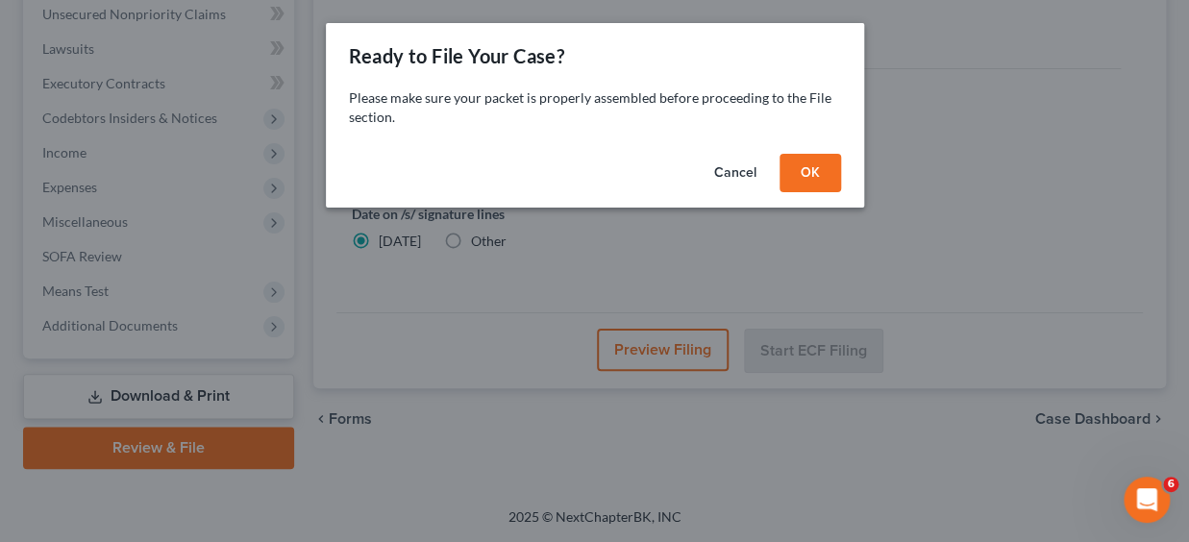
scroll to position [477, 0]
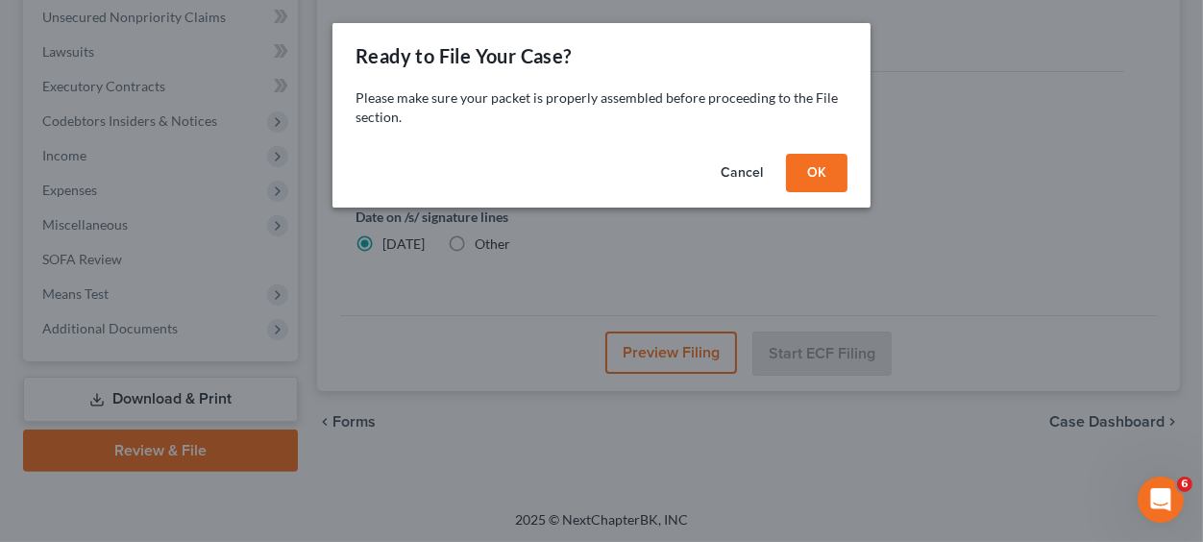
click at [822, 174] on button "OK" at bounding box center [816, 173] width 61 height 38
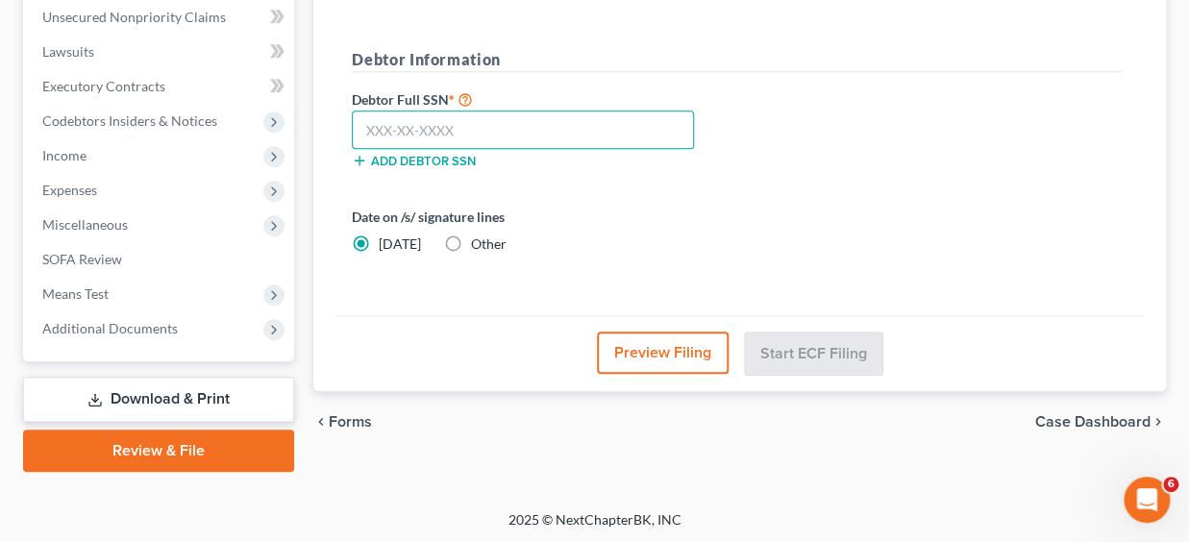
click at [471, 123] on input "text" at bounding box center [523, 129] width 342 height 38
type input "257-91-0071"
click at [653, 346] on button "Preview Filing" at bounding box center [663, 352] width 132 height 42
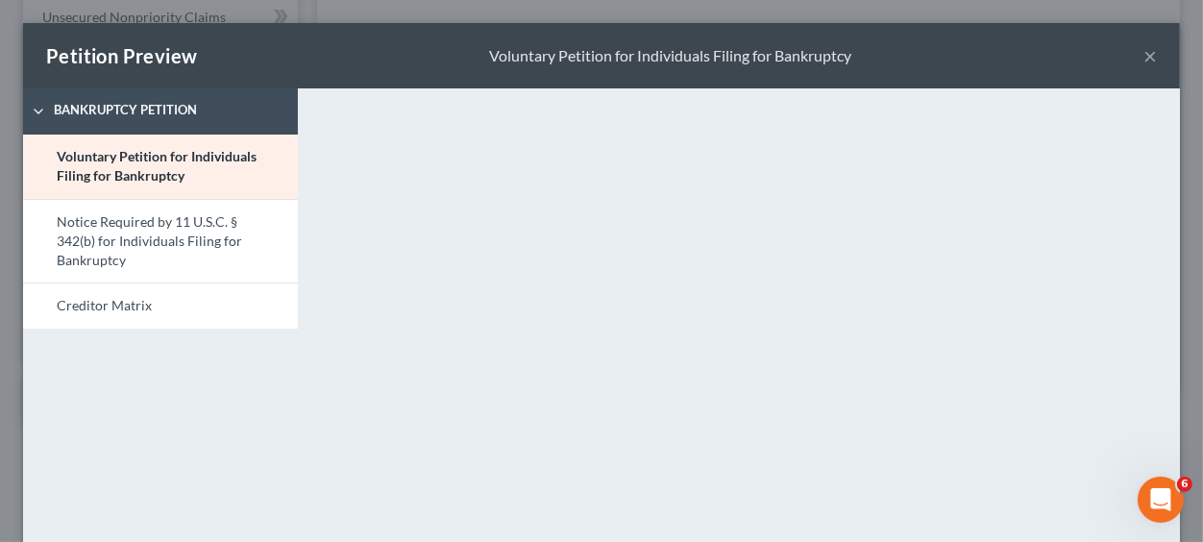
click at [1143, 58] on button "×" at bounding box center [1149, 55] width 13 height 23
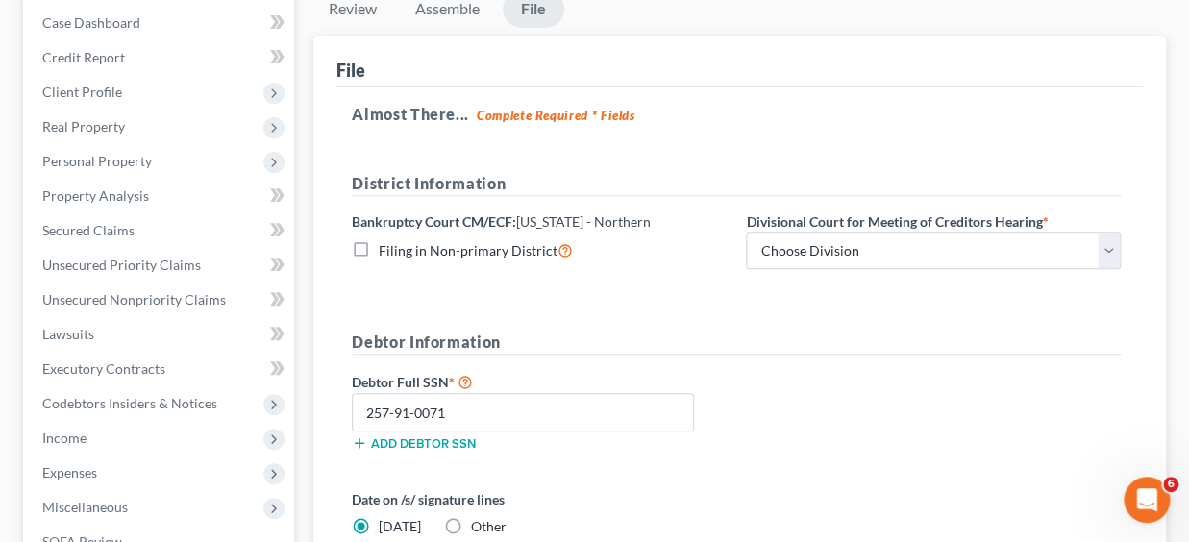
scroll to position [196, 0]
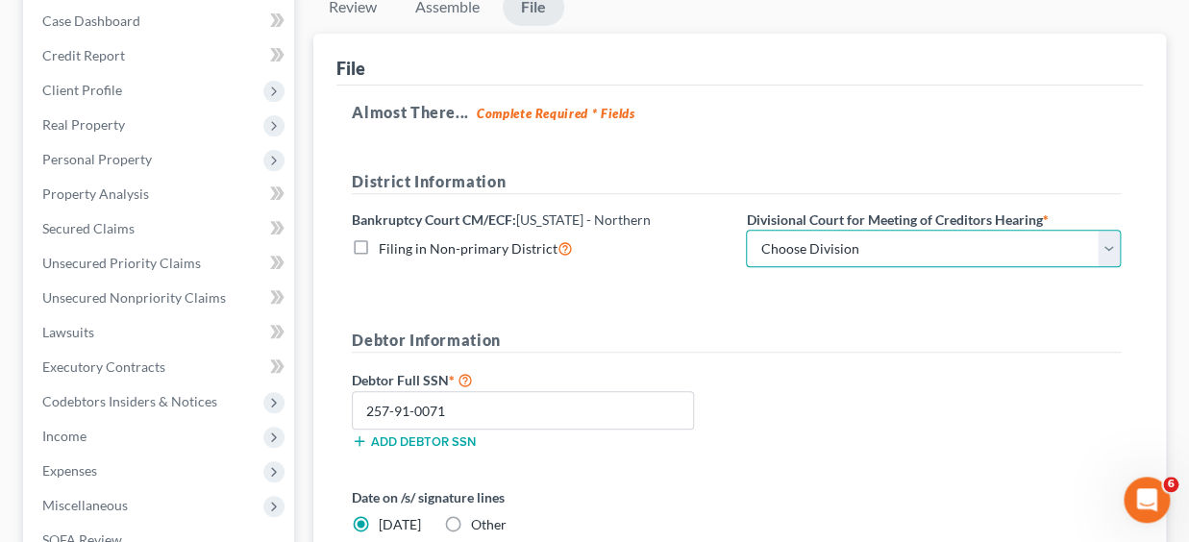
select select "0"
click option "[GEOGRAPHIC_DATA]" at bounding box center [0, 0] width 0 height 0
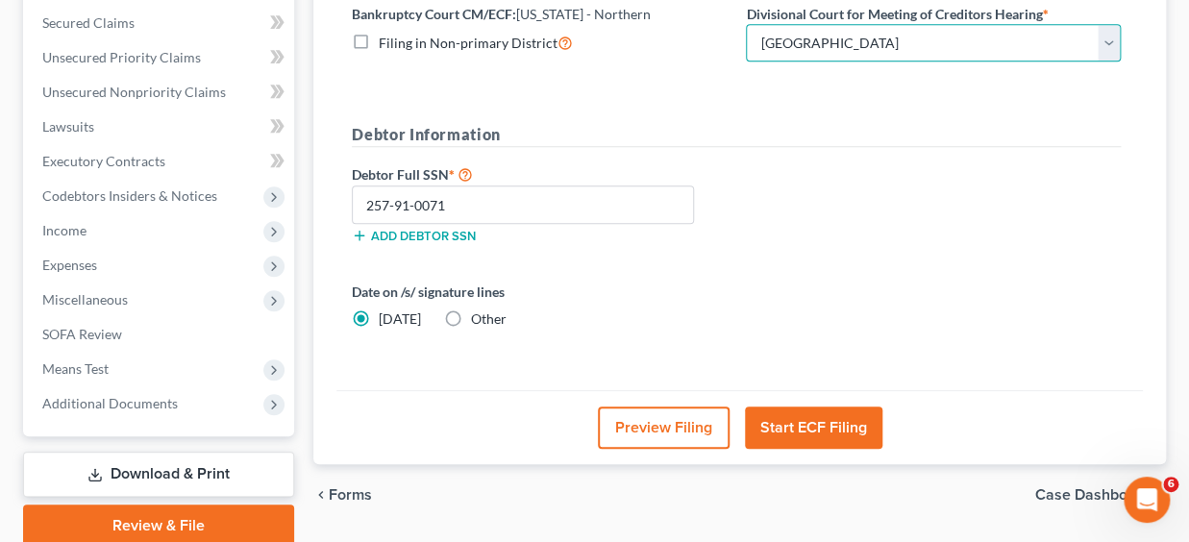
scroll to position [409, 0]
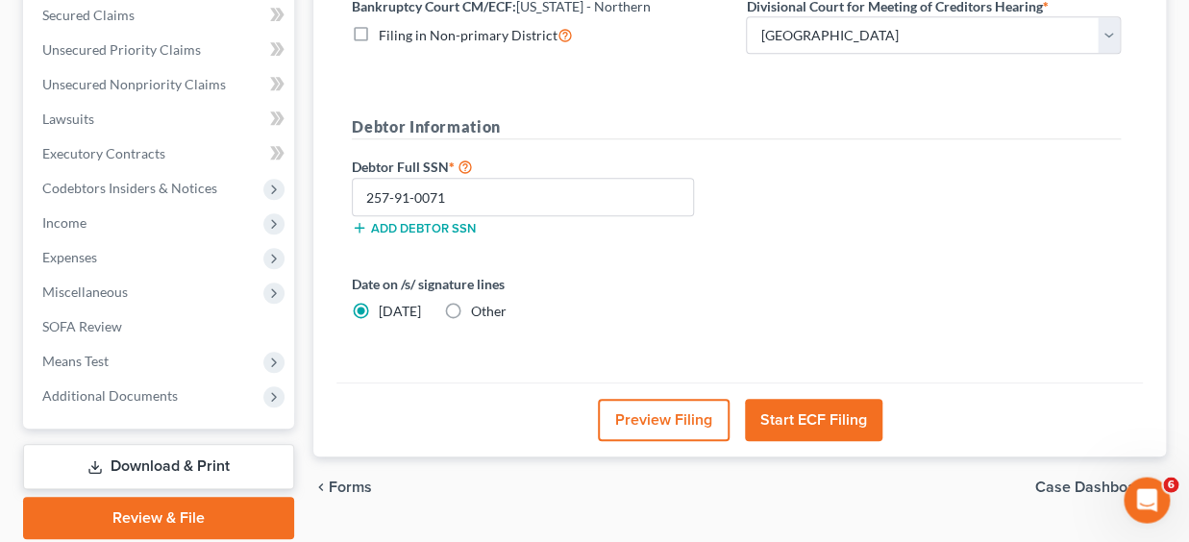
click at [807, 413] on button "Start ECF Filing" at bounding box center [813, 420] width 137 height 42
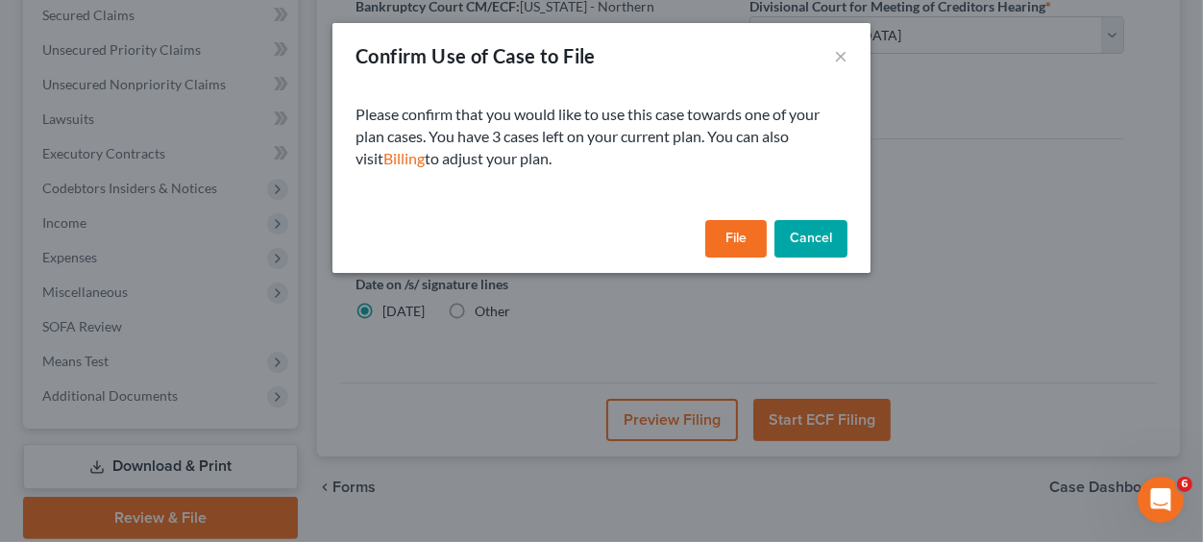
click at [737, 237] on button "File" at bounding box center [735, 239] width 61 height 38
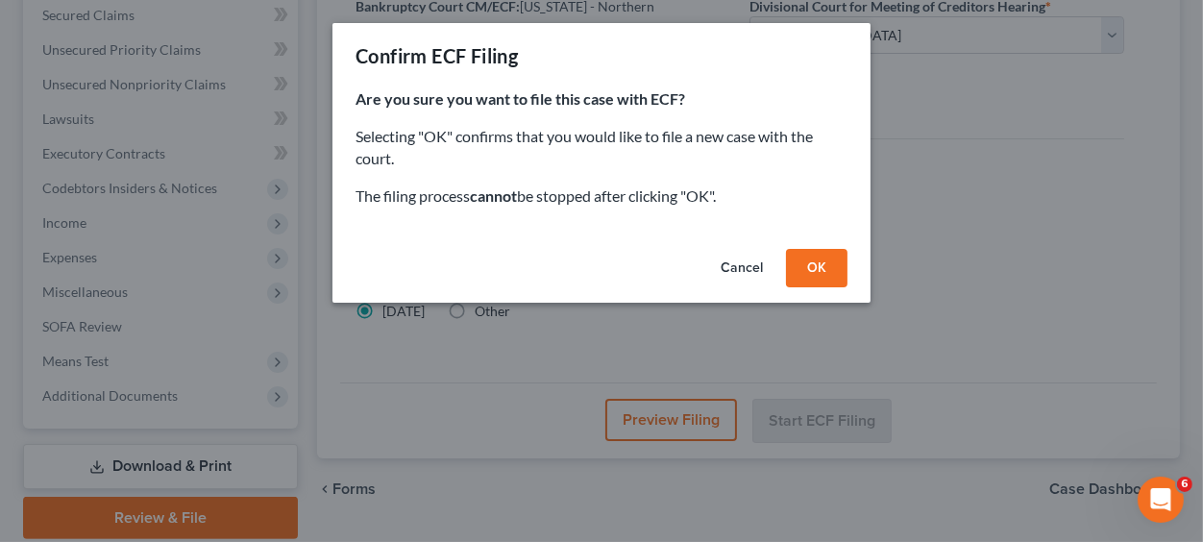
click at [821, 269] on button "OK" at bounding box center [816, 268] width 61 height 38
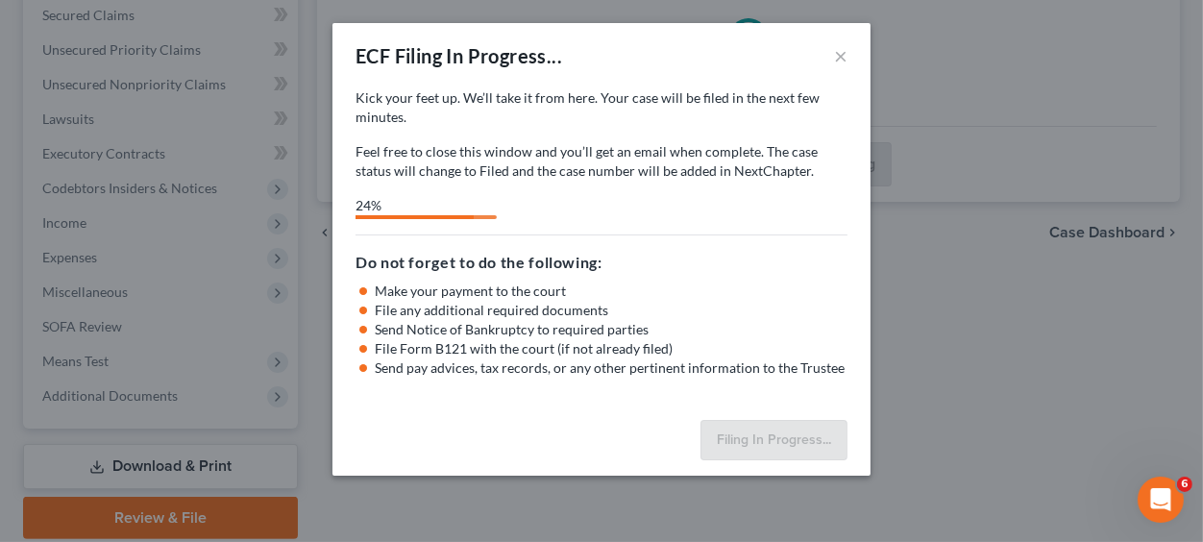
select select "0"
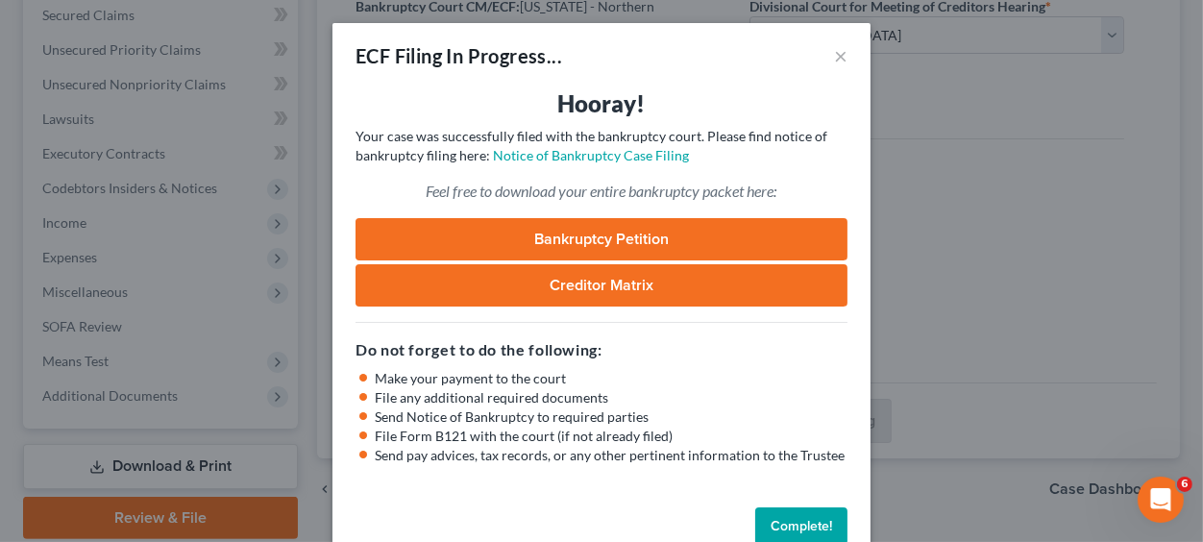
click at [780, 515] on button "Complete!" at bounding box center [801, 526] width 92 height 38
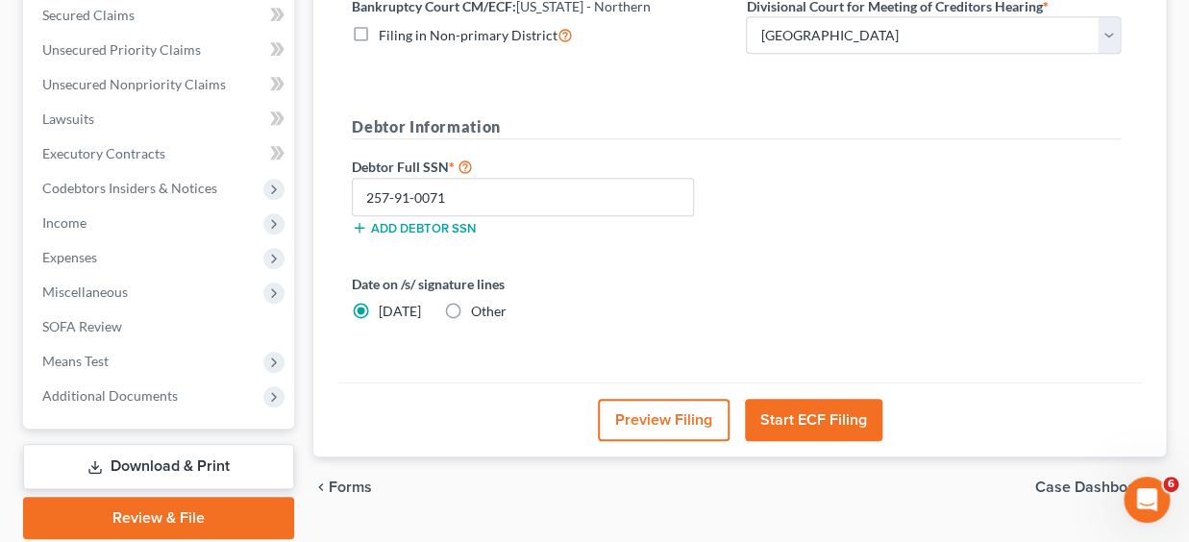
scroll to position [0, 0]
